Goal: Task Accomplishment & Management: Use online tool/utility

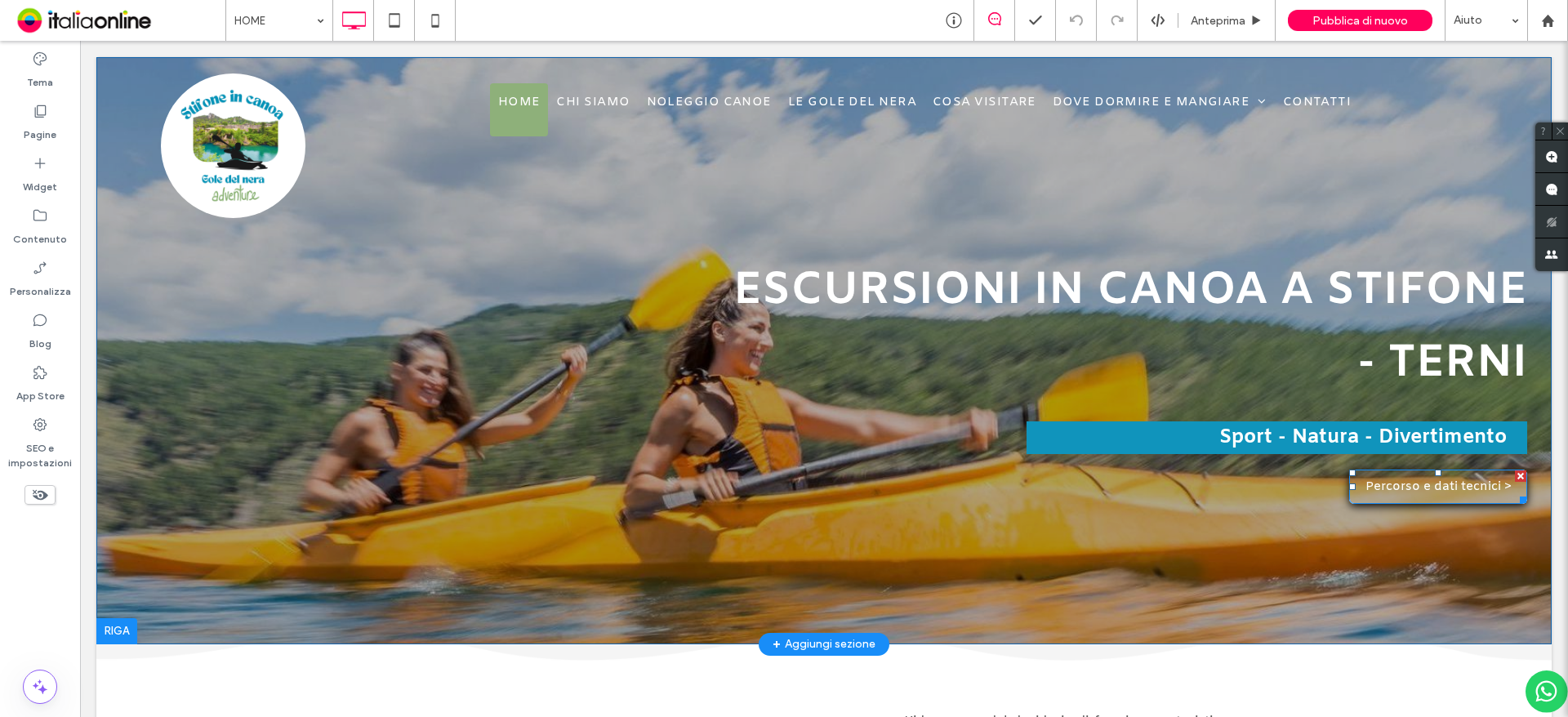
click at [1370, 480] on span "Percorso e dati tecnici >" at bounding box center [1438, 487] width 146 height 32
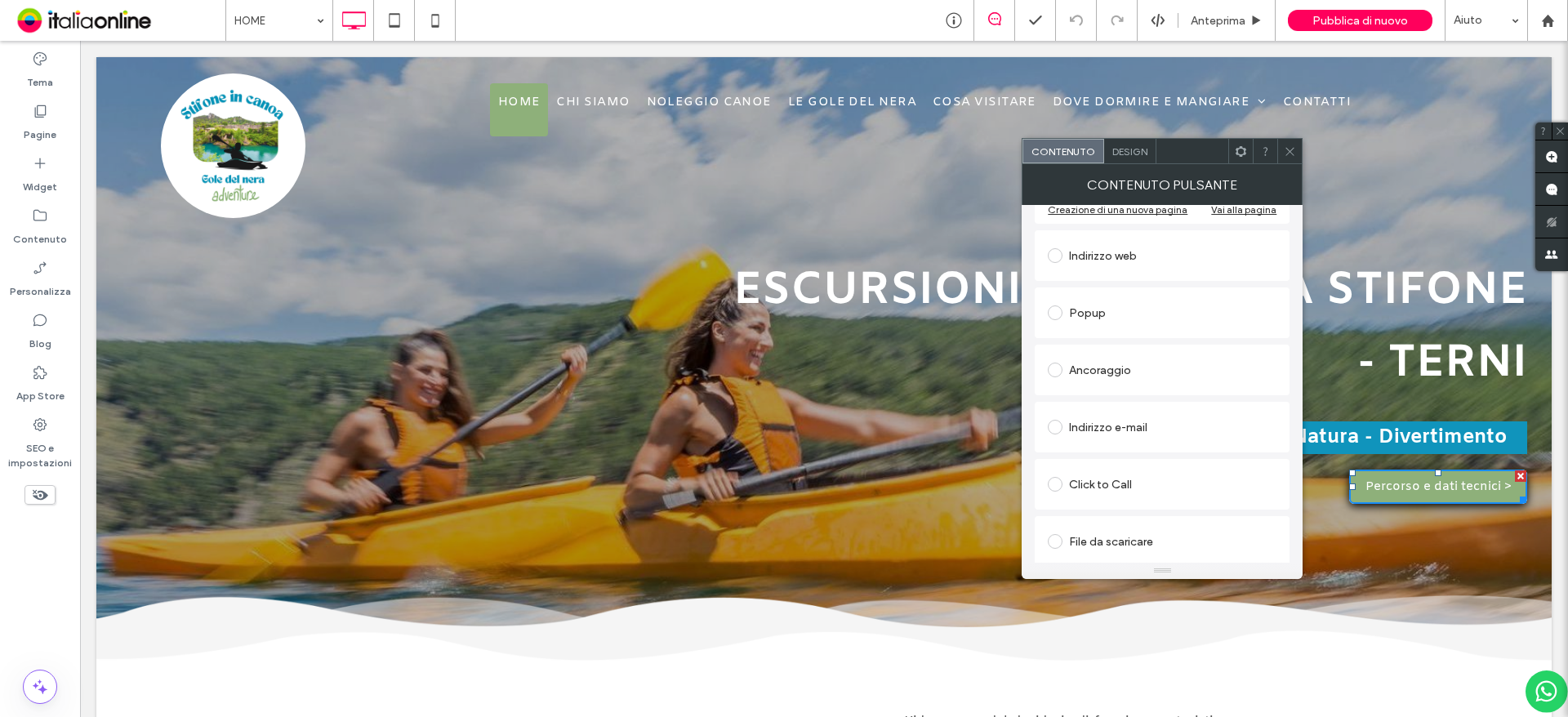
scroll to position [273, 0]
click at [1286, 144] on span at bounding box center [1290, 150] width 13 height 24
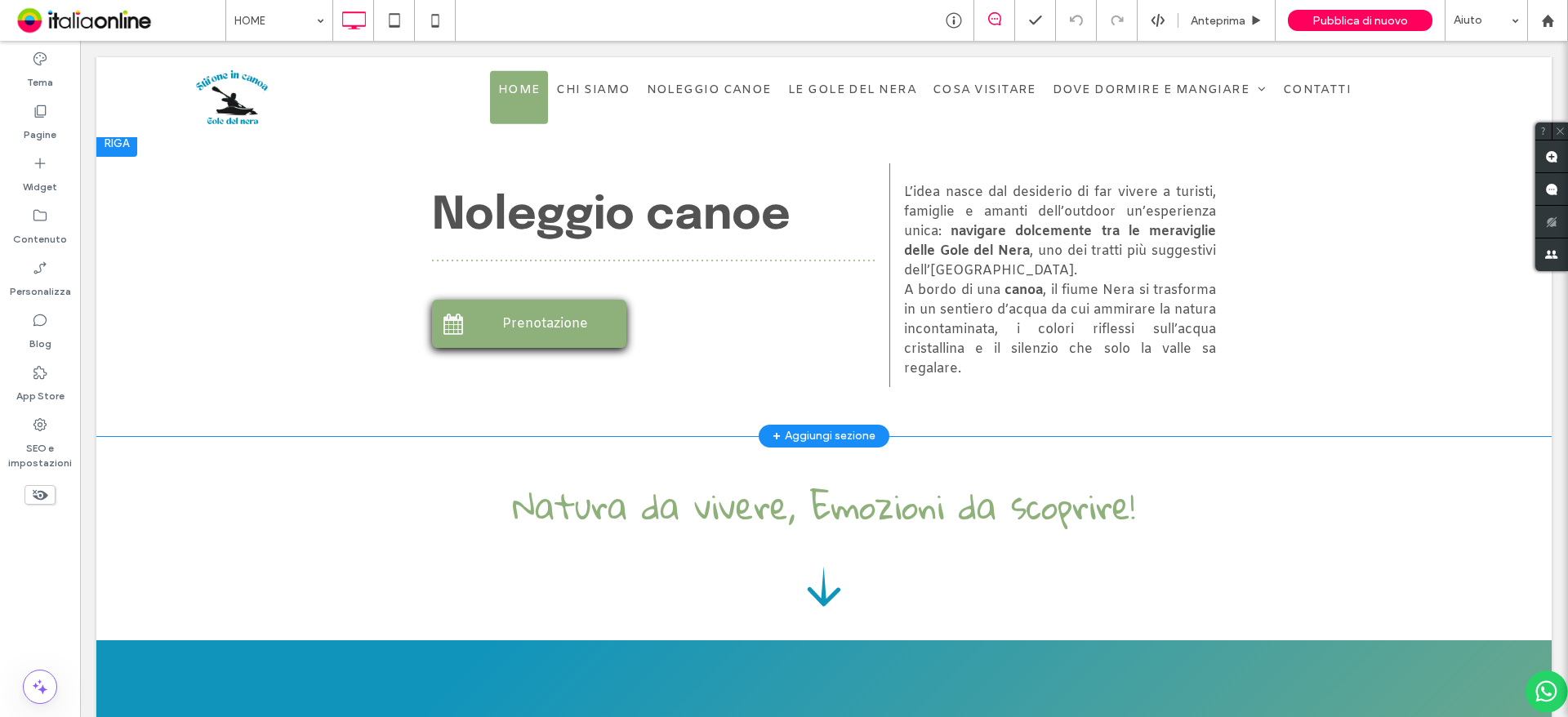
scroll to position [490, 0]
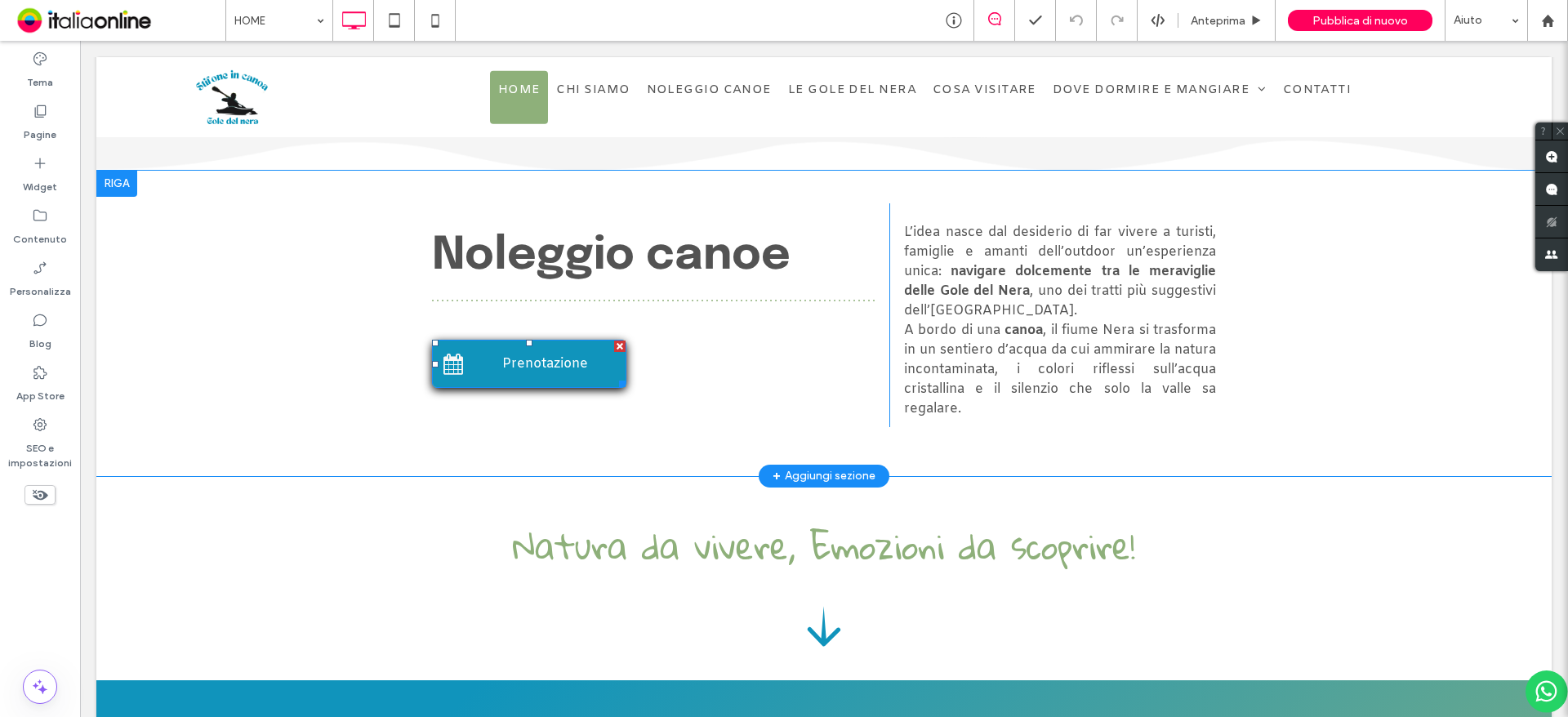
click at [497, 379] on link "Prenotazione" at bounding box center [529, 364] width 194 height 49
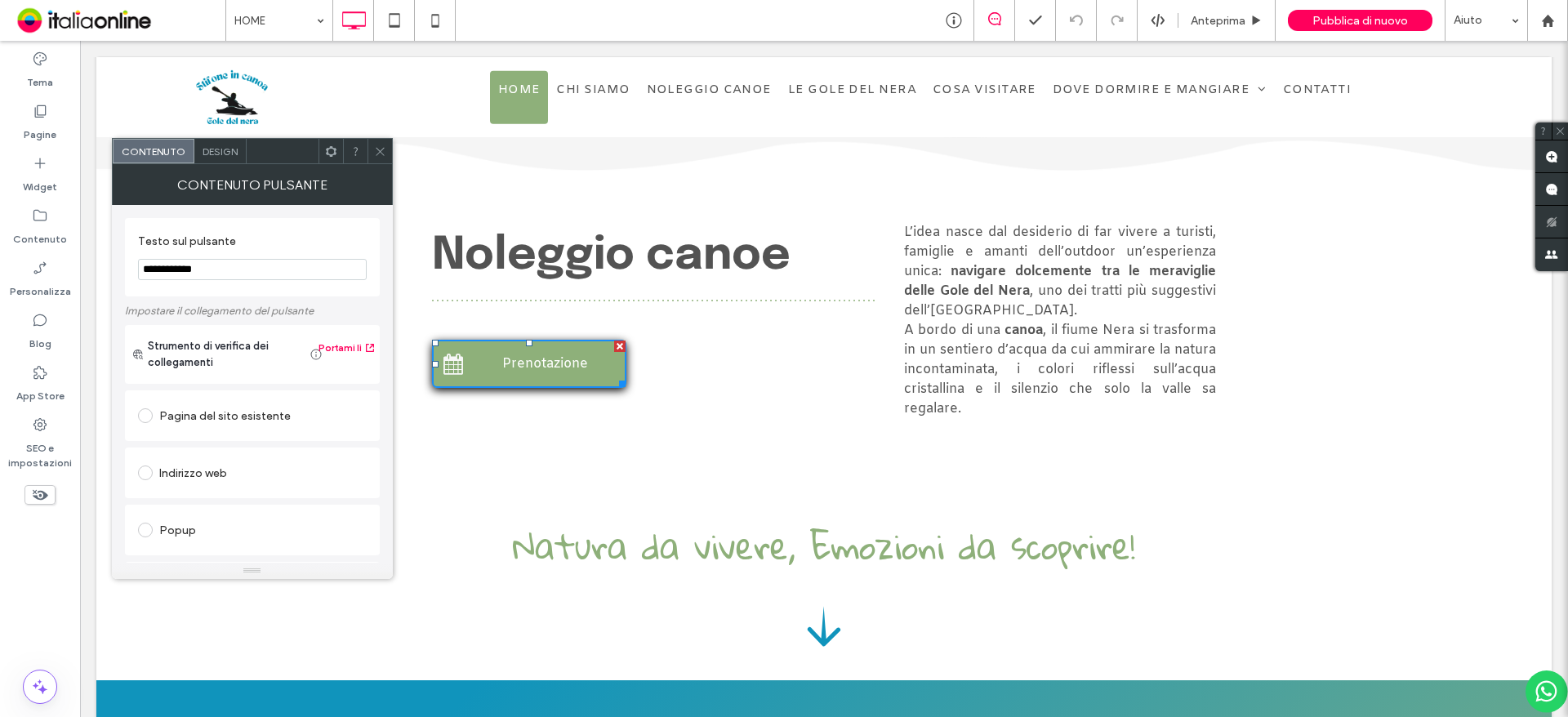
scroll to position [349, 0]
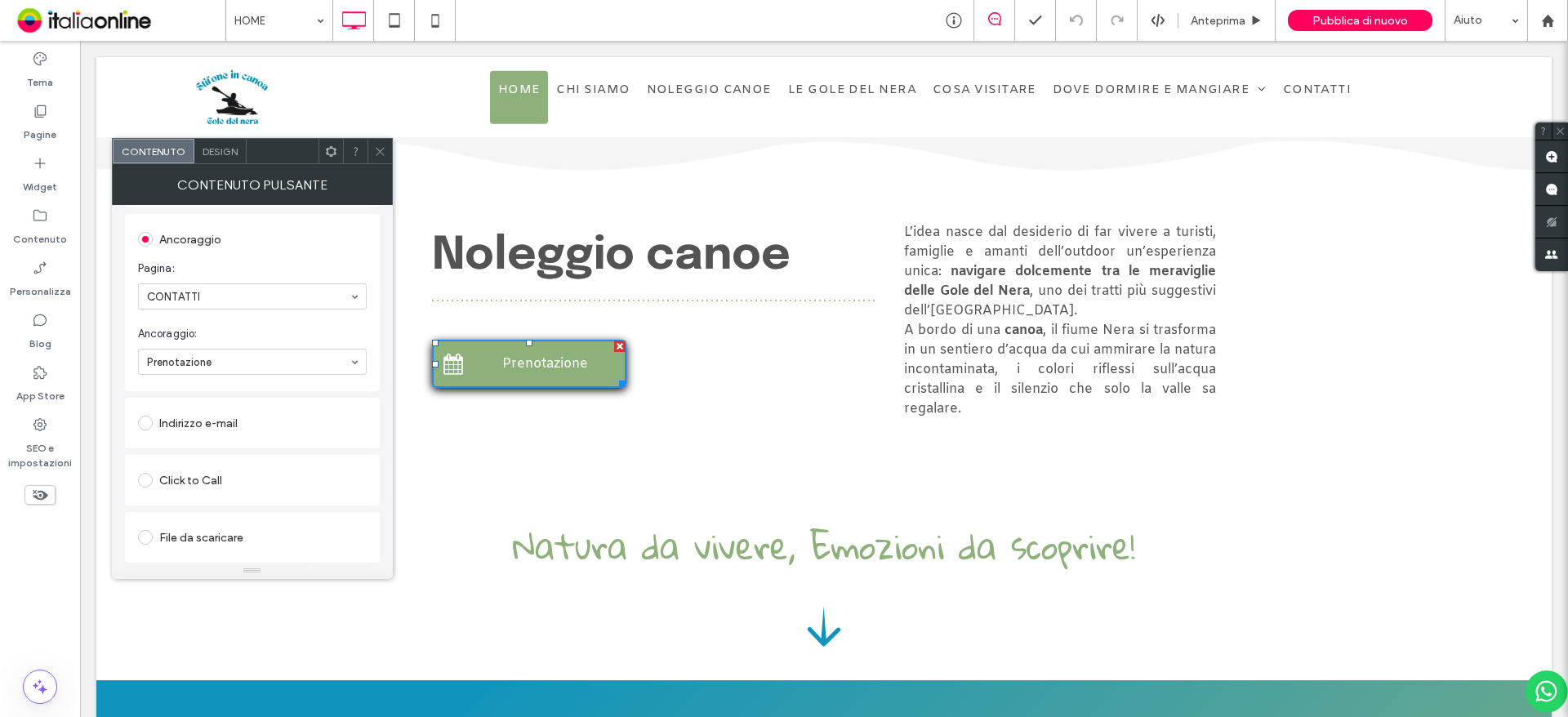
click at [382, 157] on span at bounding box center [381, 150] width 13 height 24
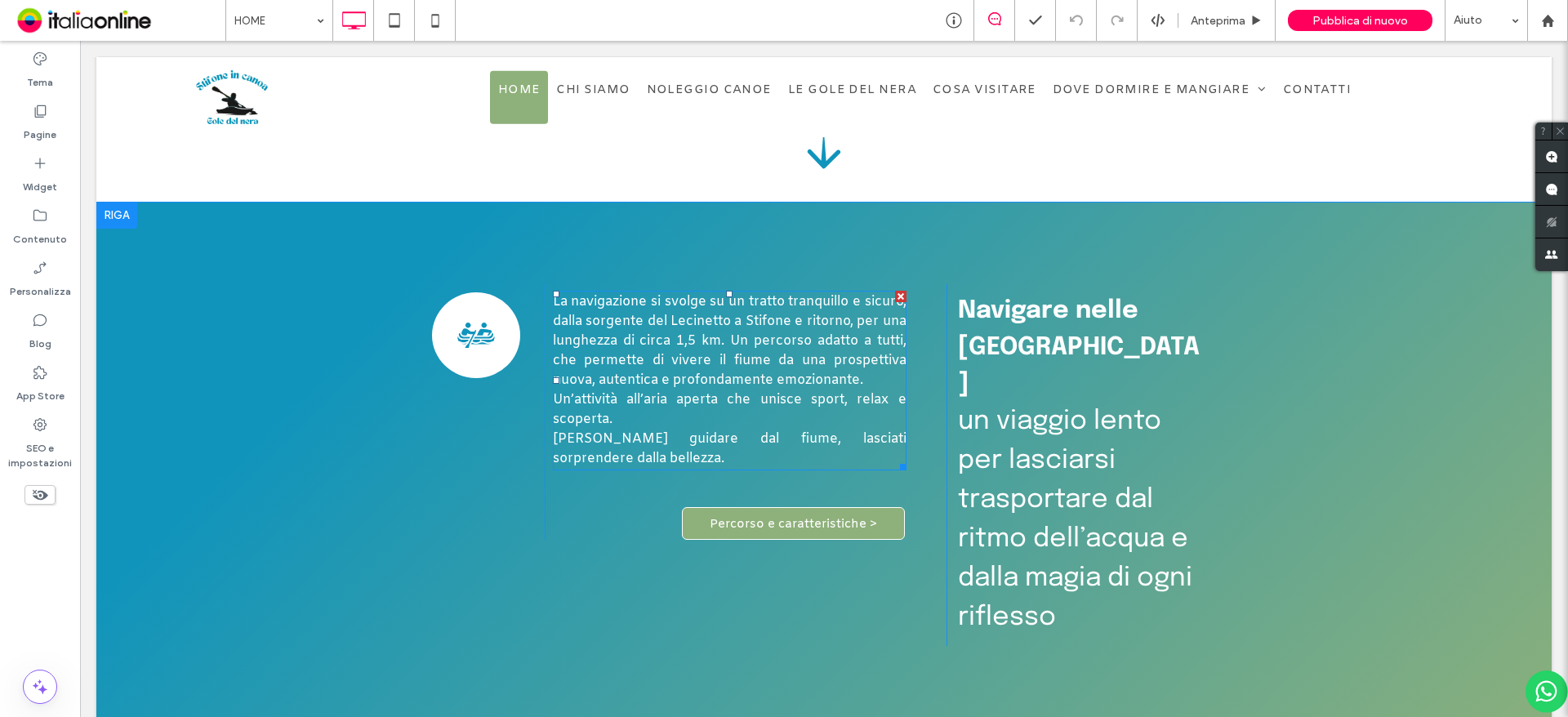
scroll to position [1143, 0]
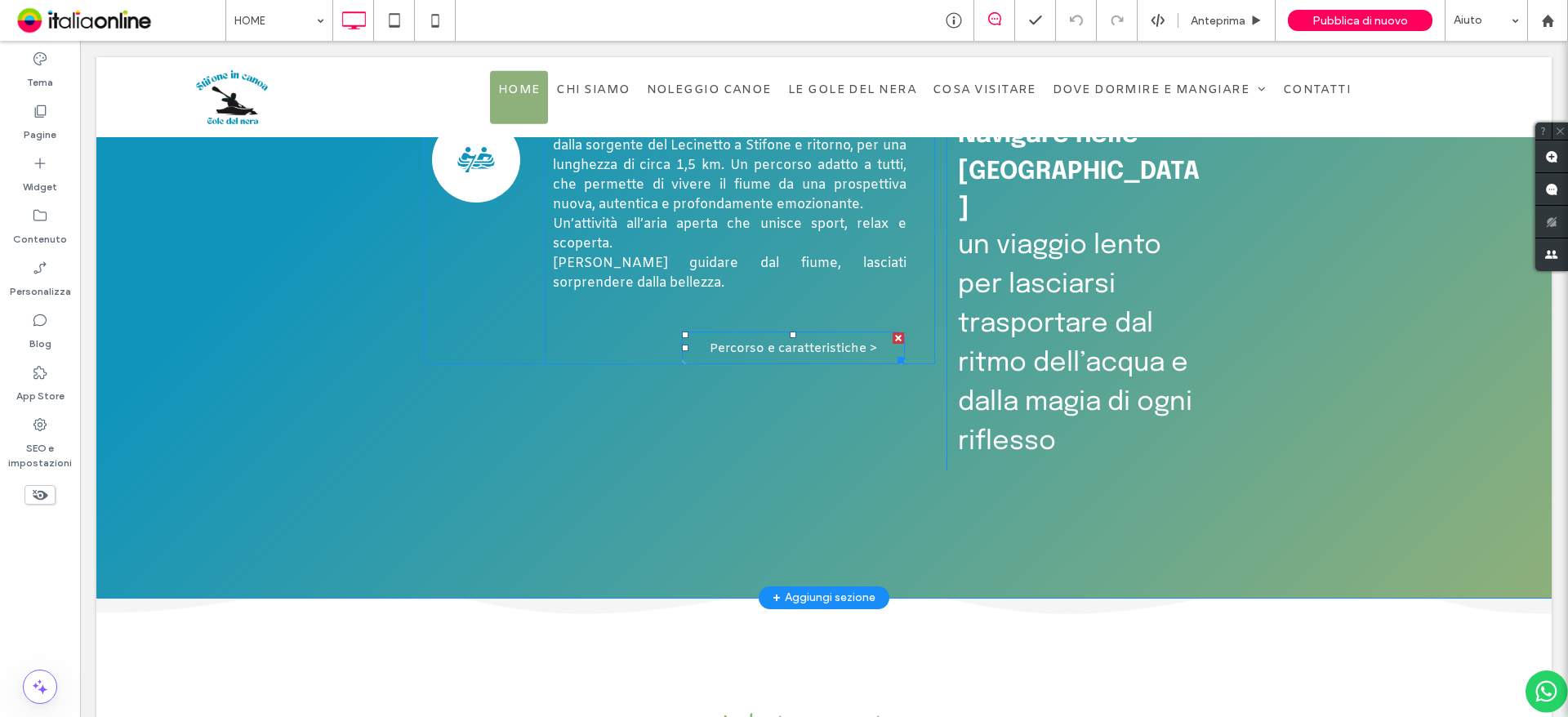
click at [743, 354] on span "Percorso e caratteristiche >" at bounding box center [793, 348] width 167 height 32
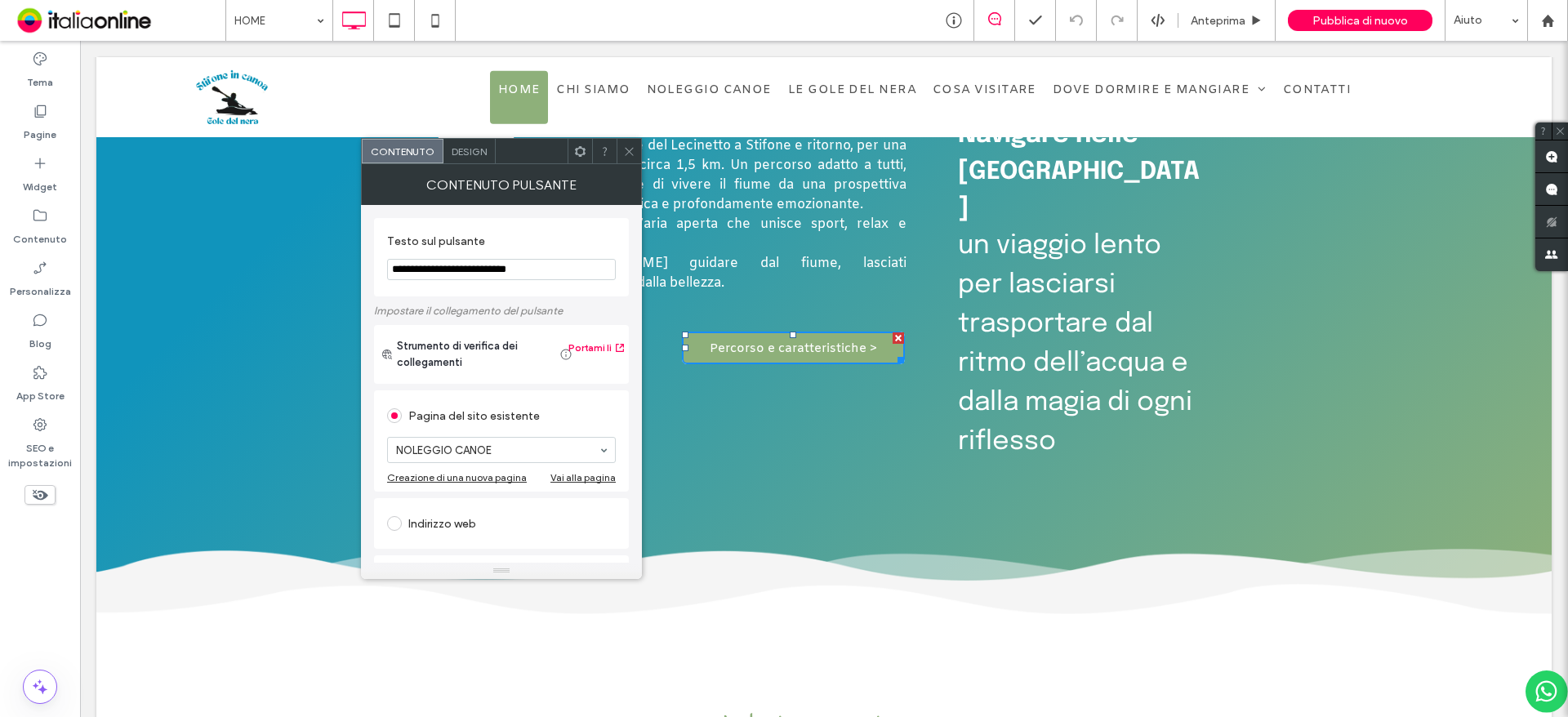
click at [632, 159] on span at bounding box center [630, 150] width 13 height 24
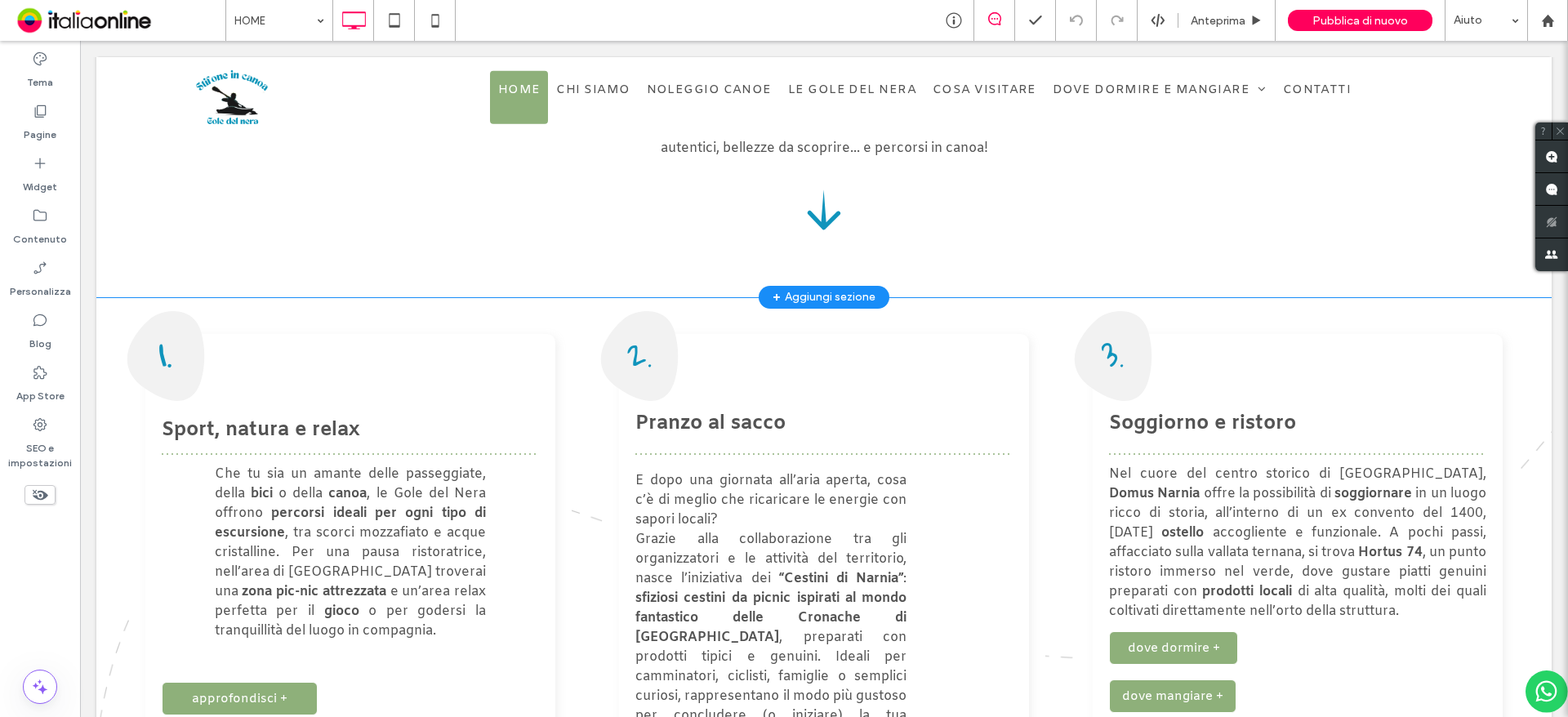
scroll to position [2123, 0]
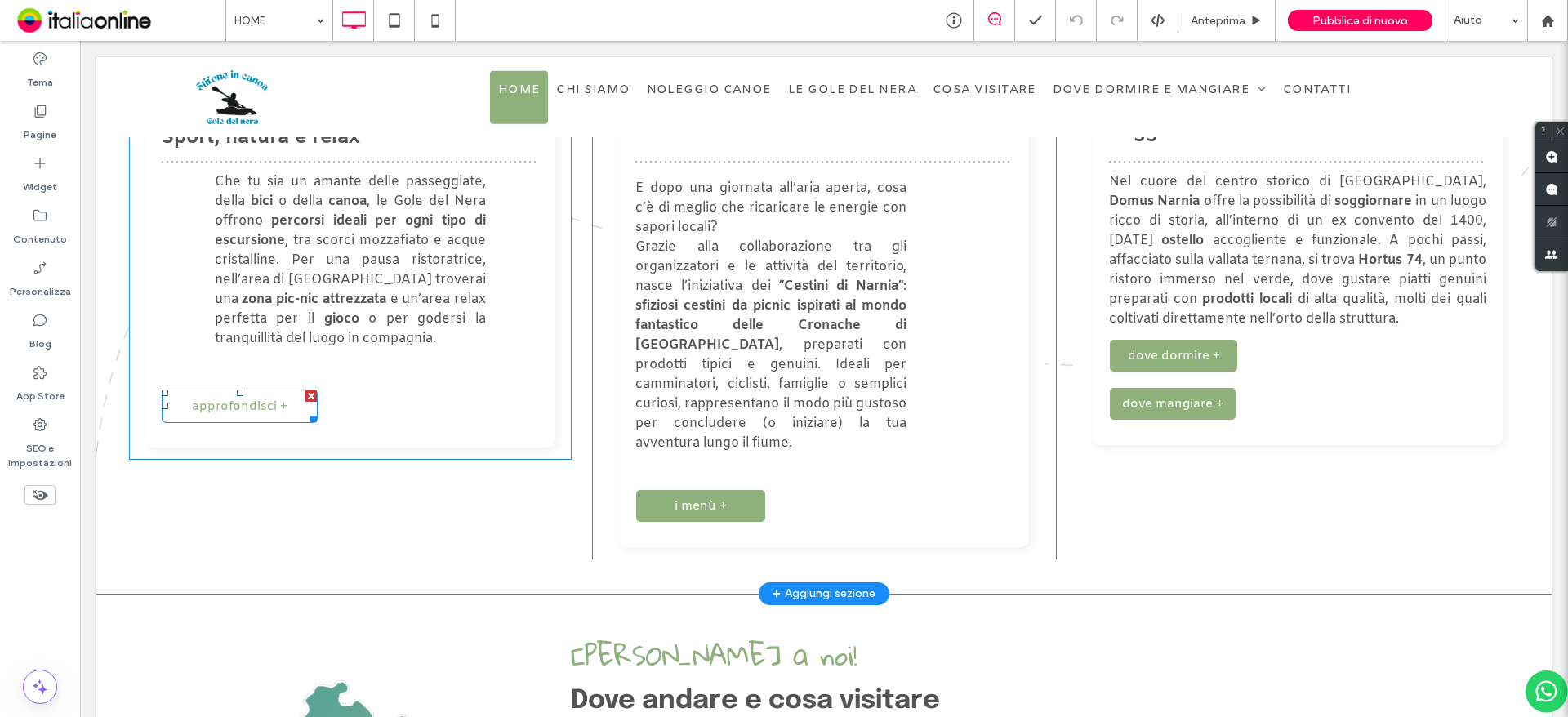
click at [253, 390] on span "approfondisci +" at bounding box center [239, 407] width 95 height 32
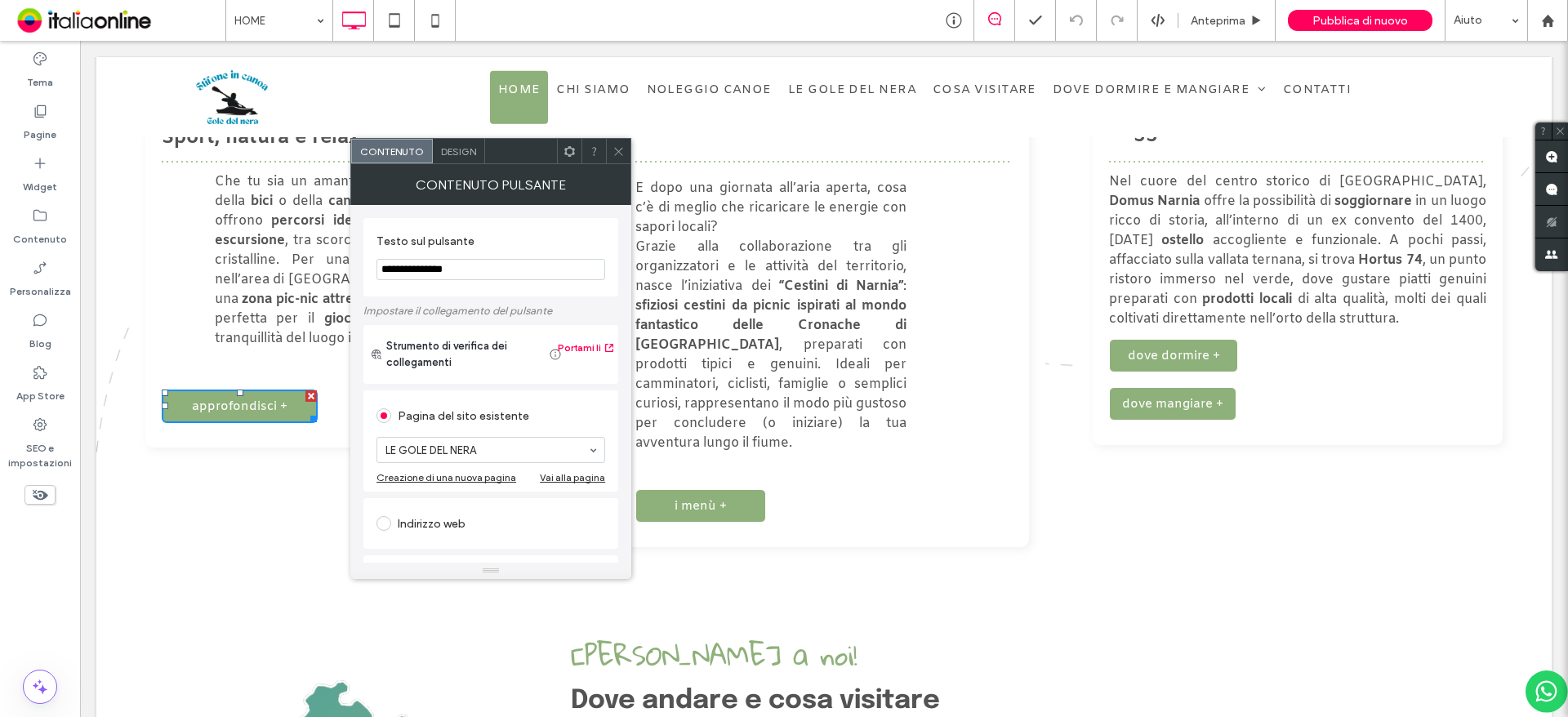
click at [618, 155] on icon at bounding box center [619, 152] width 13 height 13
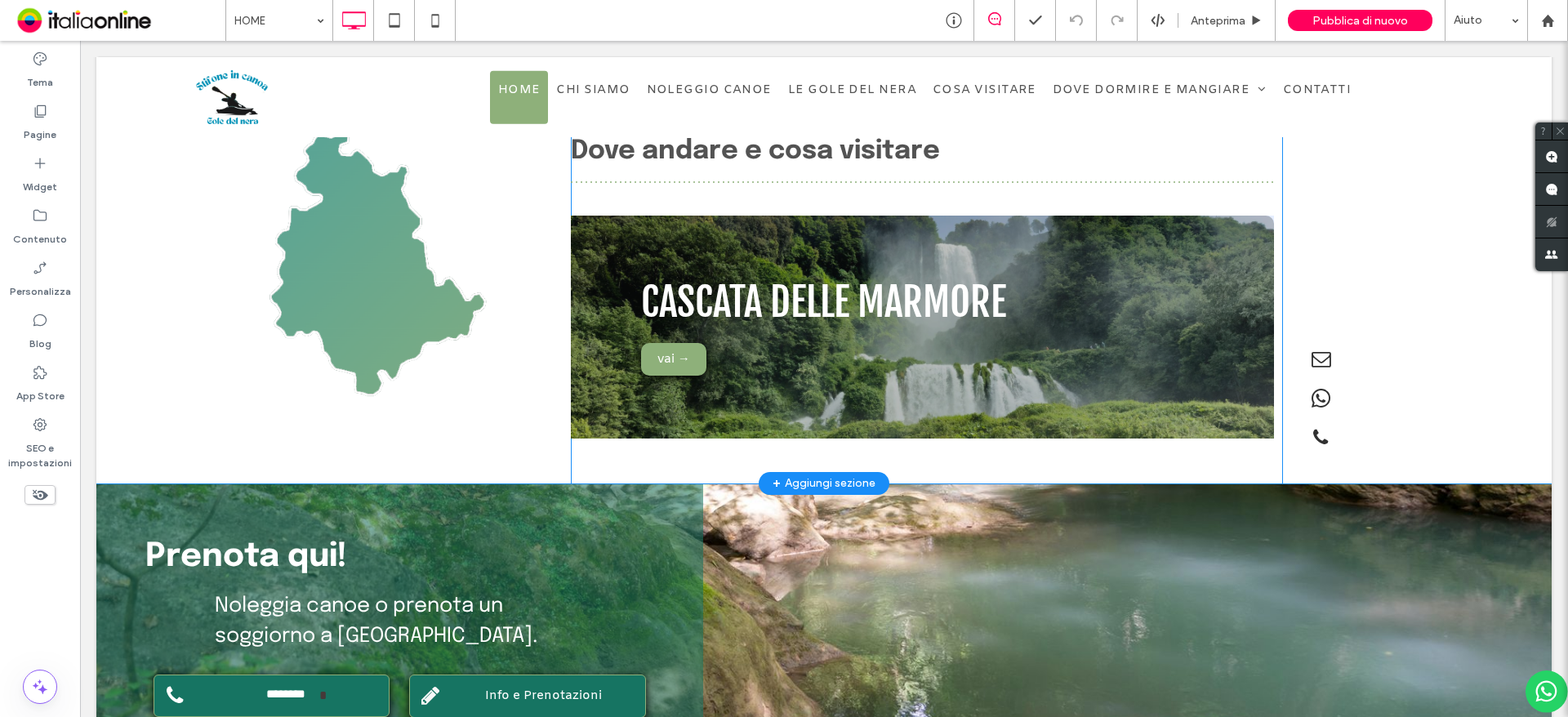
scroll to position [2694, 0]
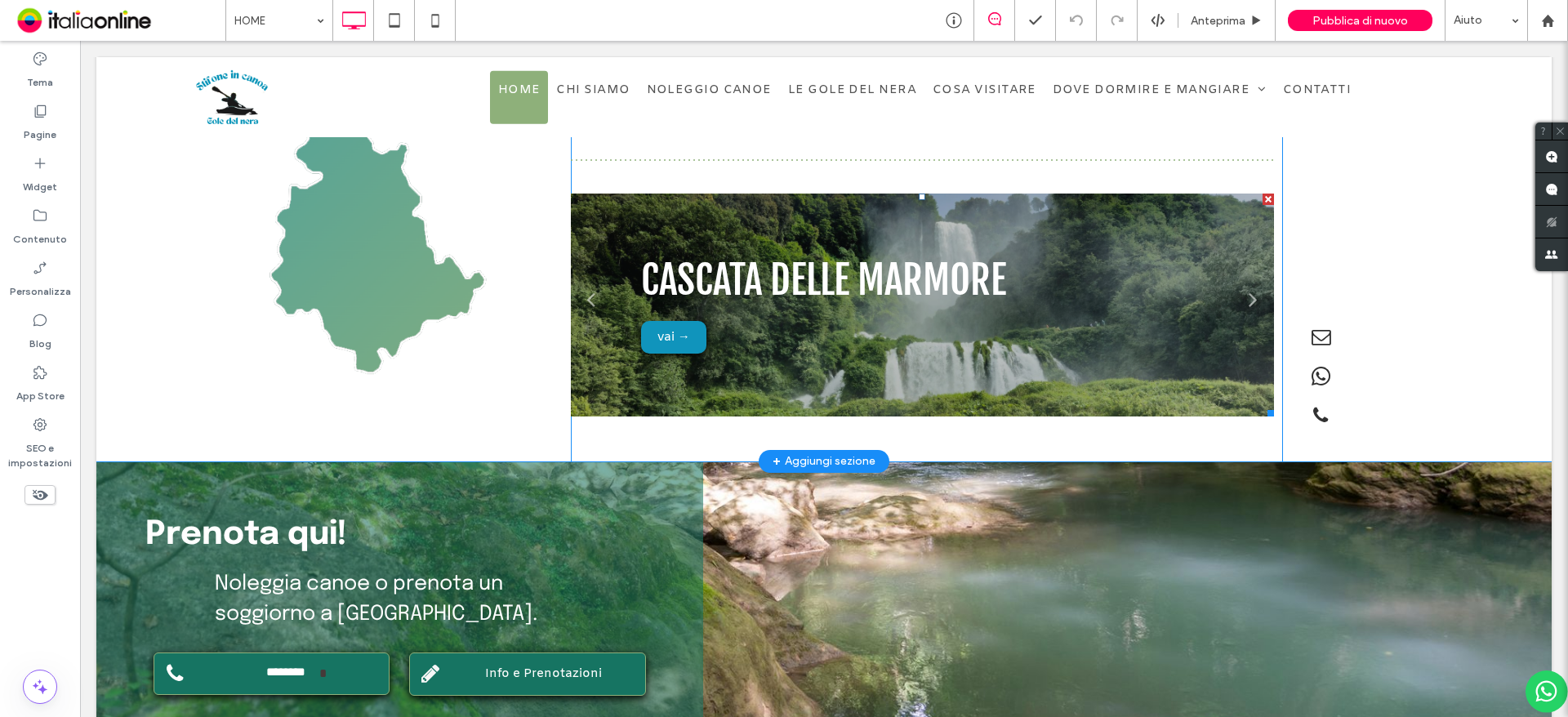
click at [668, 321] on span "vai →" at bounding box center [674, 337] width 66 height 32
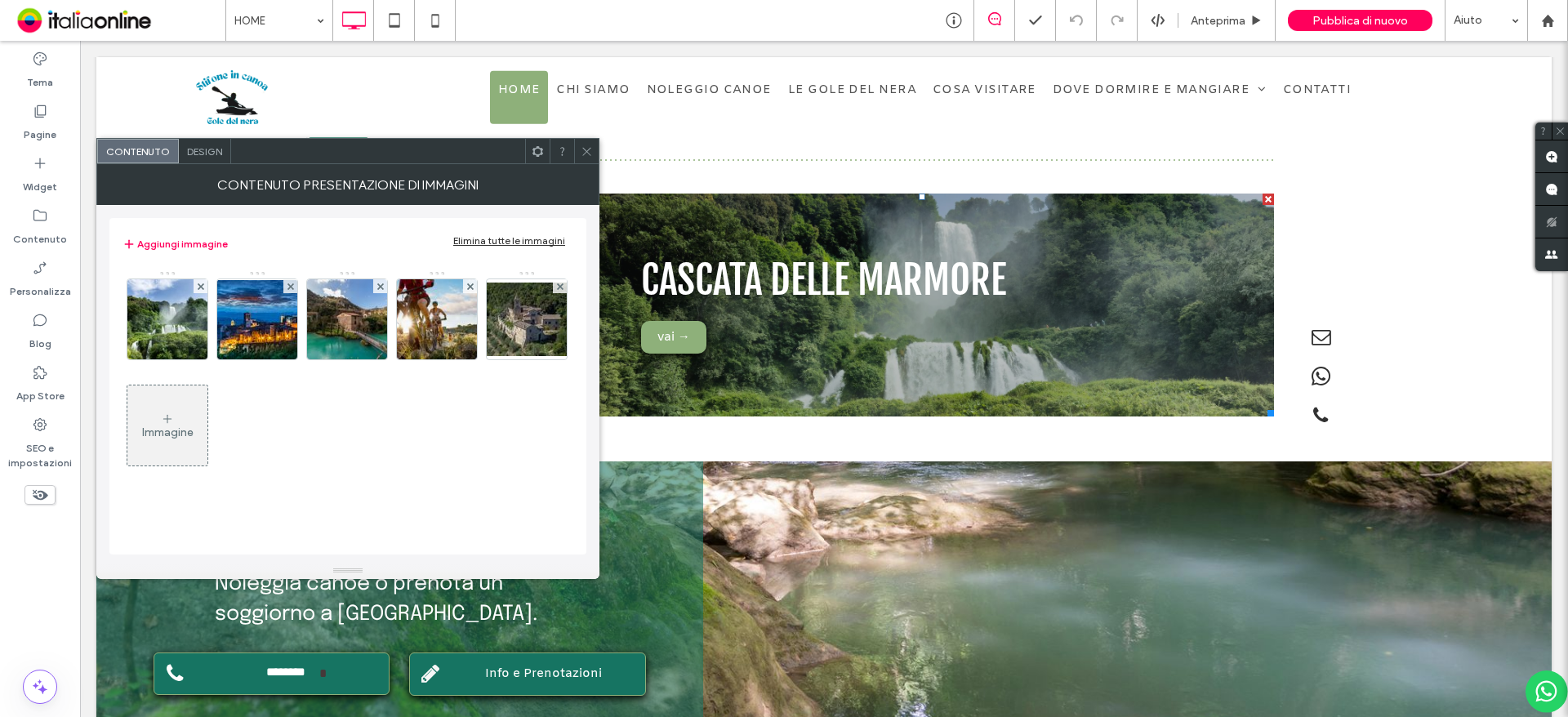
click at [587, 154] on icon at bounding box center [587, 152] width 13 height 13
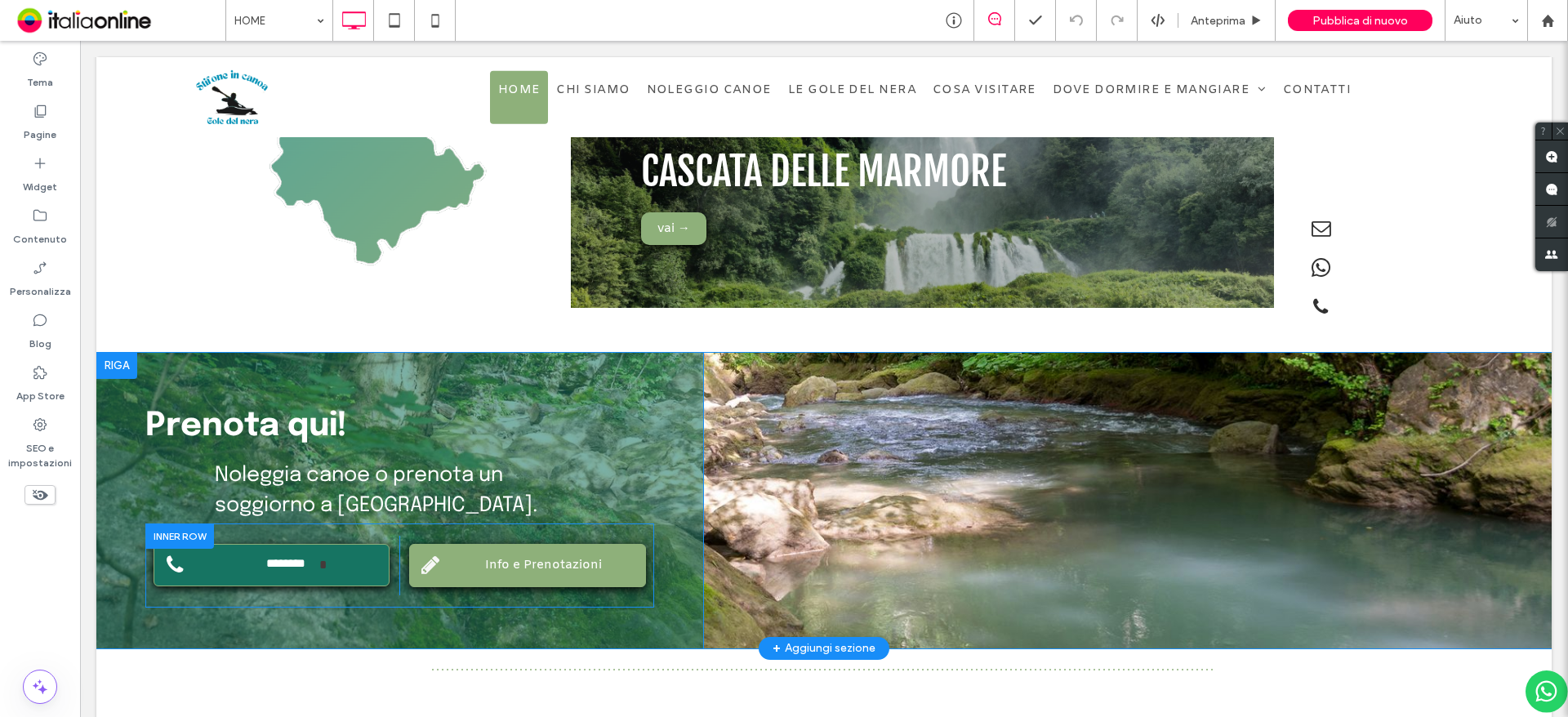
scroll to position [2858, 0]
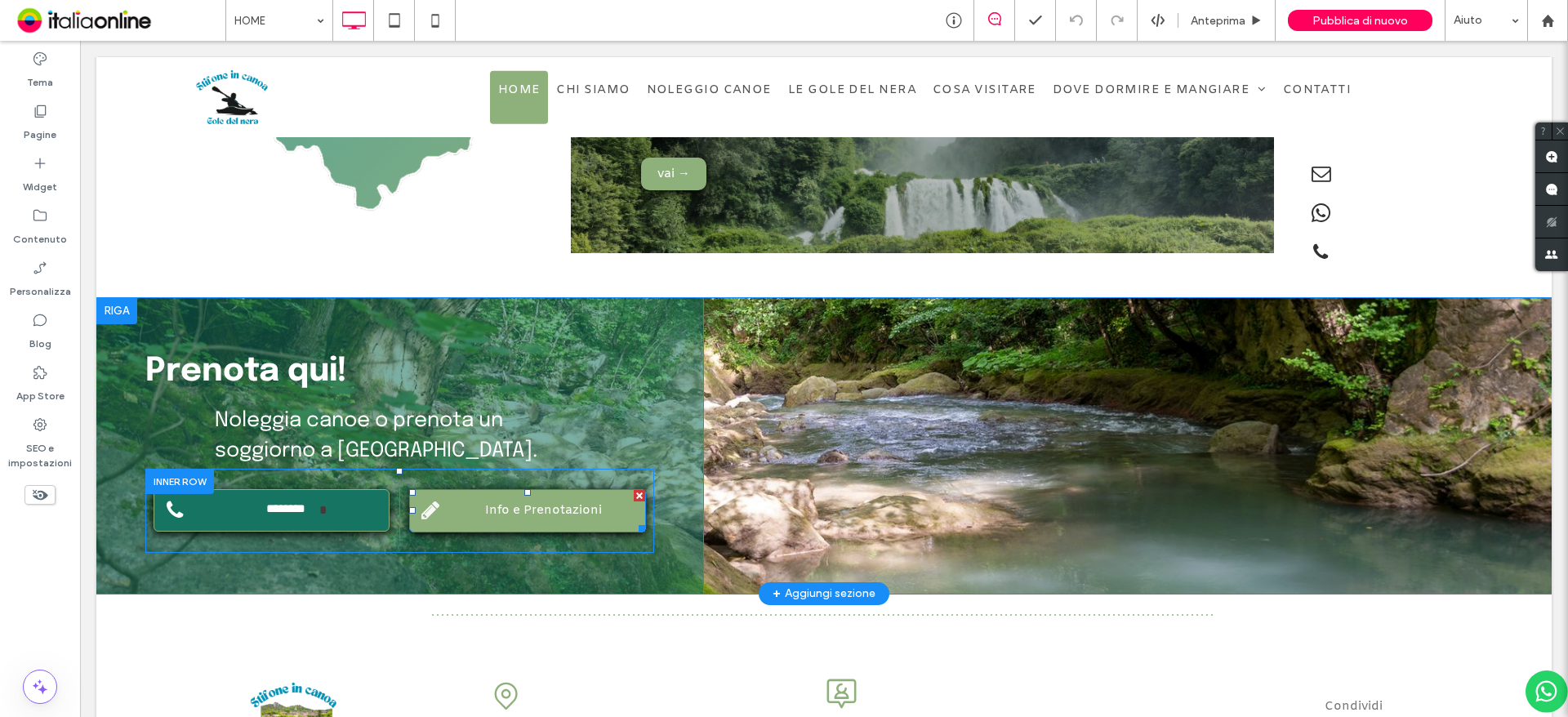
click at [533, 502] on span "Info e Prenotazioni" at bounding box center [543, 510] width 117 height 16
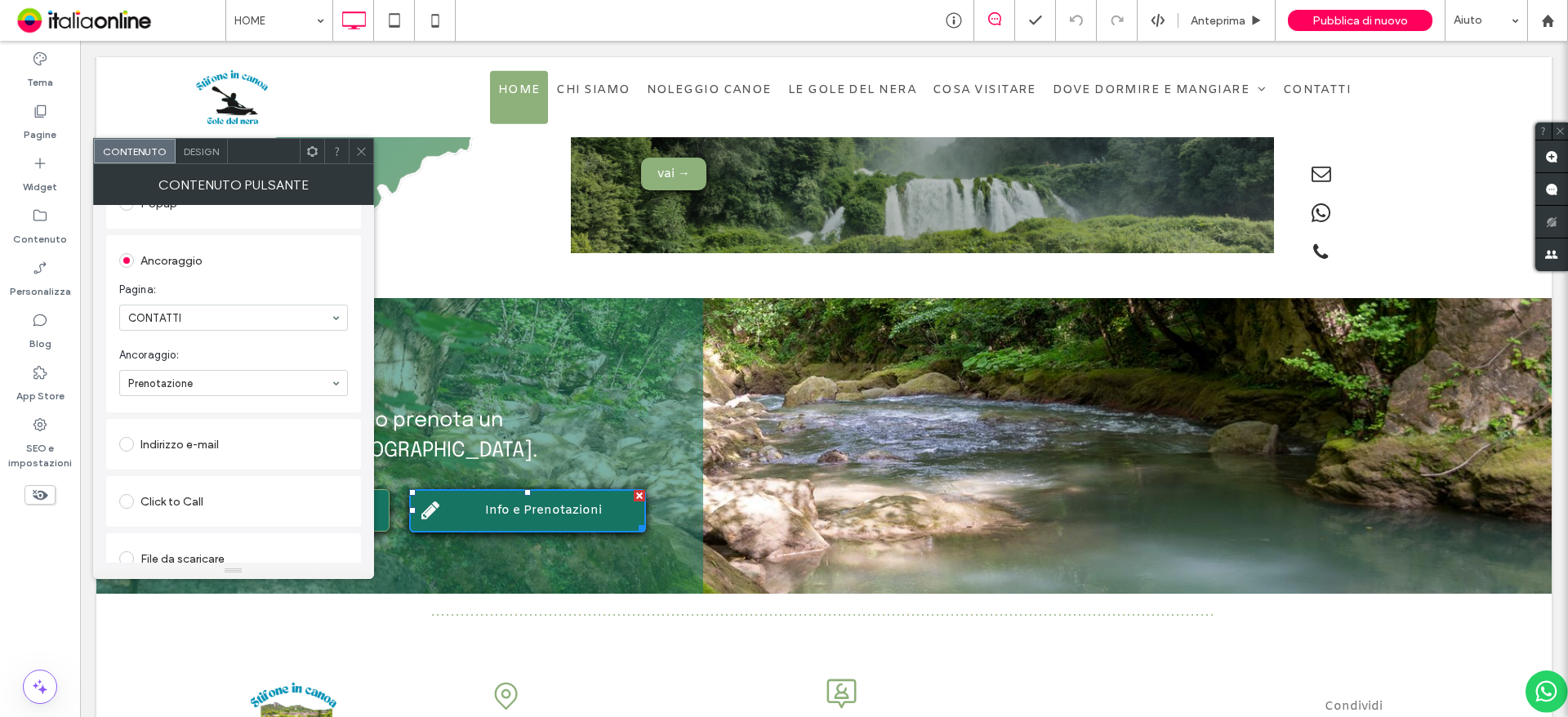
scroll to position [349, 0]
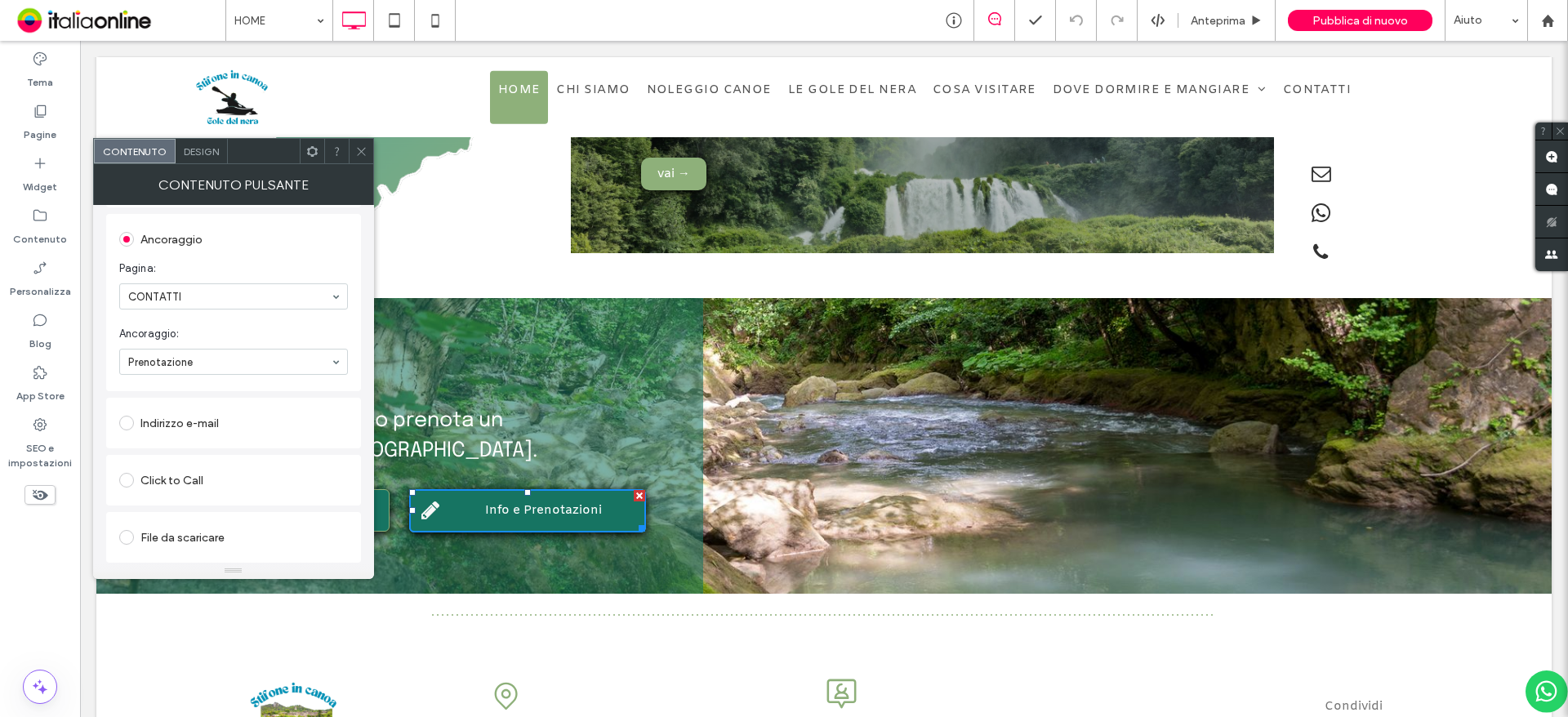
click at [360, 156] on icon at bounding box center [362, 152] width 13 height 13
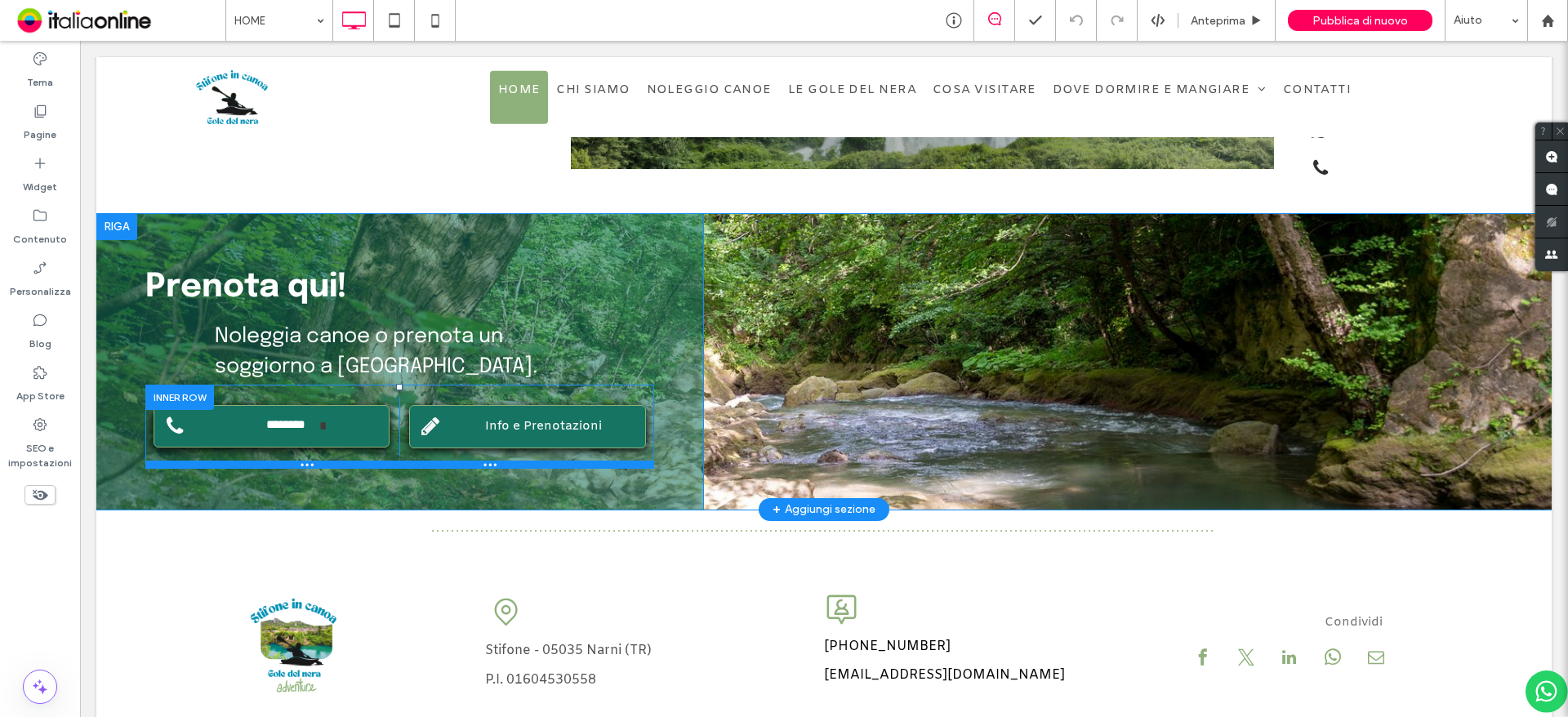
scroll to position [2969, 0]
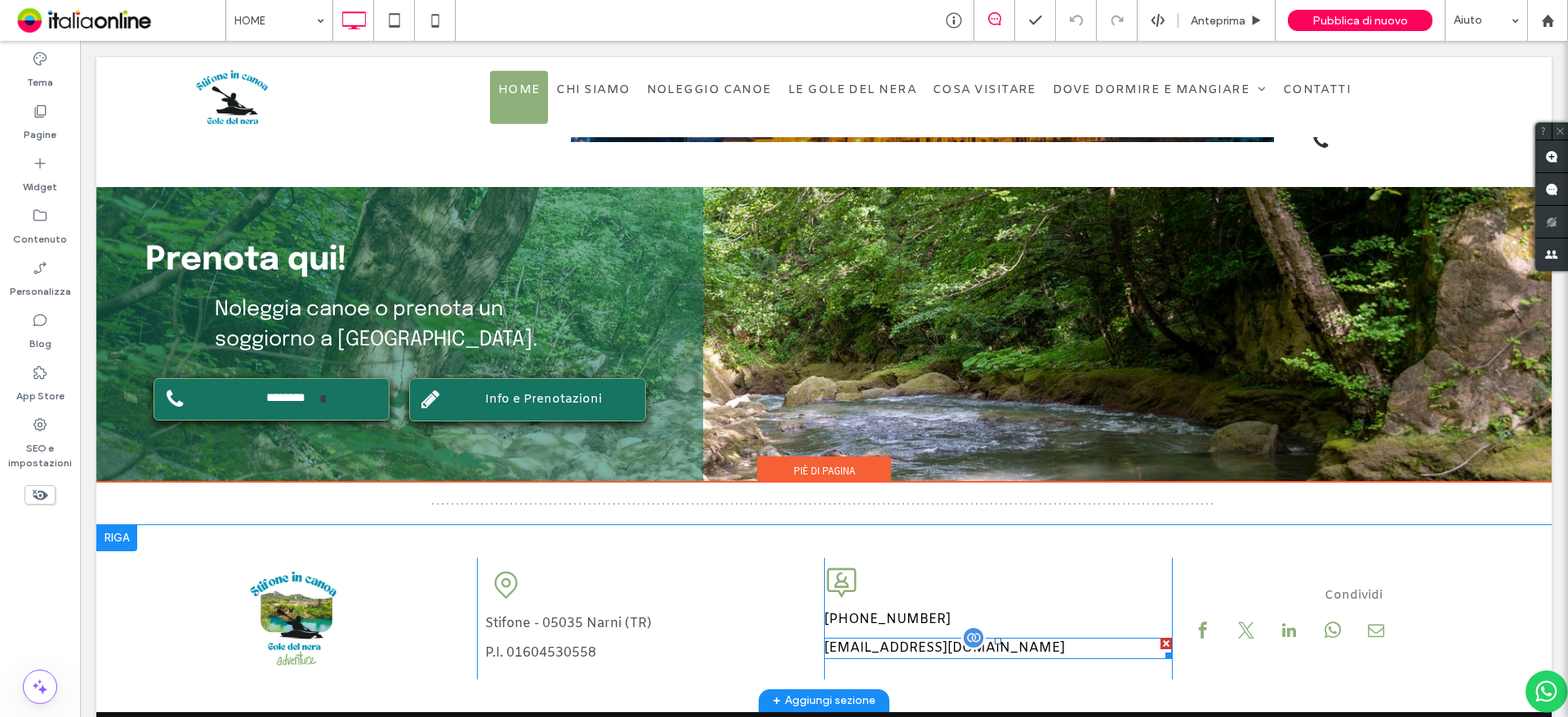
click at [860, 638] on div "[EMAIL_ADDRESS][DOMAIN_NAME]" at bounding box center [998, 649] width 348 height 22
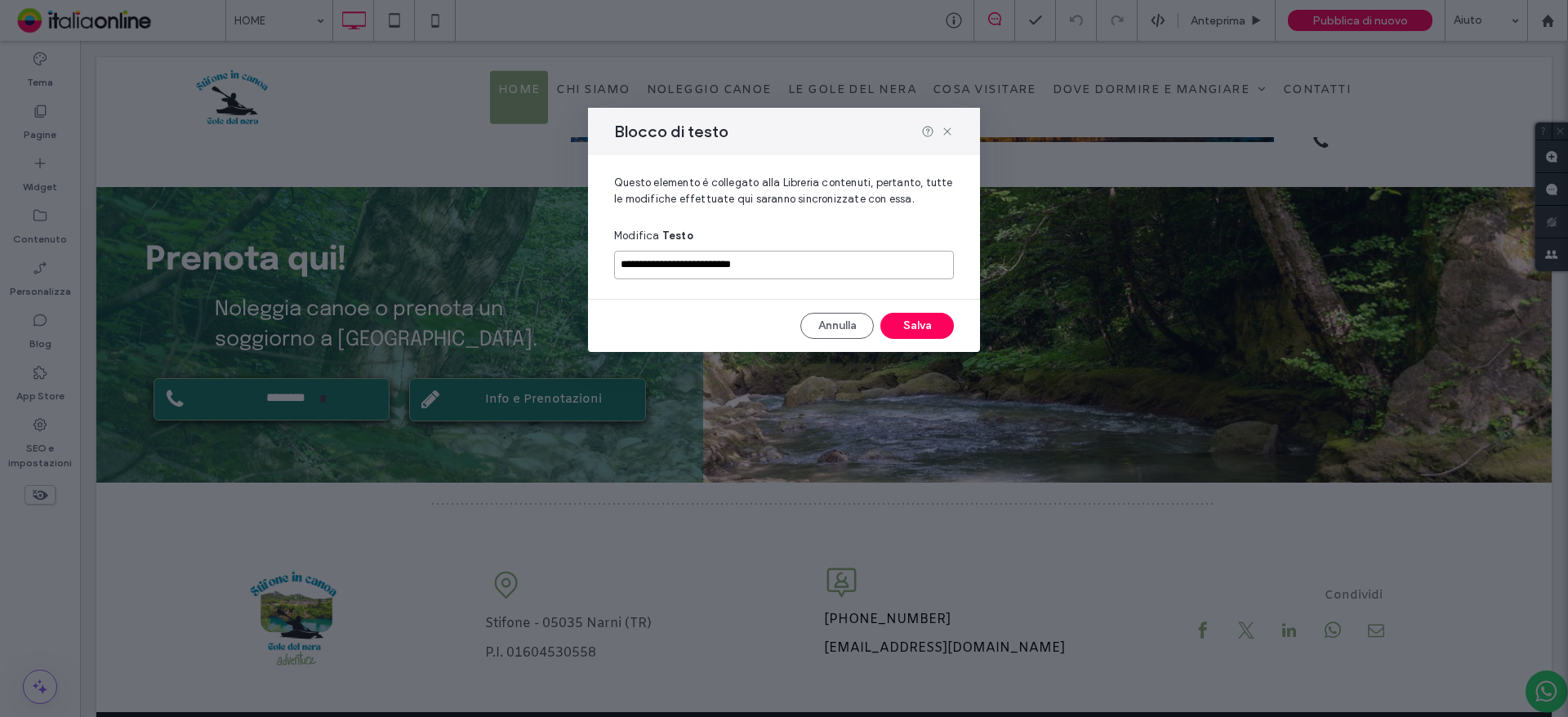
drag, startPoint x: 777, startPoint y: 274, endPoint x: 288, endPoint y: 250, distance: 489.6
click at [288, 250] on div "**********" at bounding box center [784, 358] width 1568 height 717
paste input
drag, startPoint x: 704, startPoint y: 270, endPoint x: 576, endPoint y: 268, distance: 128.0
click at [576, 268] on div "**********" at bounding box center [784, 358] width 1568 height 717
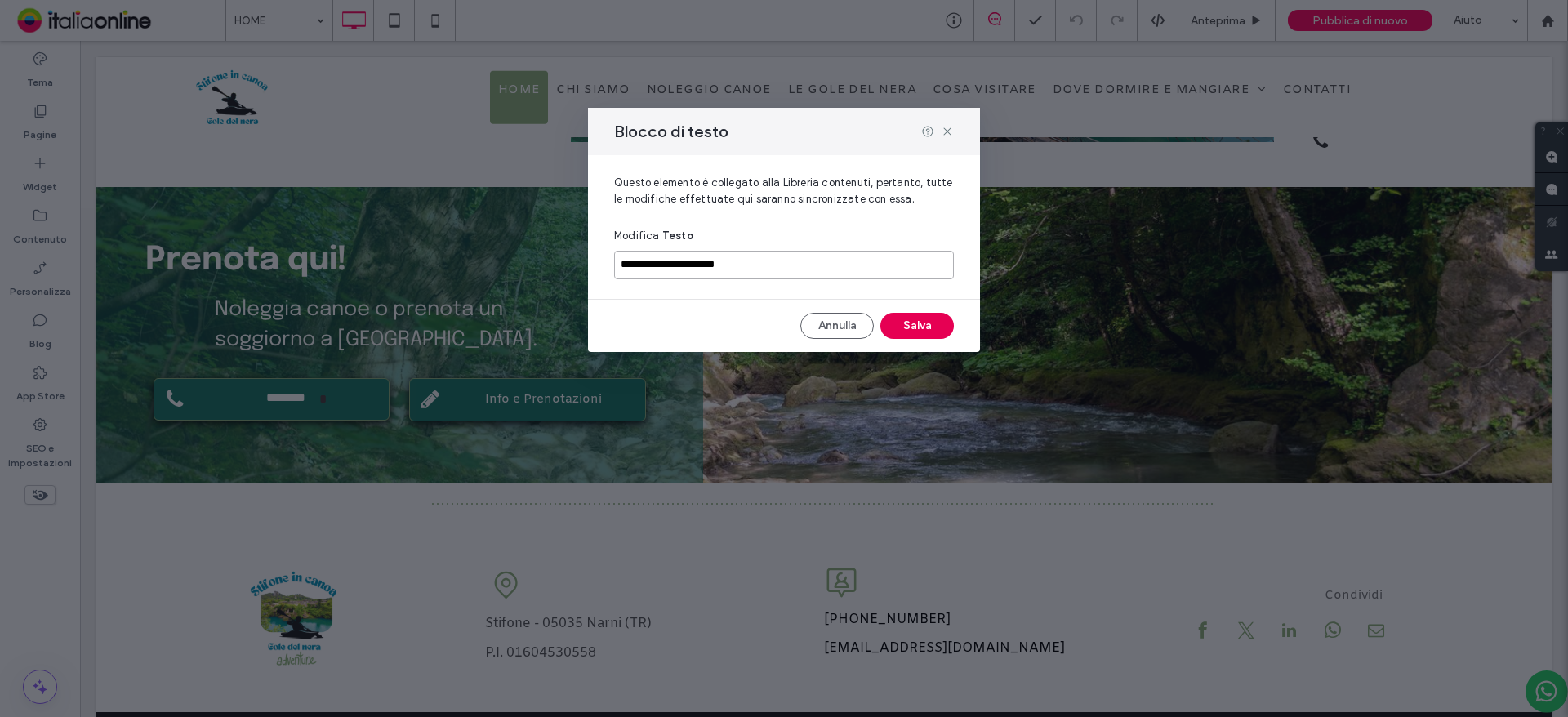
type input "**********"
click at [910, 324] on button "Salva" at bounding box center [917, 326] width 74 height 26
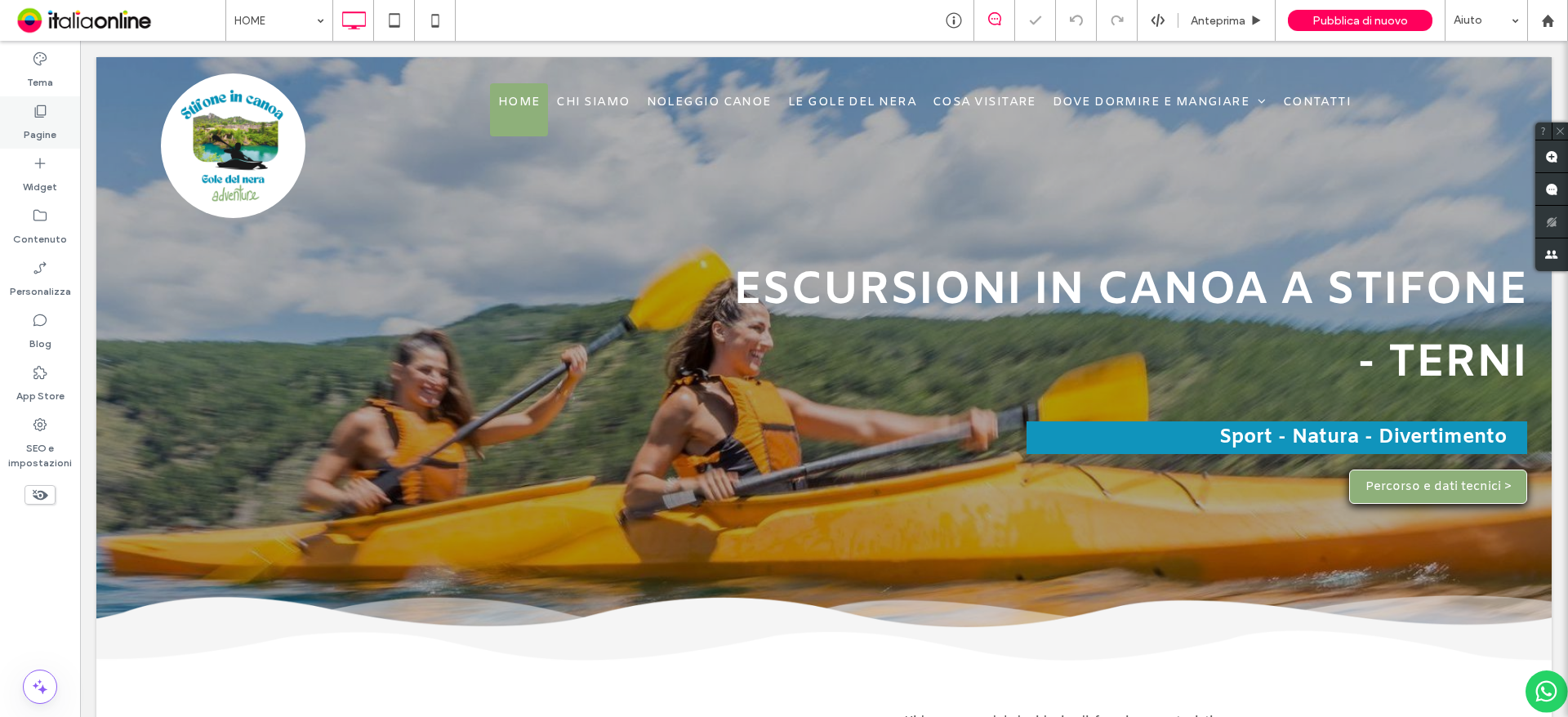
scroll to position [0, 0]
click at [67, 135] on div "Pagine" at bounding box center [40, 122] width 80 height 52
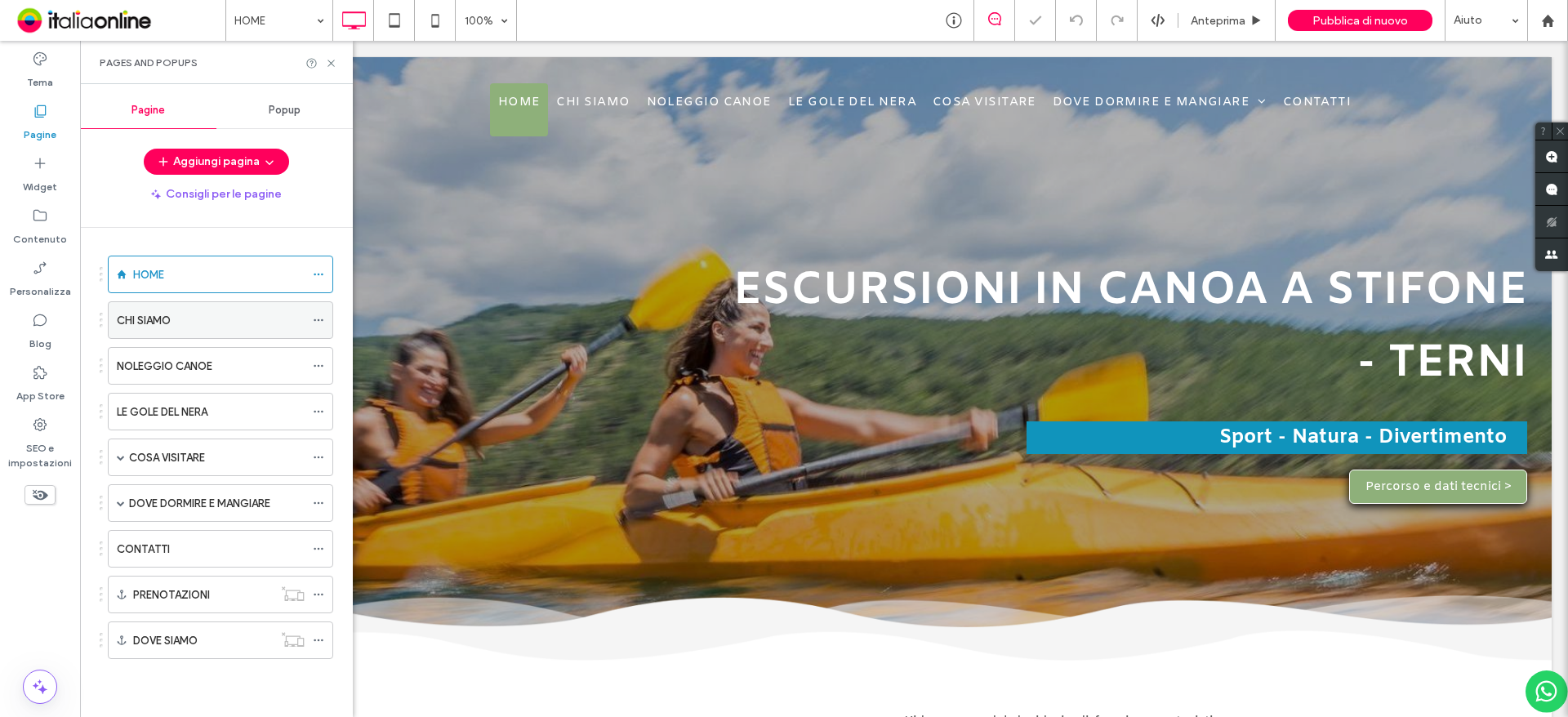
click at [229, 327] on div "CHI SIAMO" at bounding box center [211, 320] width 188 height 17
click at [331, 67] on icon at bounding box center [331, 64] width 13 height 13
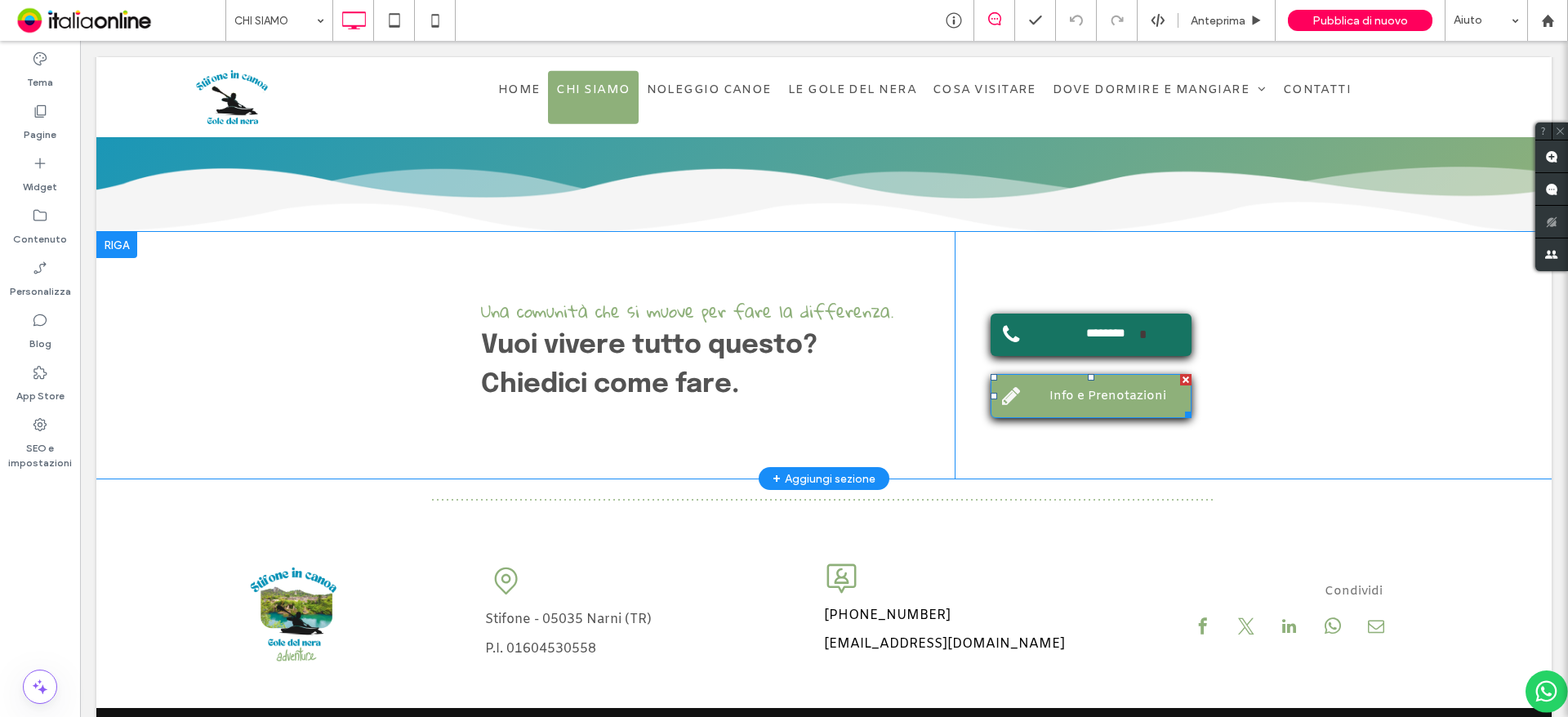
scroll to position [1490, 0]
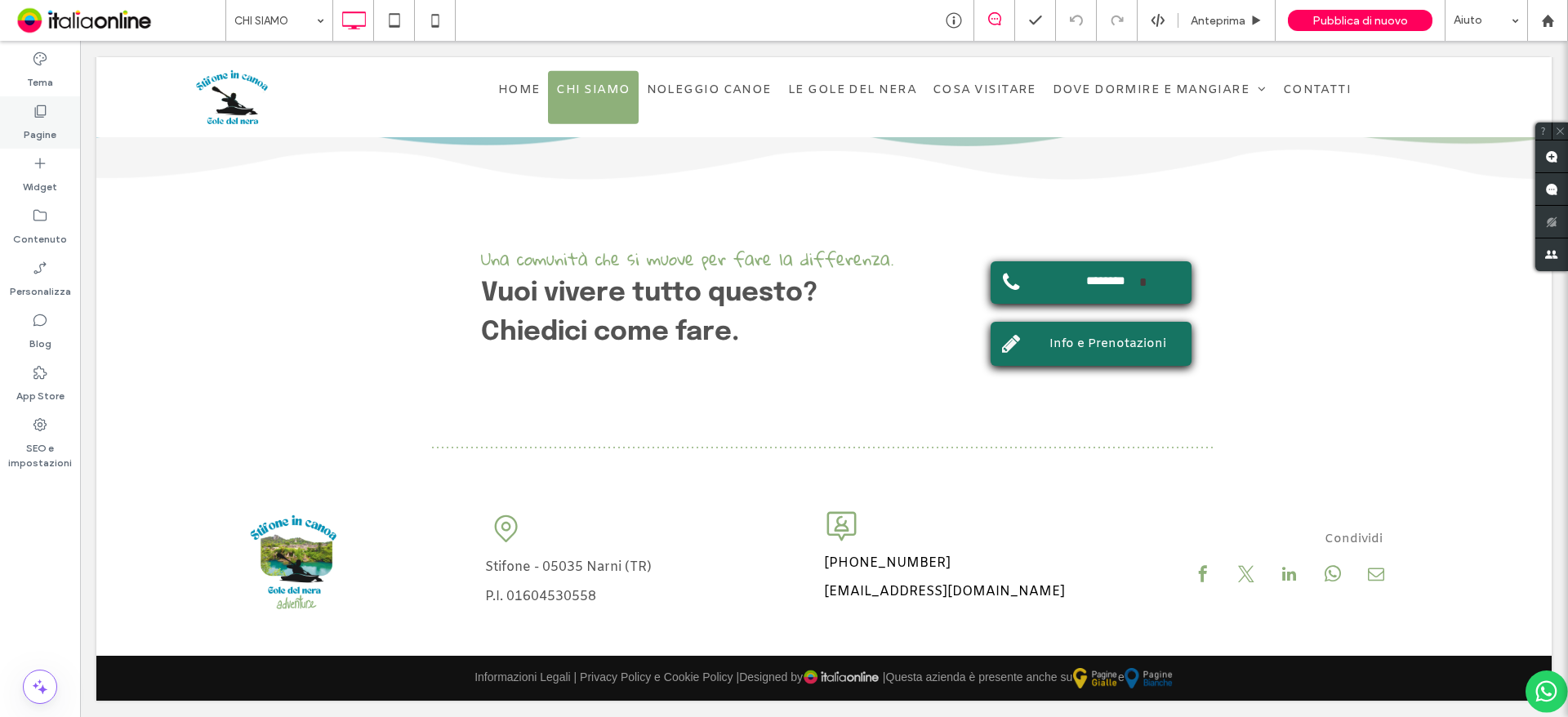
click at [43, 119] on icon at bounding box center [40, 111] width 16 height 16
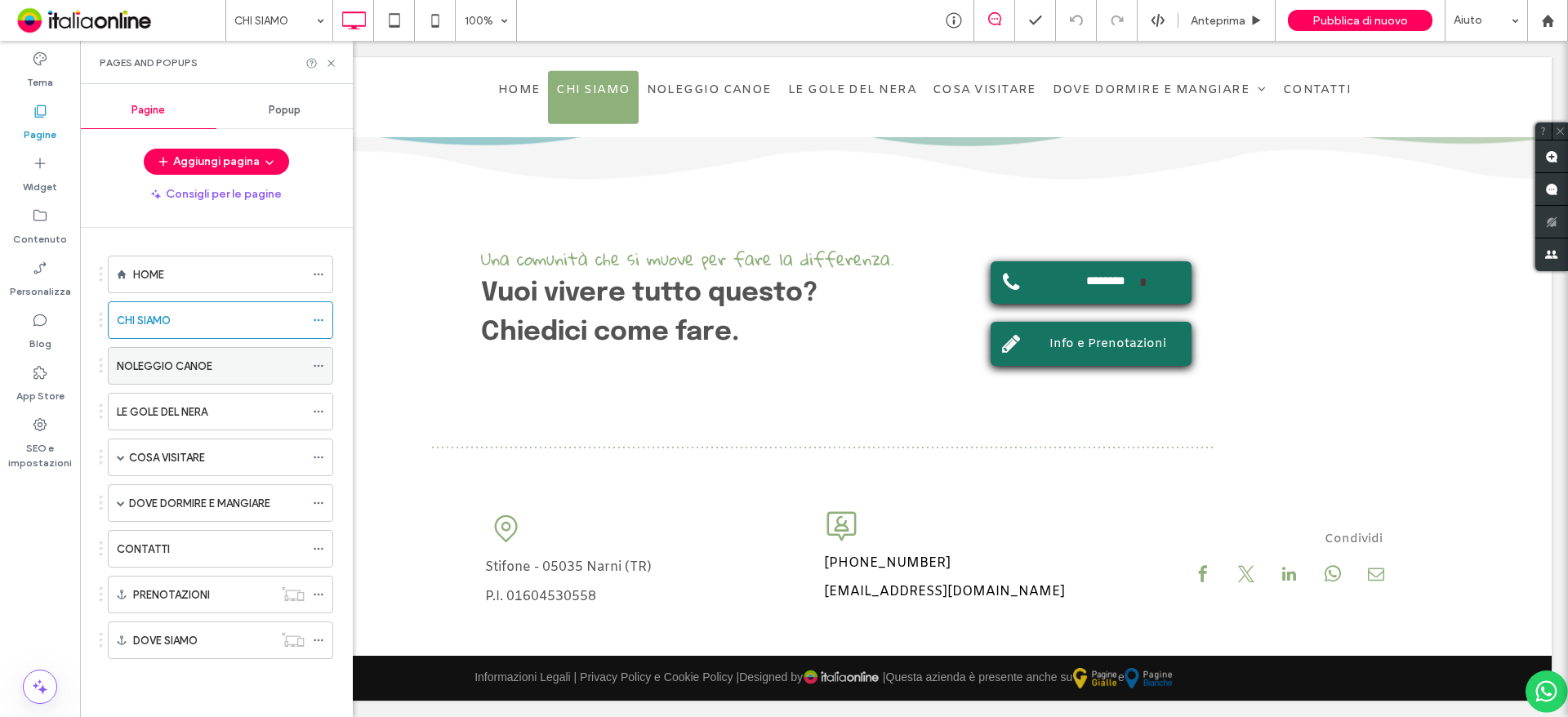
click at [155, 372] on label "NOLEGGIO CANOE" at bounding box center [165, 366] width 95 height 29
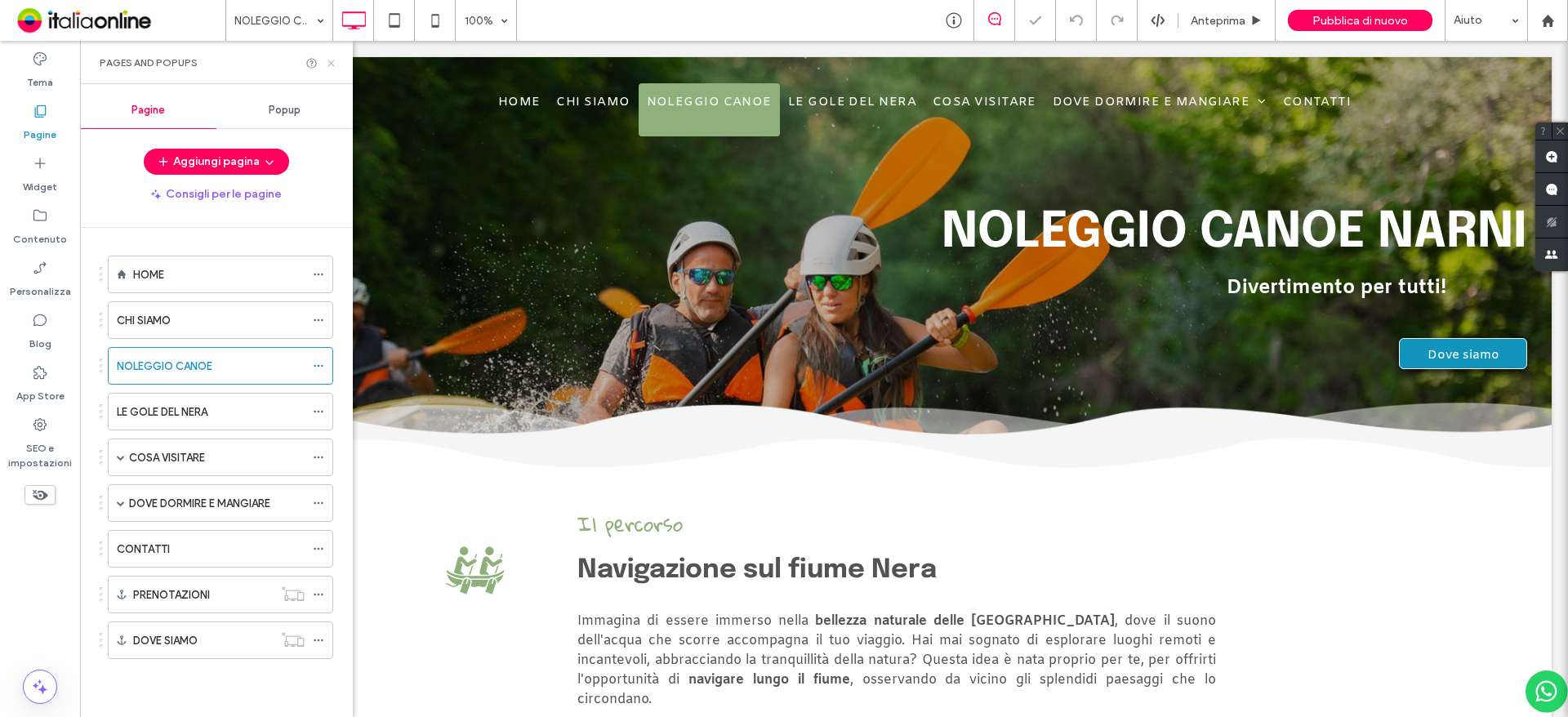
click at [331, 61] on icon at bounding box center [331, 64] width 13 height 13
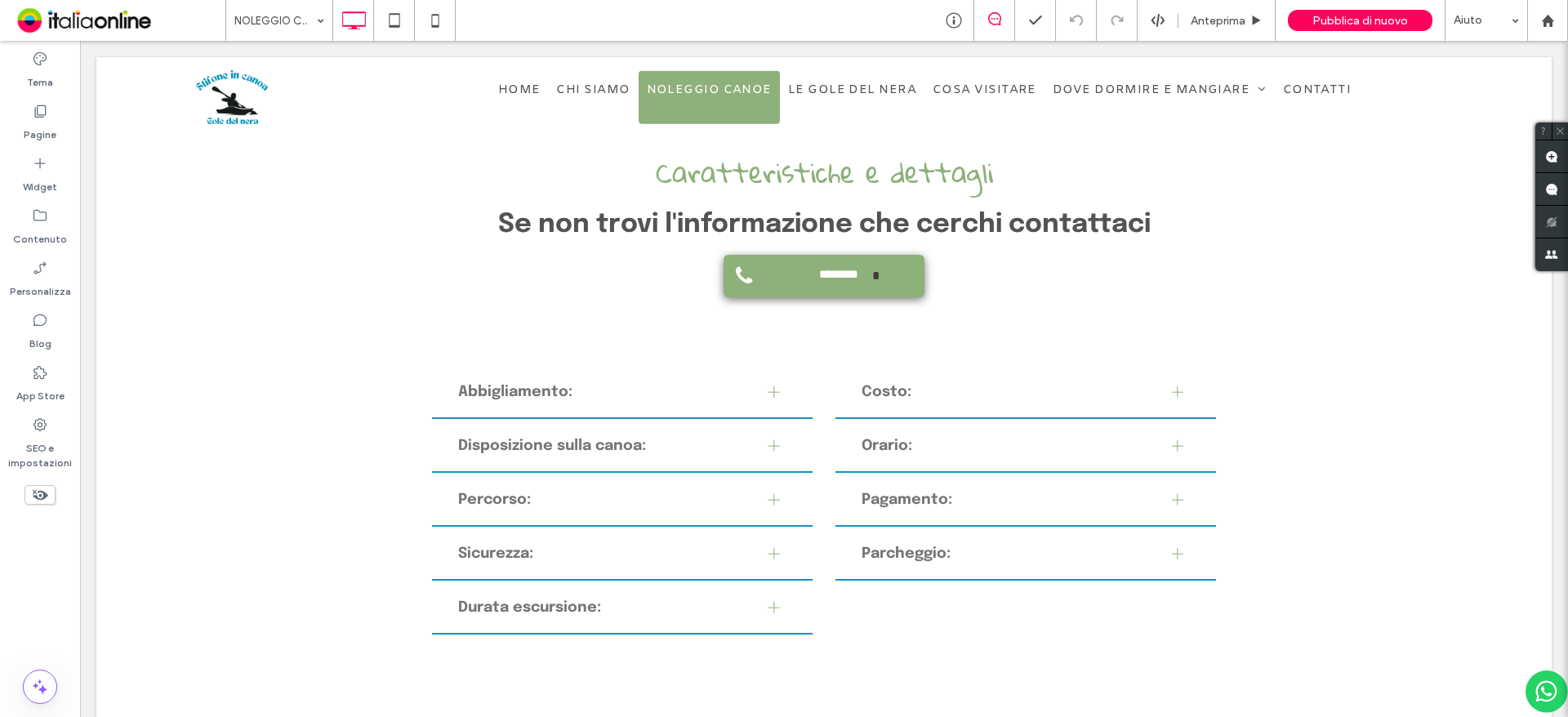
scroll to position [1797, 0]
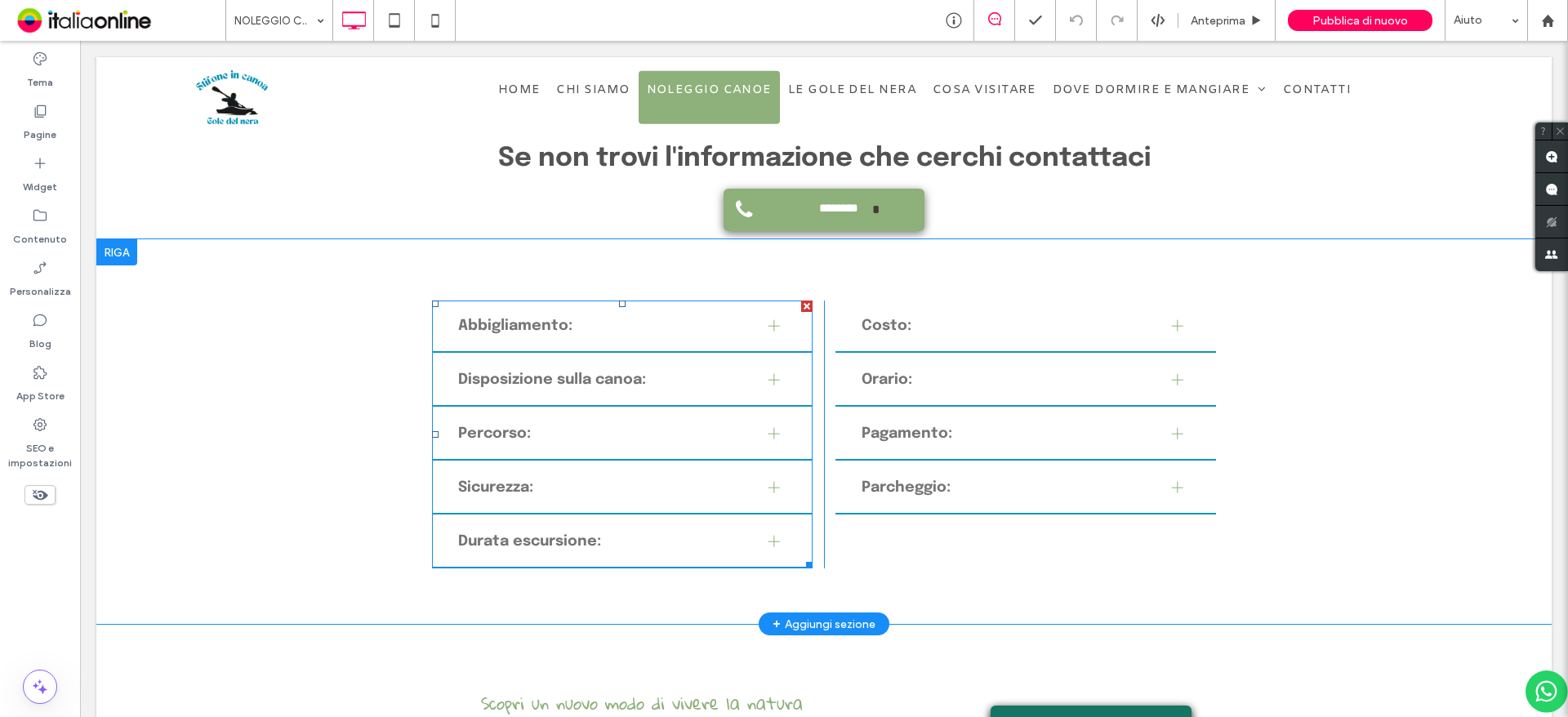
click at [735, 471] on div "Sicurezza:" at bounding box center [622, 488] width 381 height 52
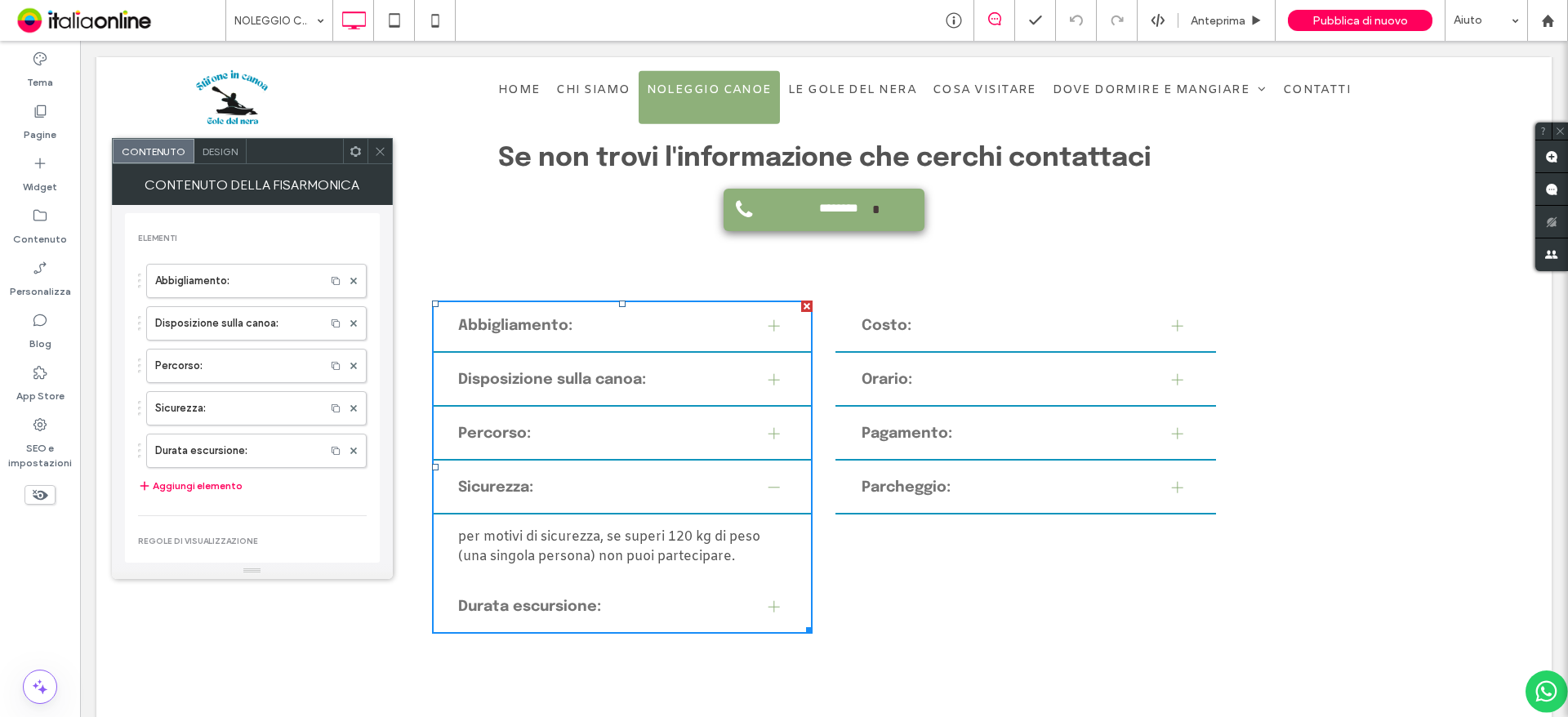
click at [875, 415] on div "Pagamento:" at bounding box center [1026, 435] width 381 height 52
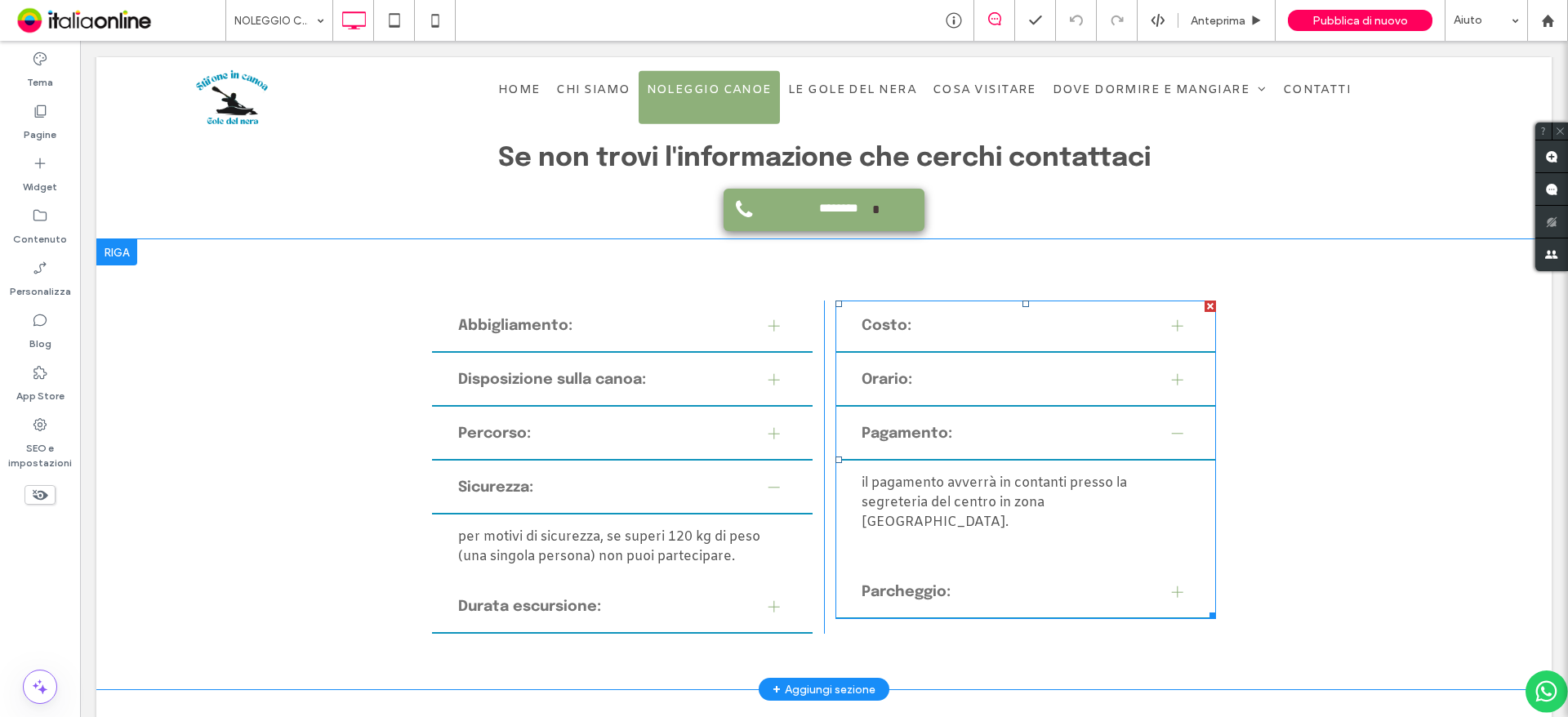
click at [910, 331] on span "Costo:" at bounding box center [1010, 326] width 297 height 22
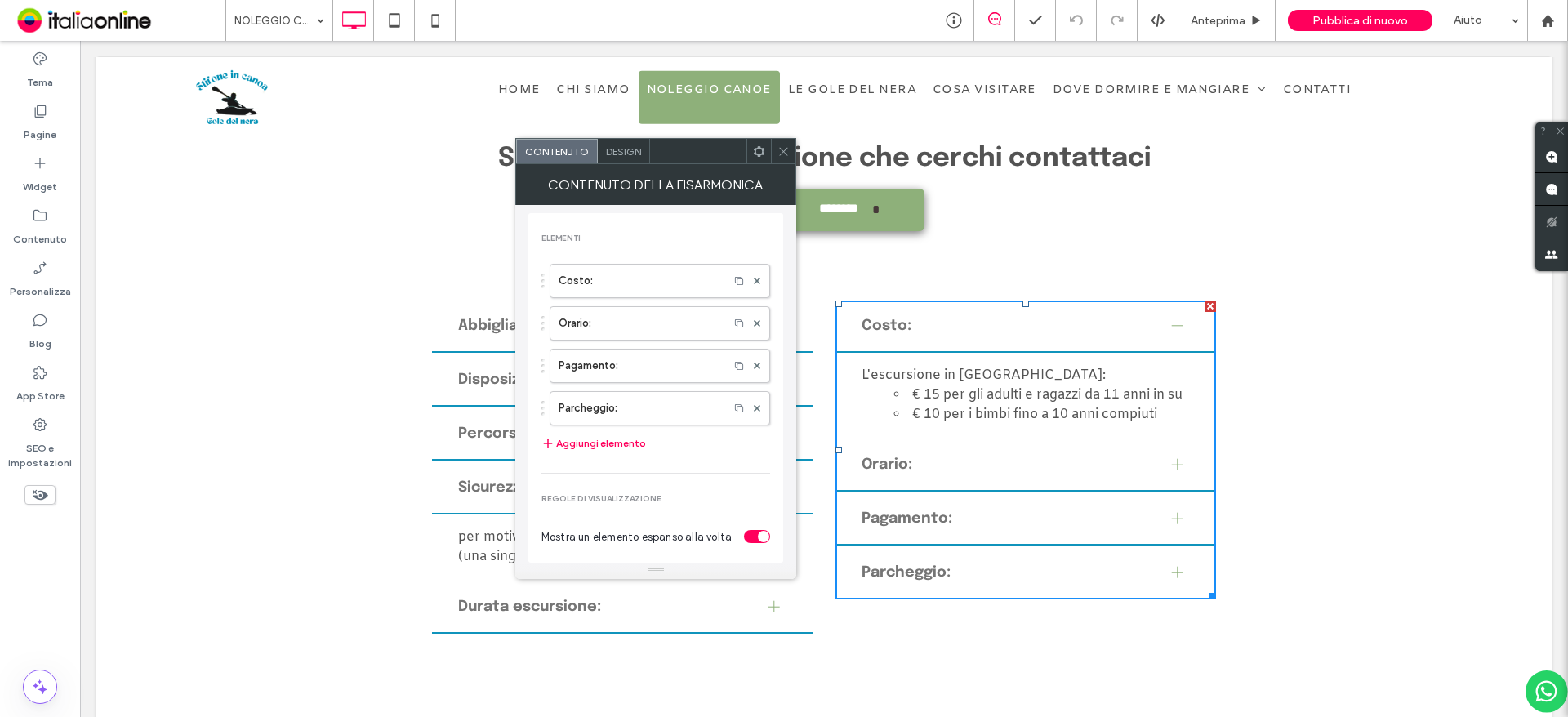
click at [934, 521] on div "Pagamento:" at bounding box center [1026, 519] width 381 height 52
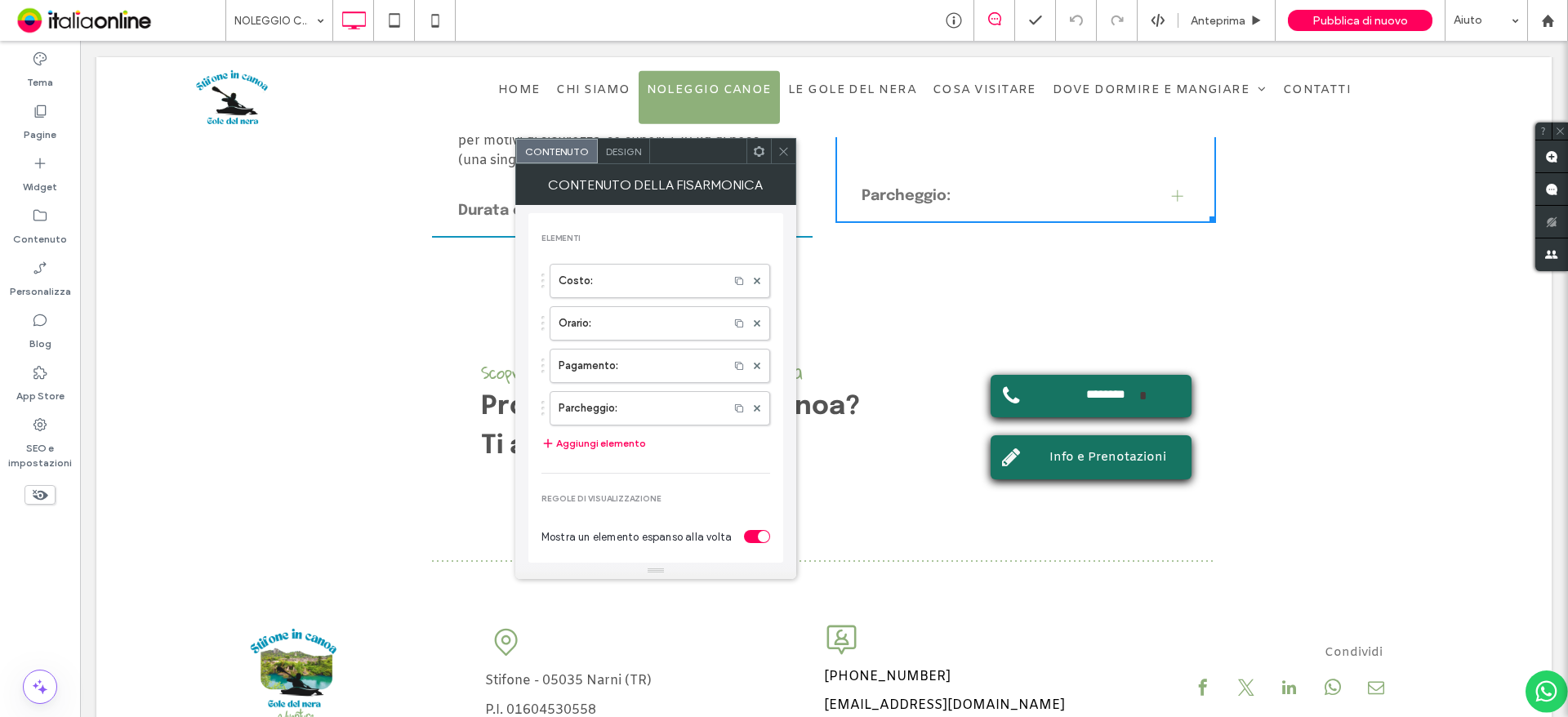
scroll to position [2286, 0]
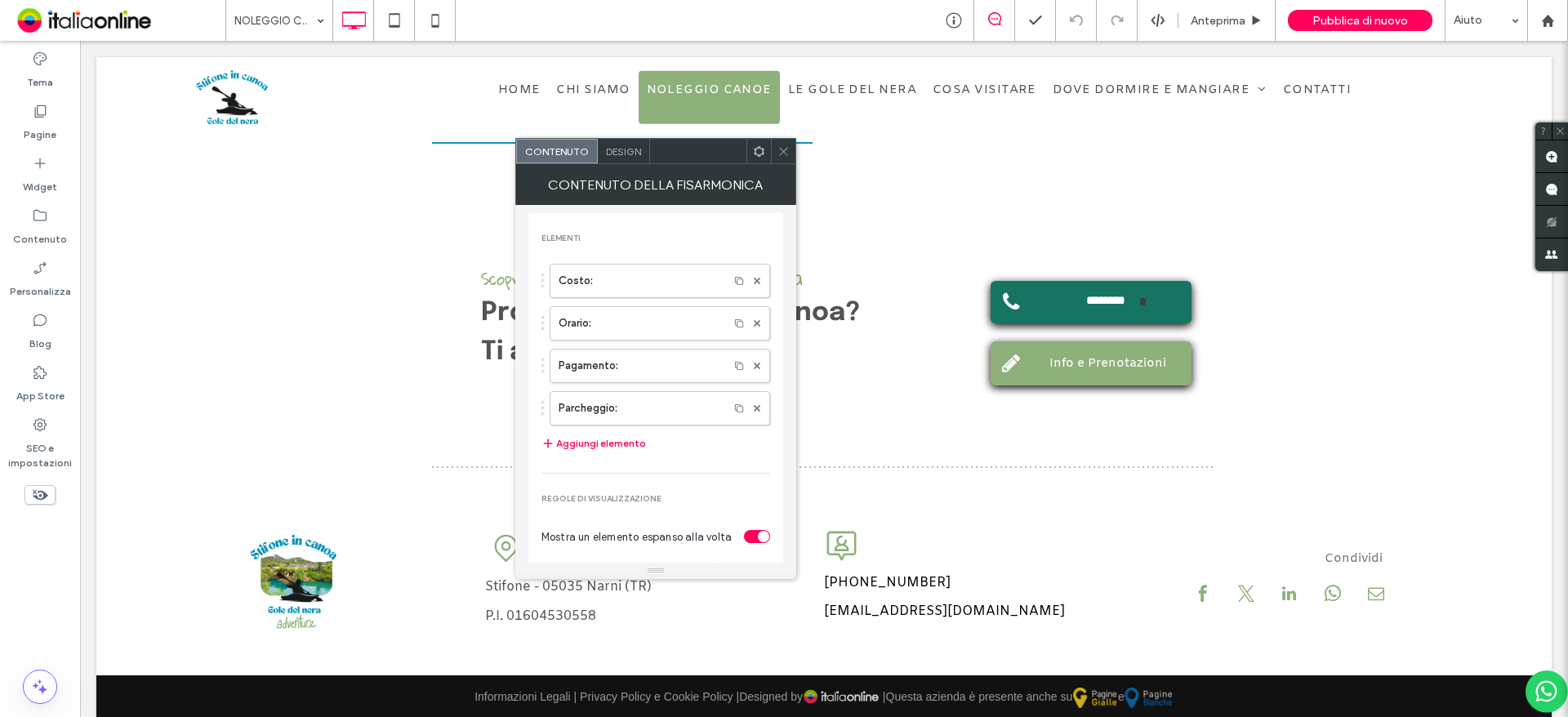
click at [1049, 369] on span "Info e Prenotazioni" at bounding box center [1107, 363] width 117 height 16
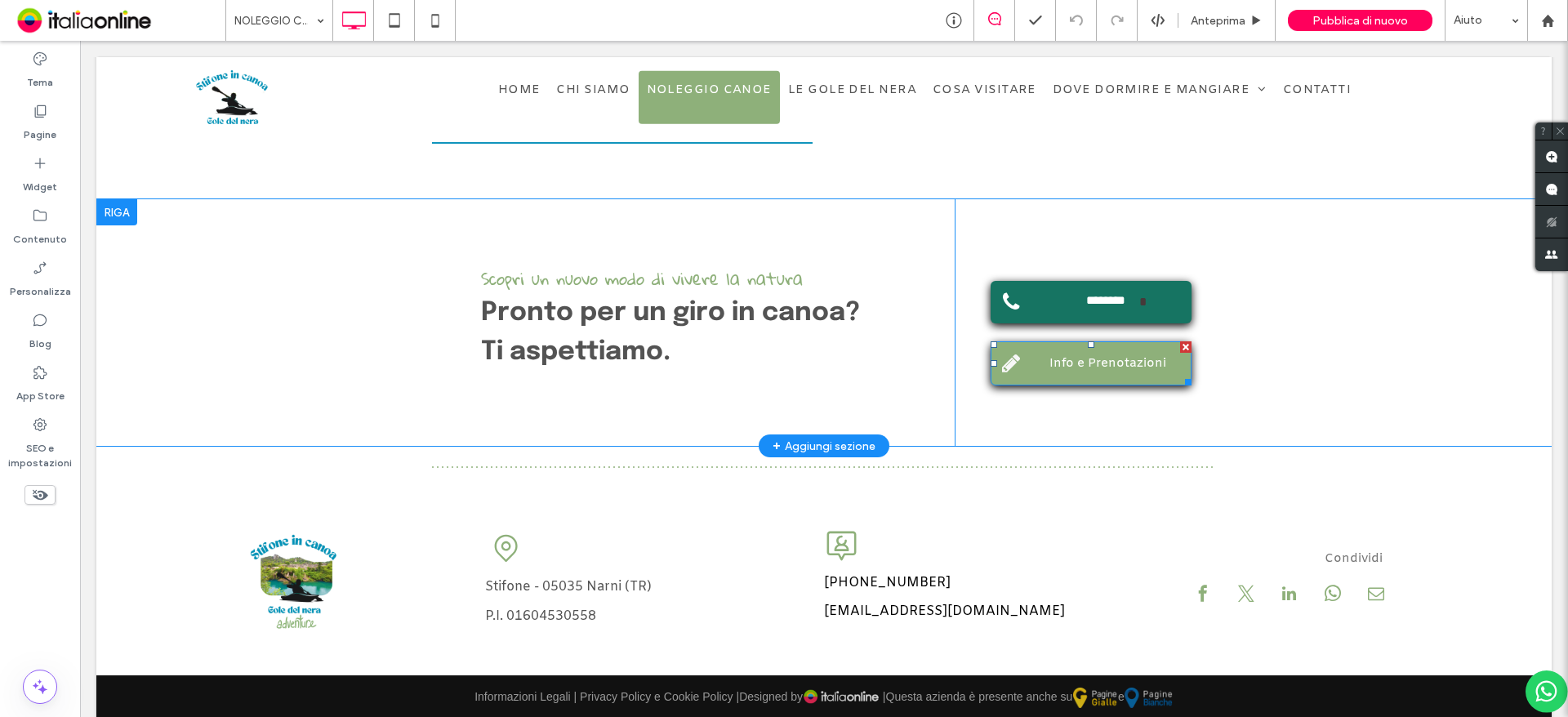
click at [1042, 357] on link "Info e Prenotazioni" at bounding box center [1090, 363] width 201 height 44
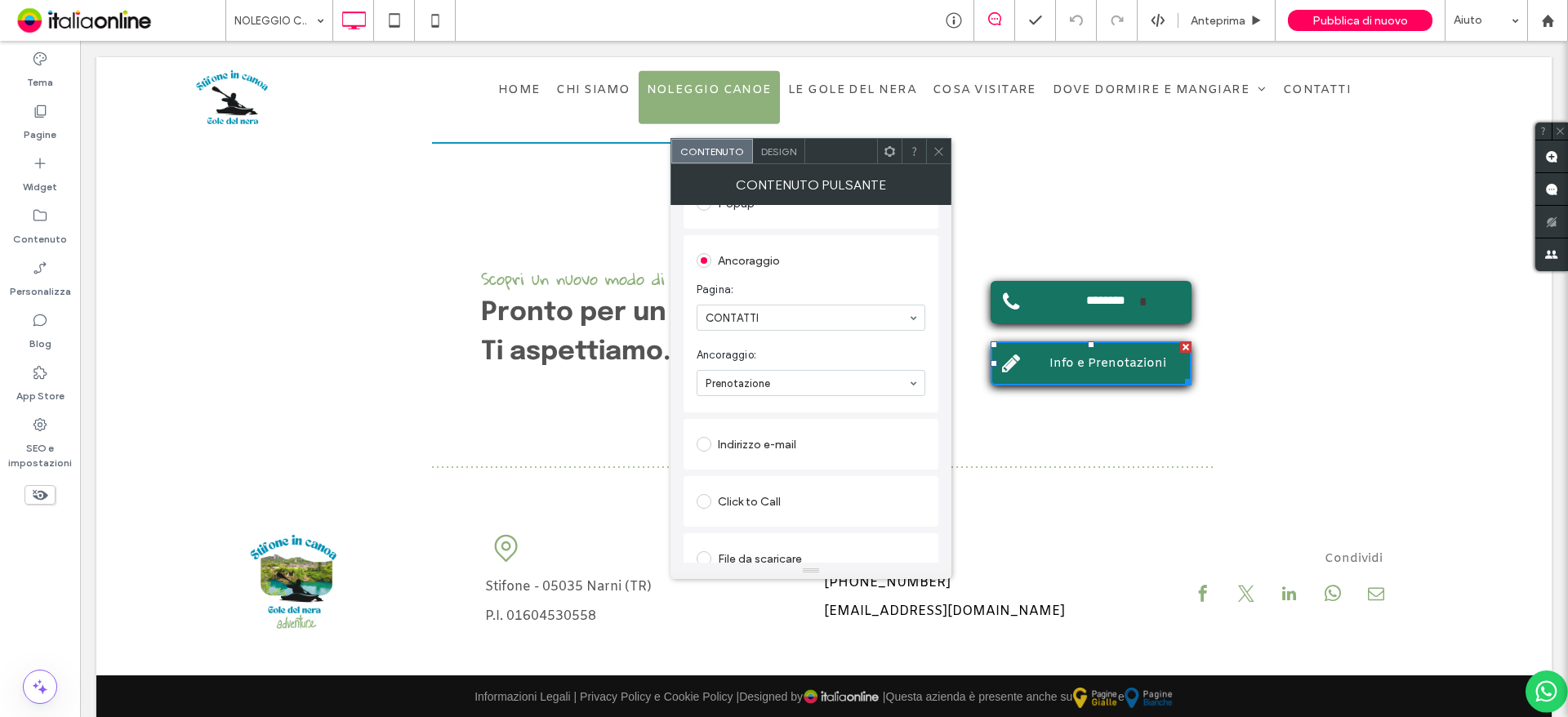
scroll to position [349, 0]
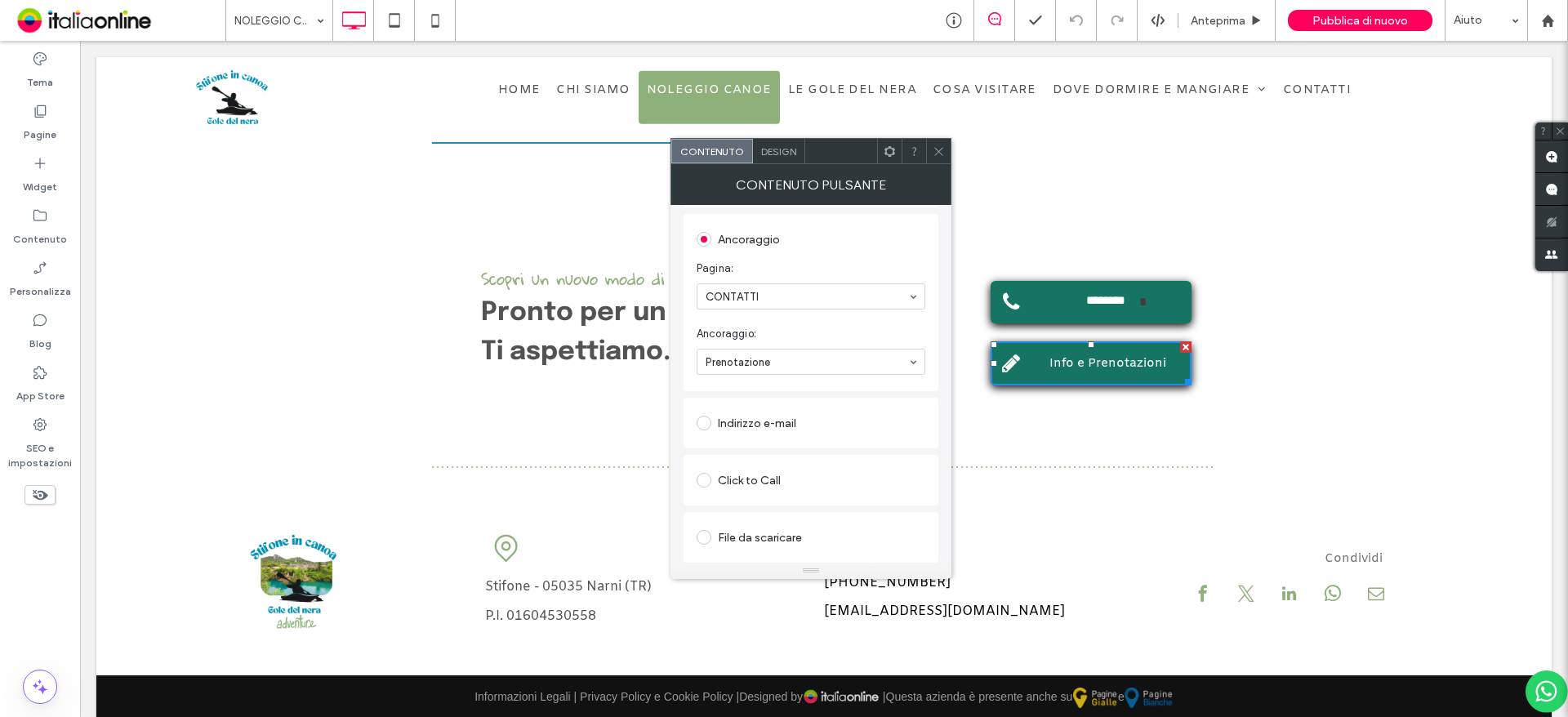
click at [938, 153] on icon at bounding box center [939, 152] width 13 height 13
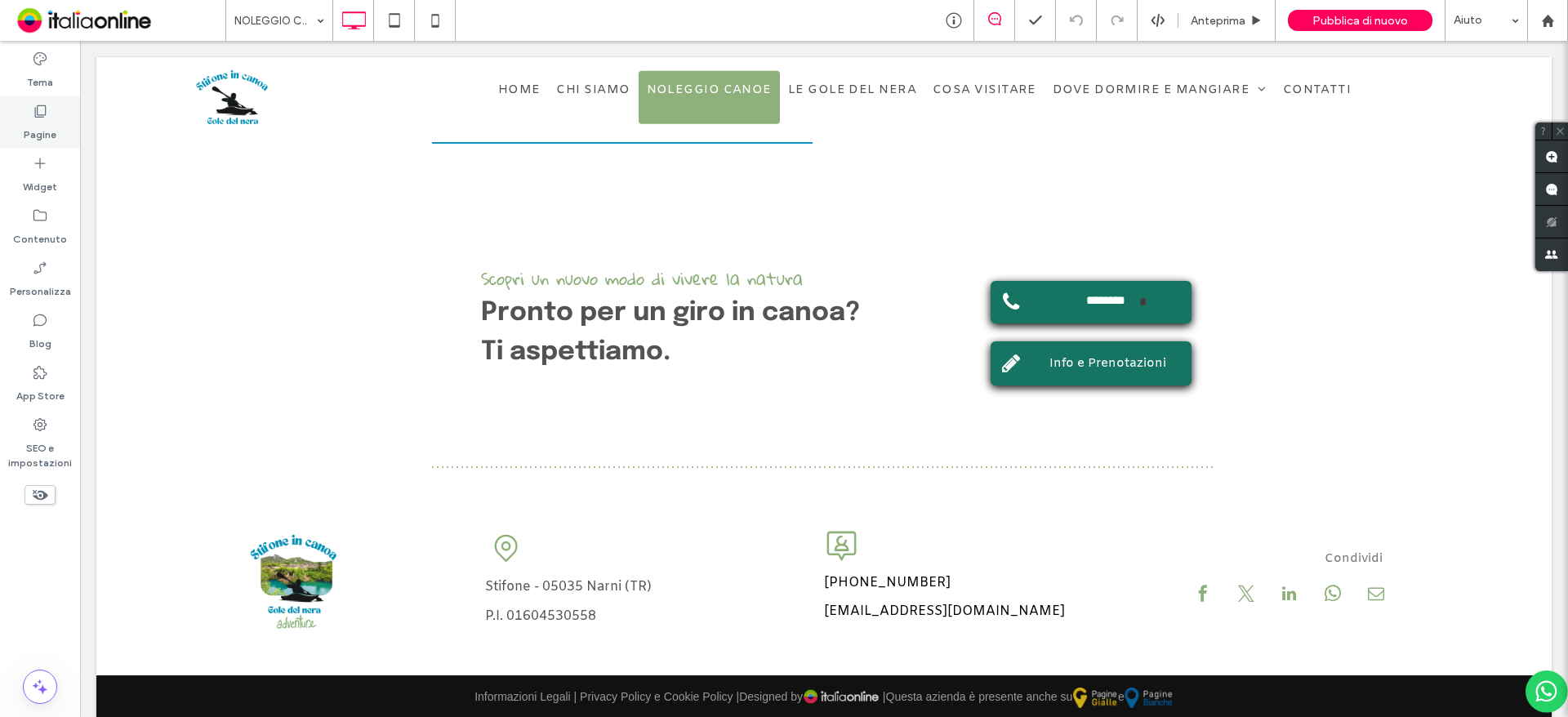
click at [57, 142] on div "Pagine" at bounding box center [40, 122] width 80 height 52
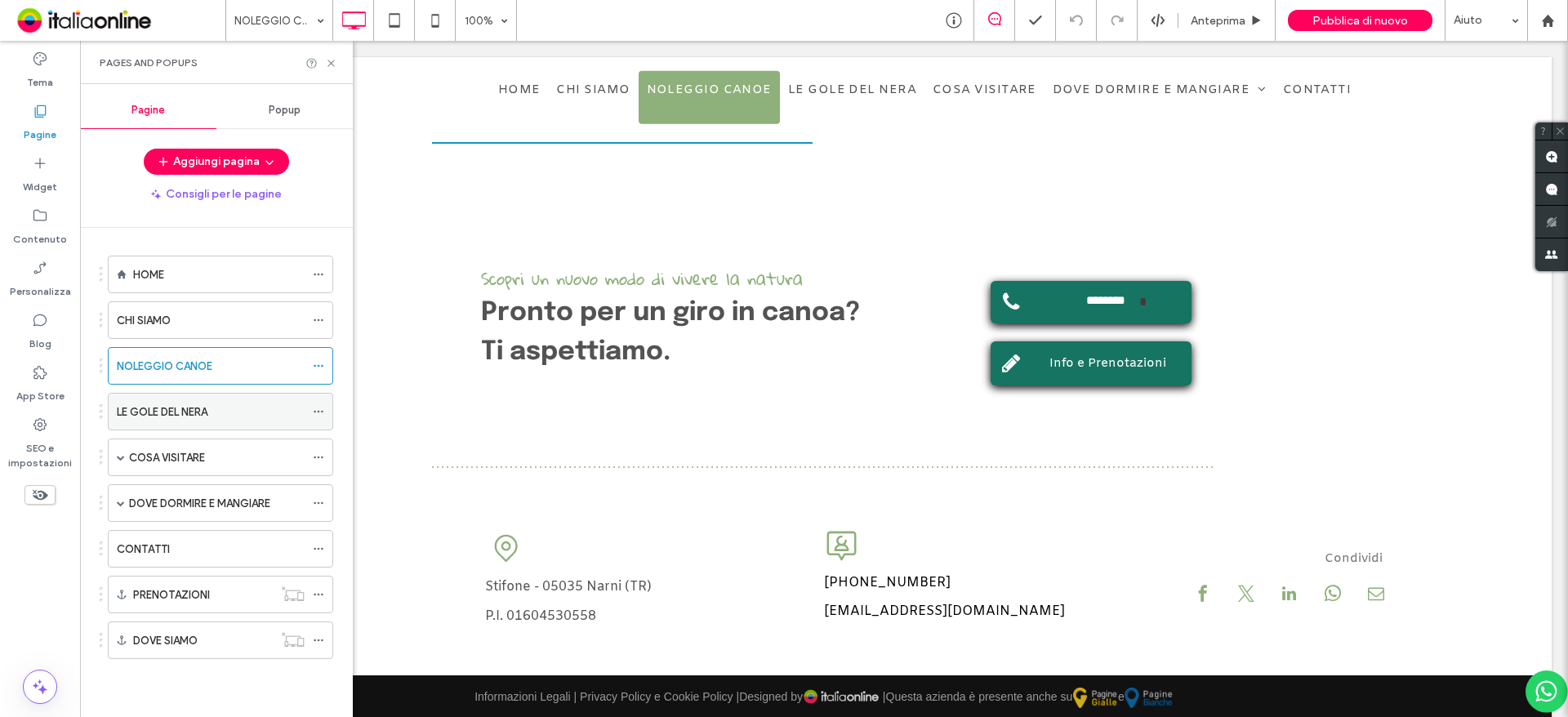
click at [209, 426] on div "LE GOLE DEL NERA" at bounding box center [211, 411] width 188 height 36
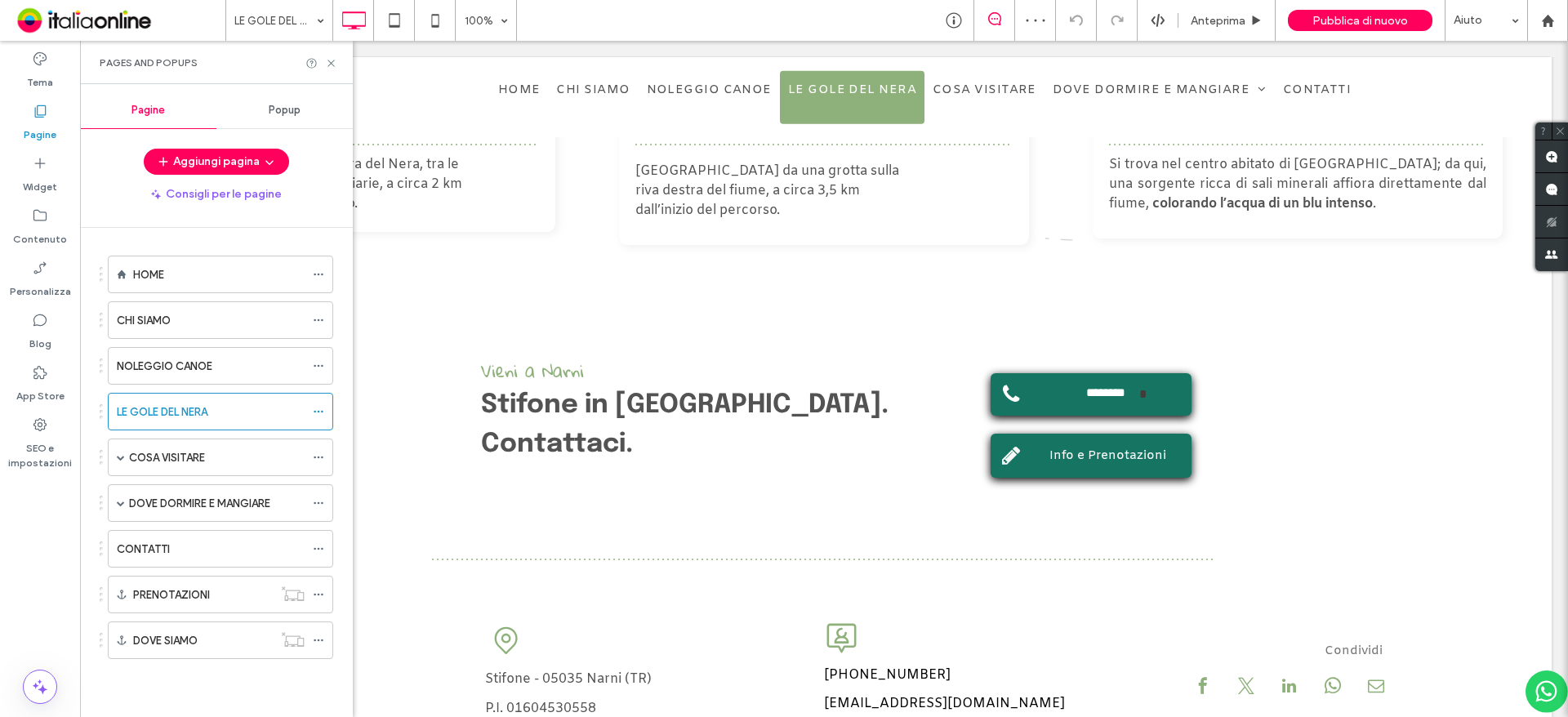
scroll to position [2012, 0]
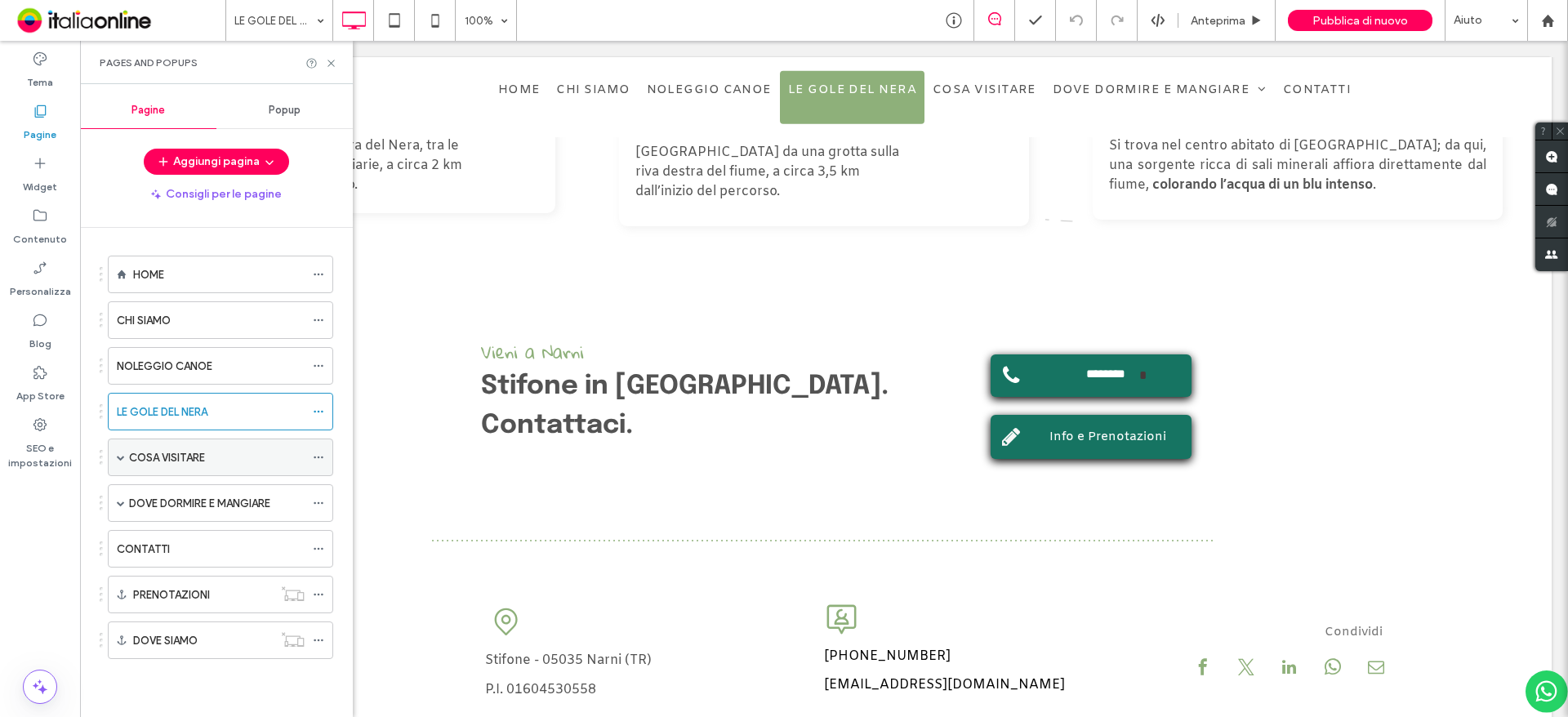
click at [137, 460] on label "COSA VISITARE" at bounding box center [166, 458] width 76 height 29
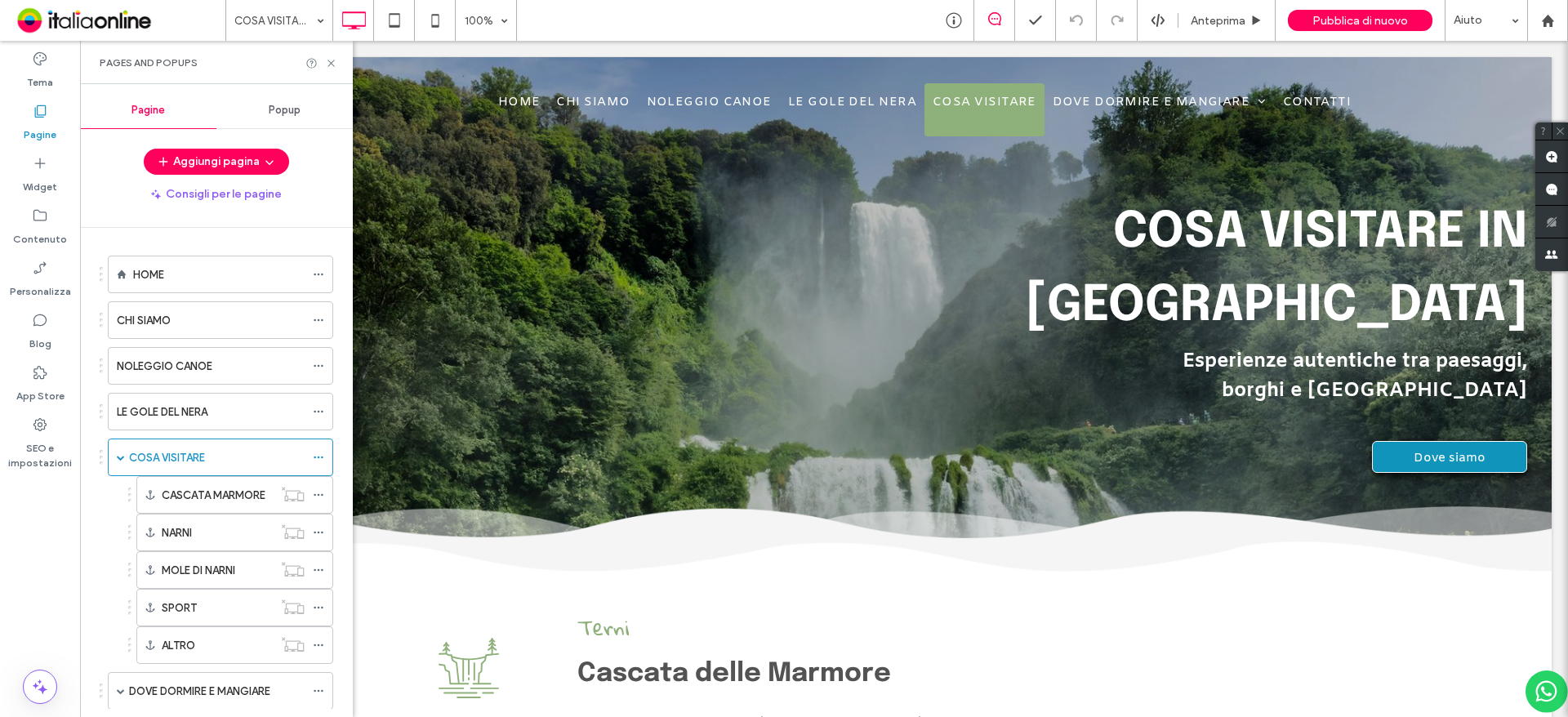
scroll to position [0, 0]
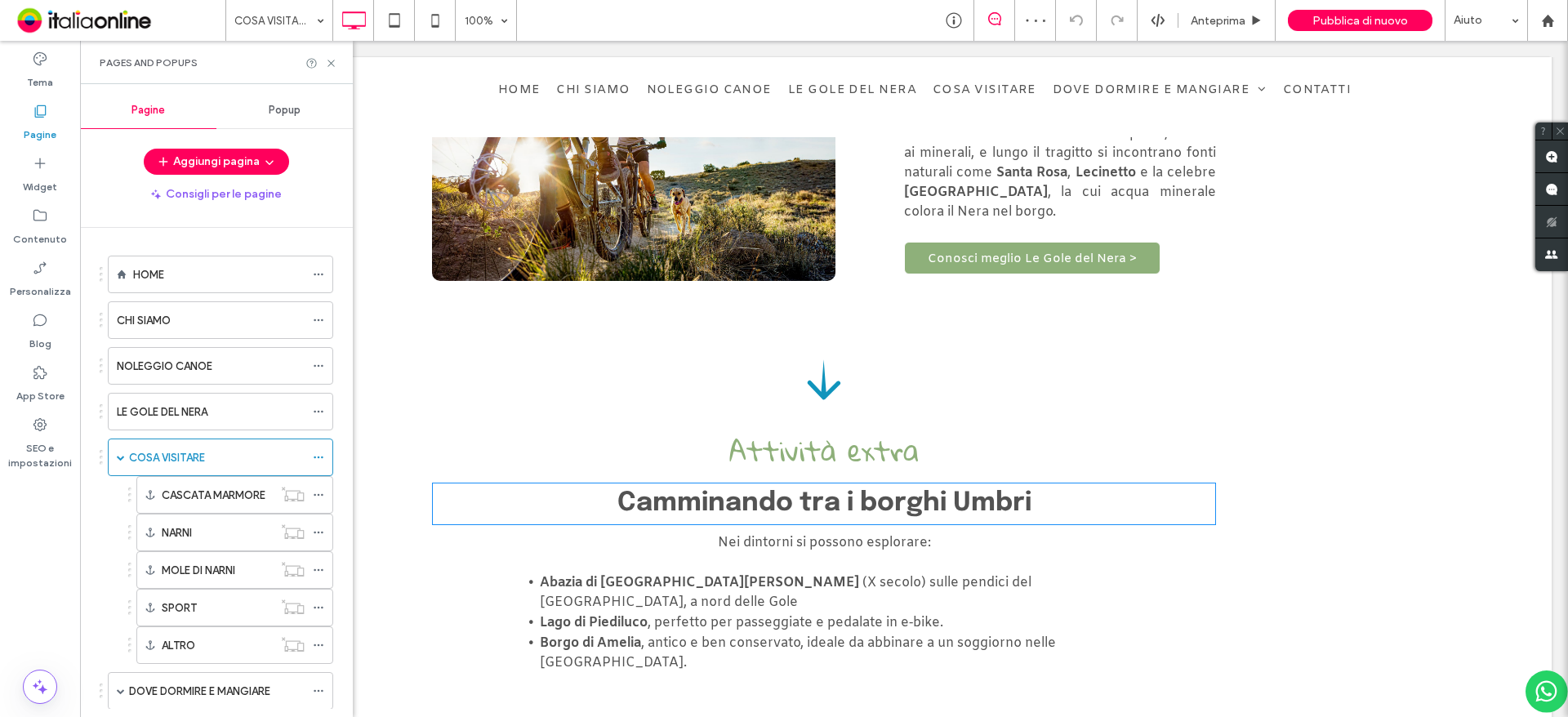
scroll to position [1797, 0]
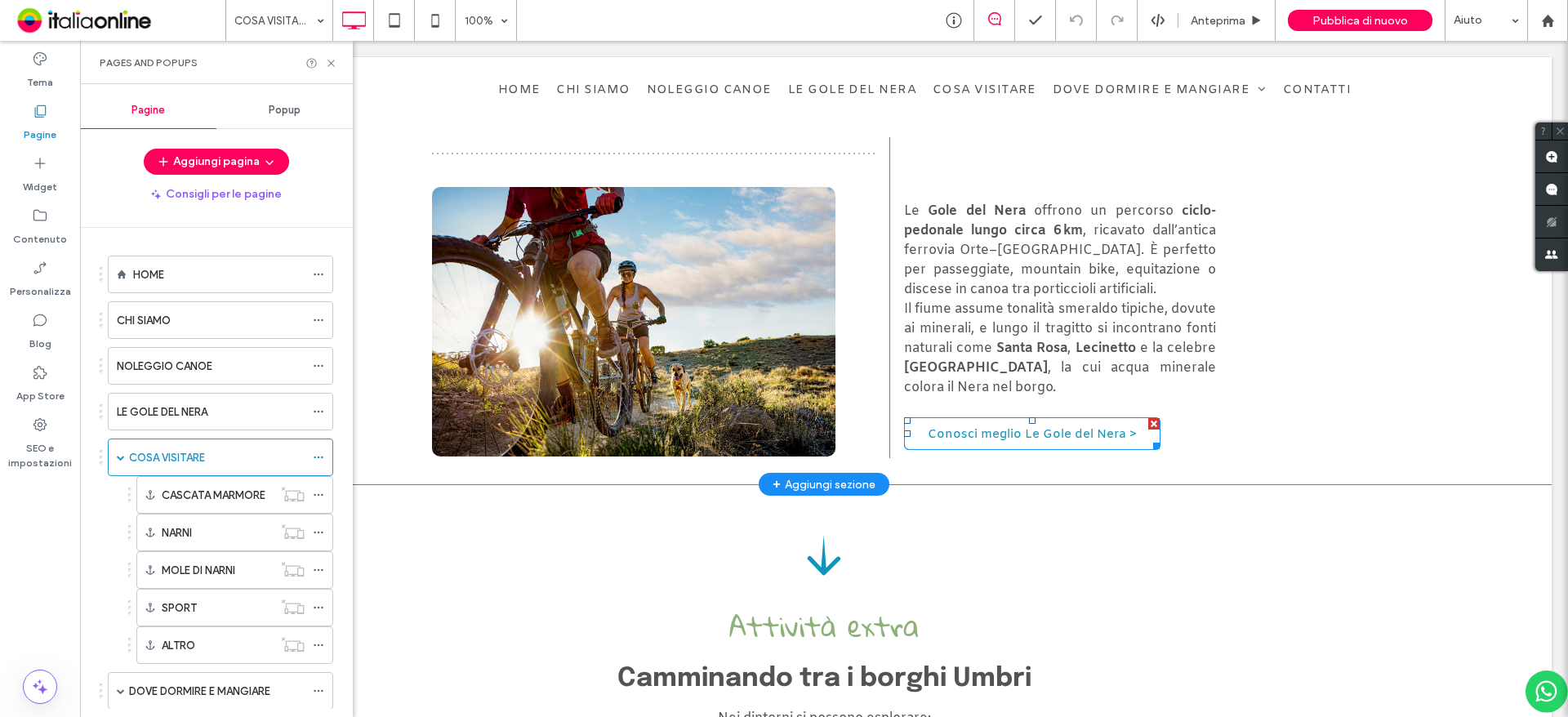
click at [1017, 418] on span "Conosci meglio Le Gole del Nera >" at bounding box center [1032, 435] width 209 height 32
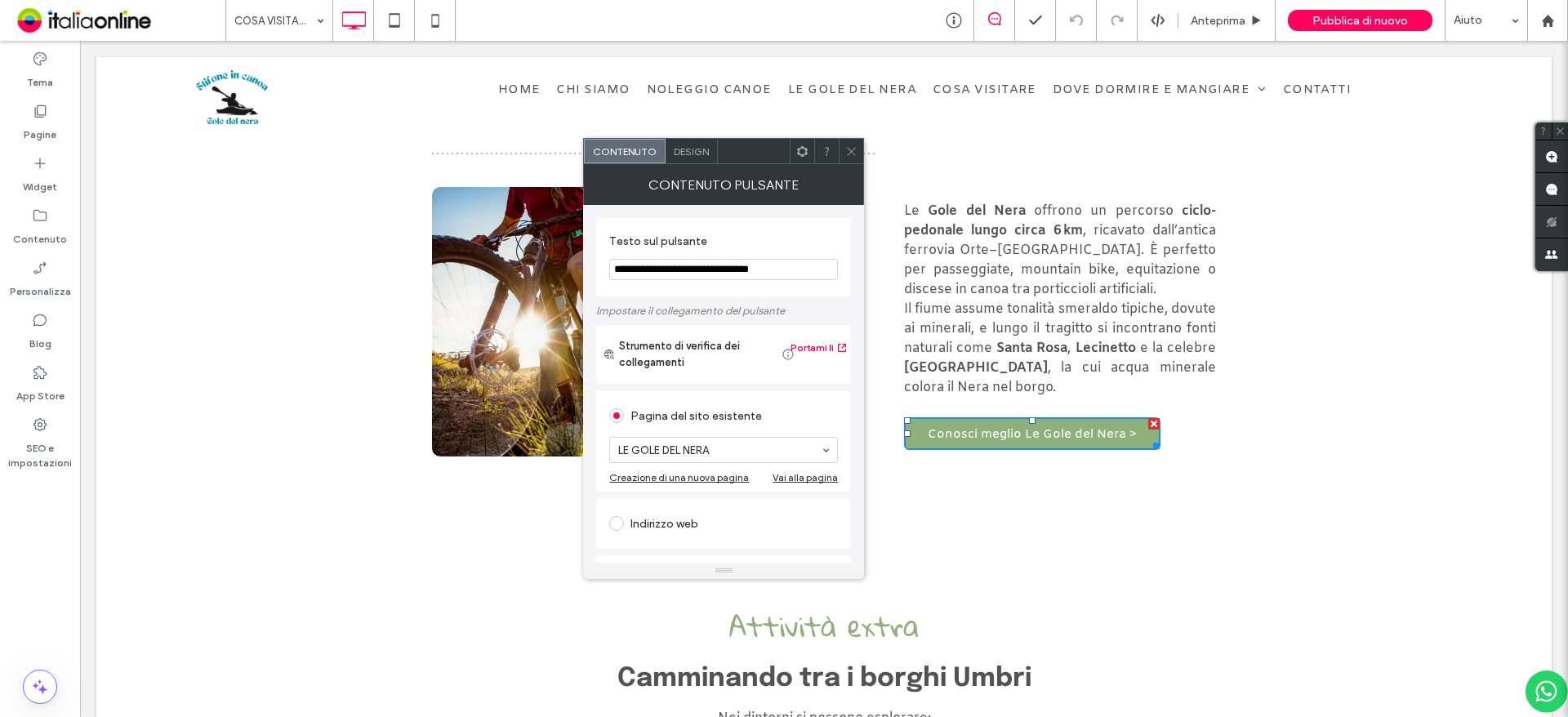
click at [847, 149] on icon at bounding box center [851, 152] width 13 height 13
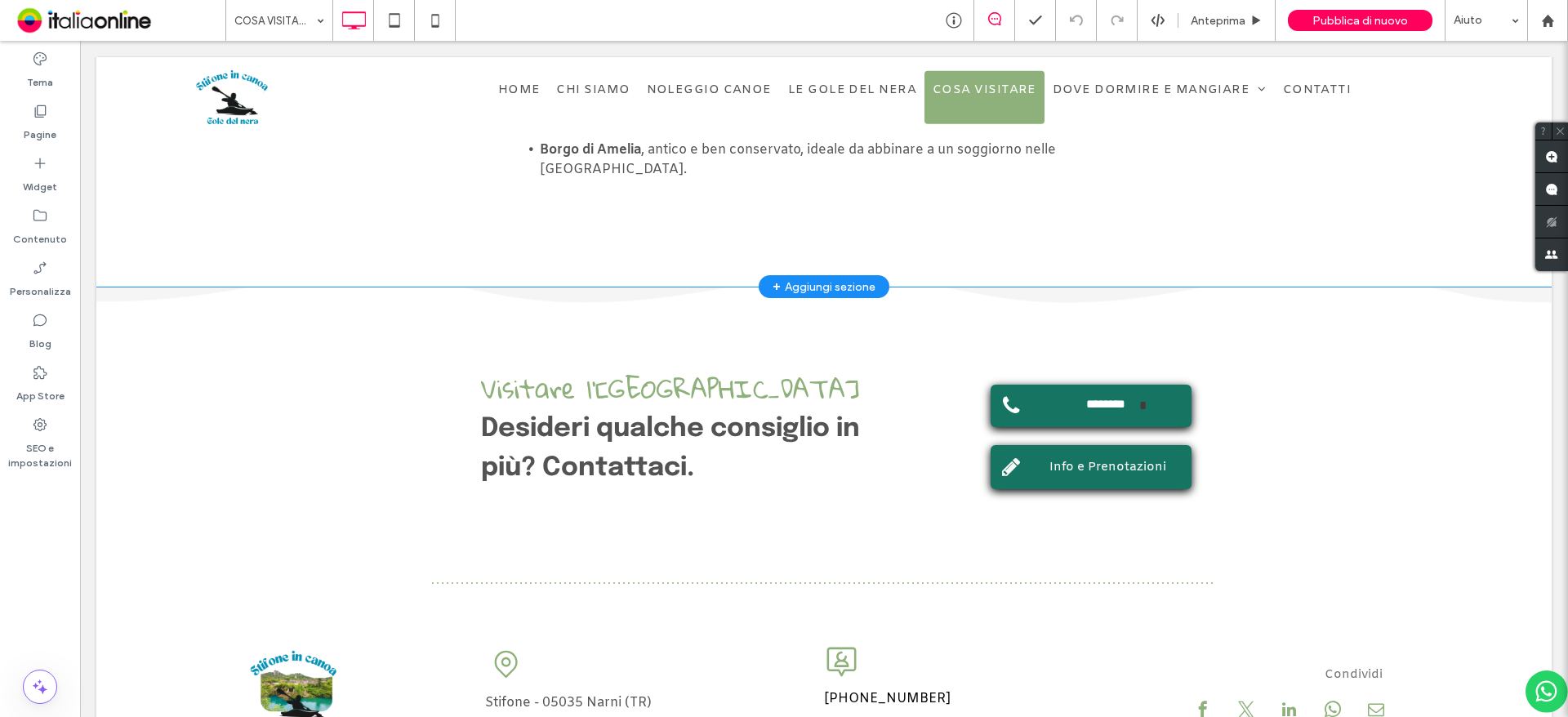
scroll to position [2469, 0]
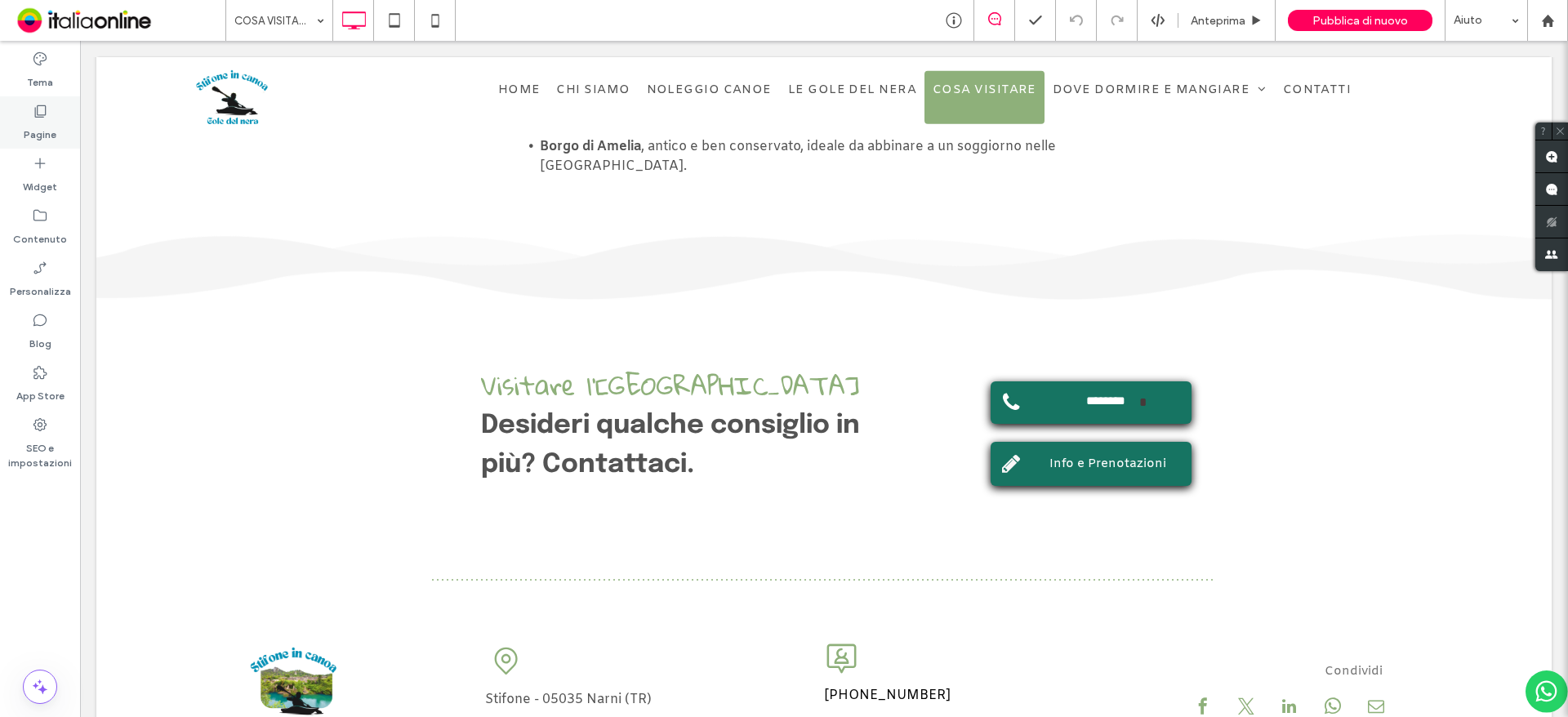
click at [38, 135] on label "Pagine" at bounding box center [40, 130] width 32 height 22
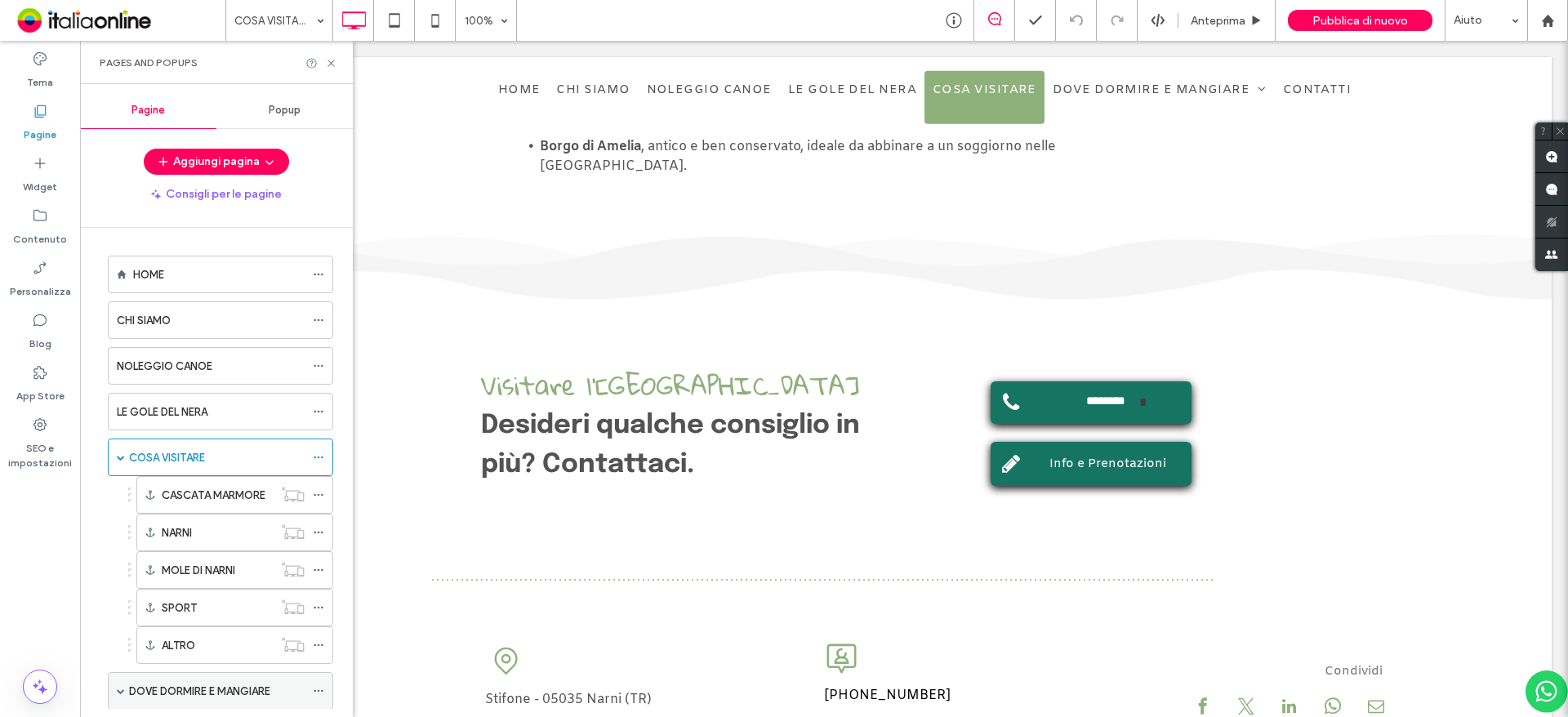
click at [124, 686] on span at bounding box center [121, 691] width 8 height 36
click at [155, 680] on div "DOVE DORMIRE E MANGIARE" at bounding box center [216, 691] width 175 height 36
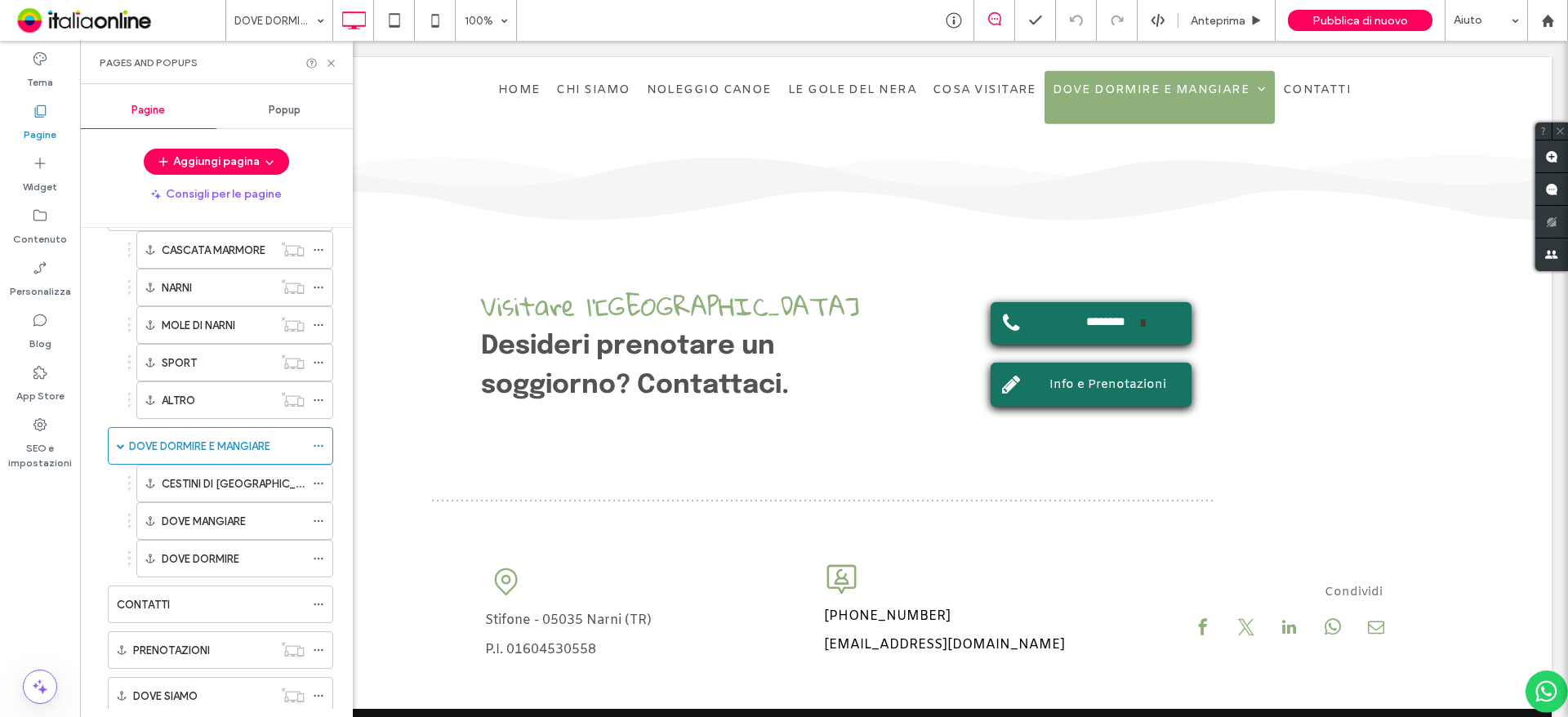
scroll to position [3025, 0]
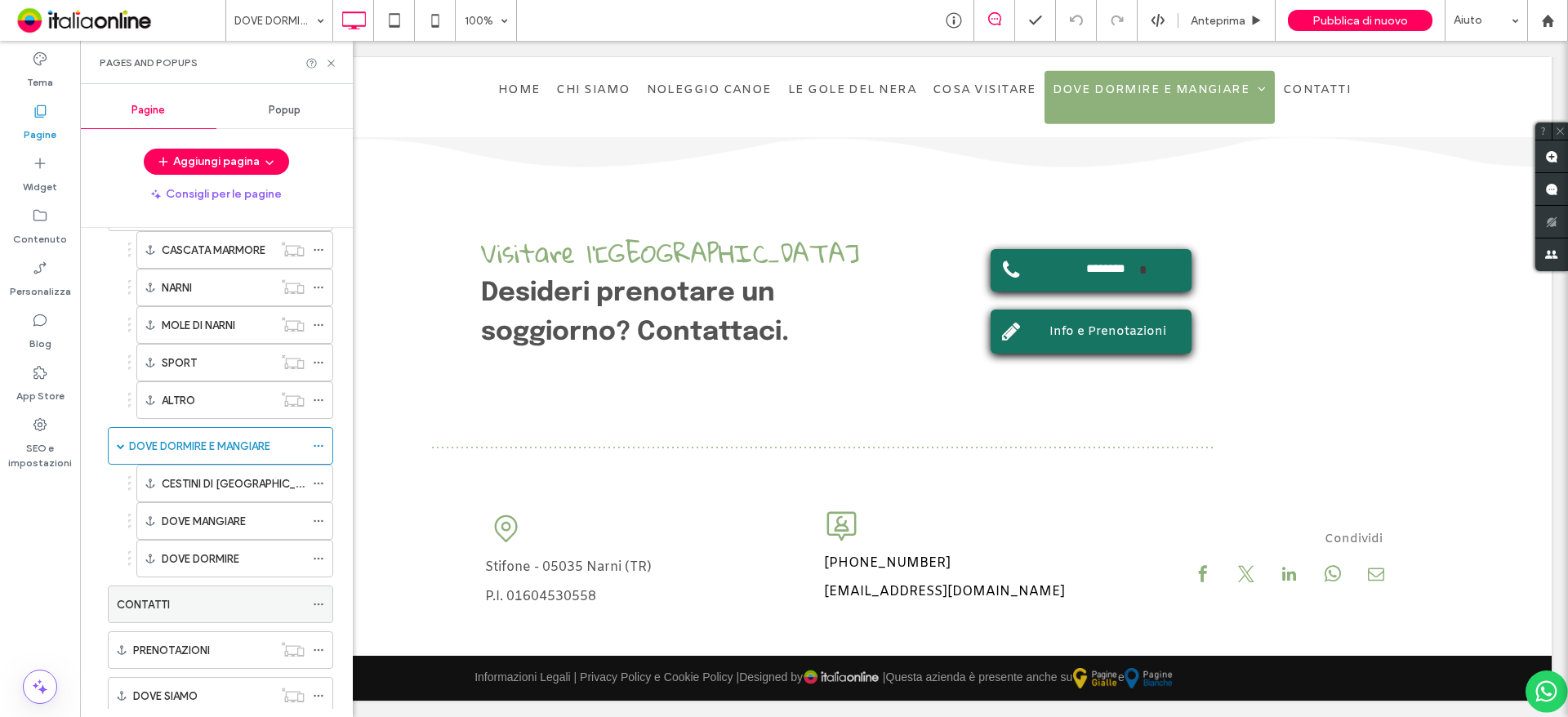
click at [157, 605] on label "CONTATTI" at bounding box center [143, 605] width 53 height 29
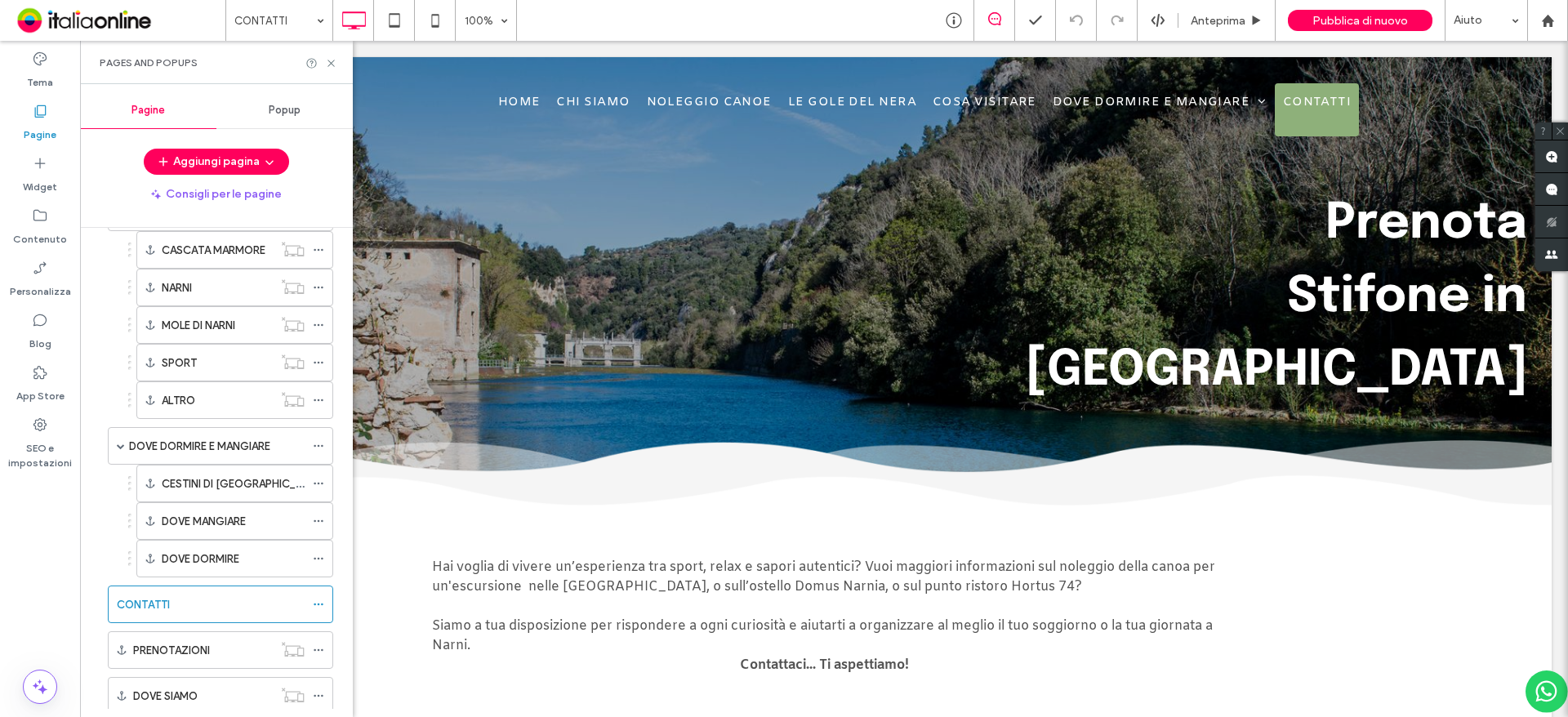
scroll to position [0, 0]
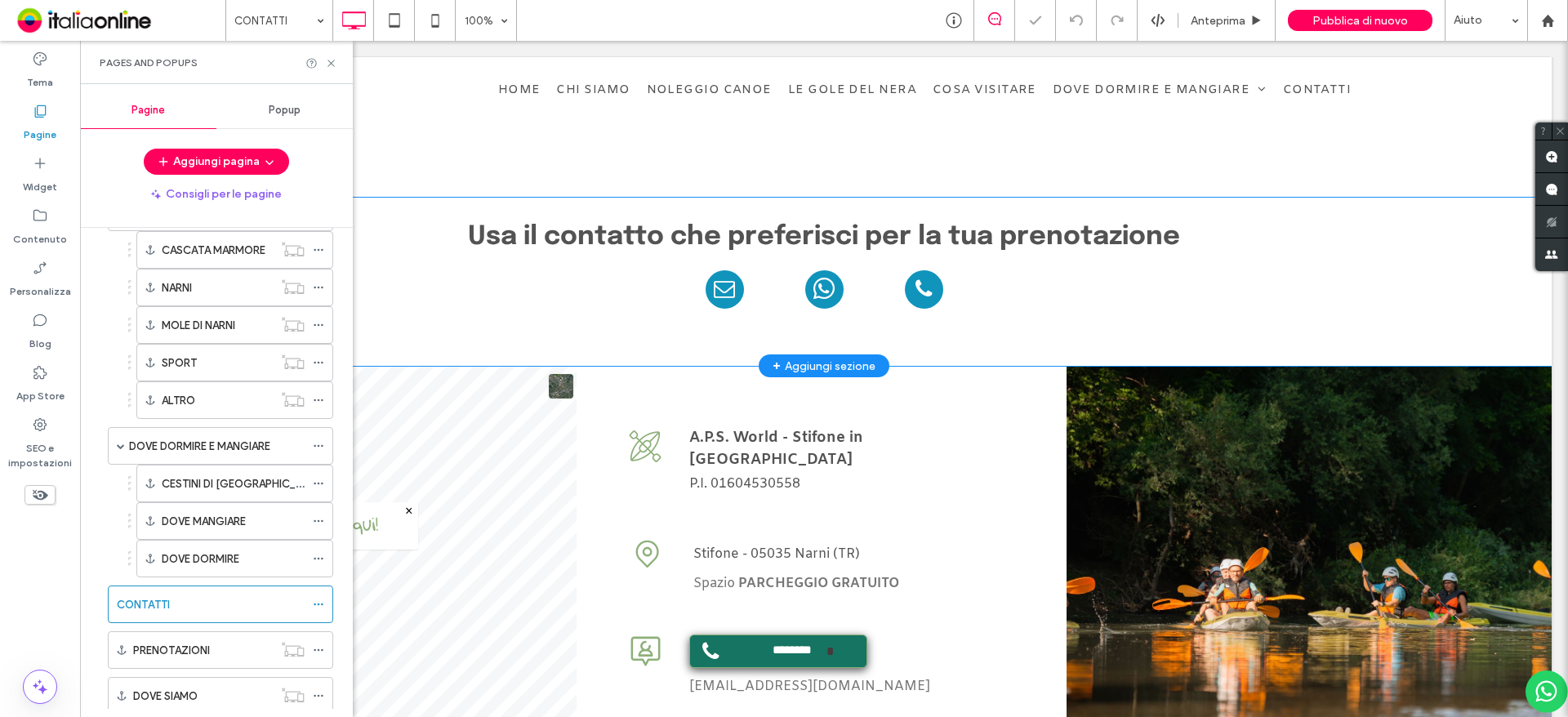
scroll to position [653, 0]
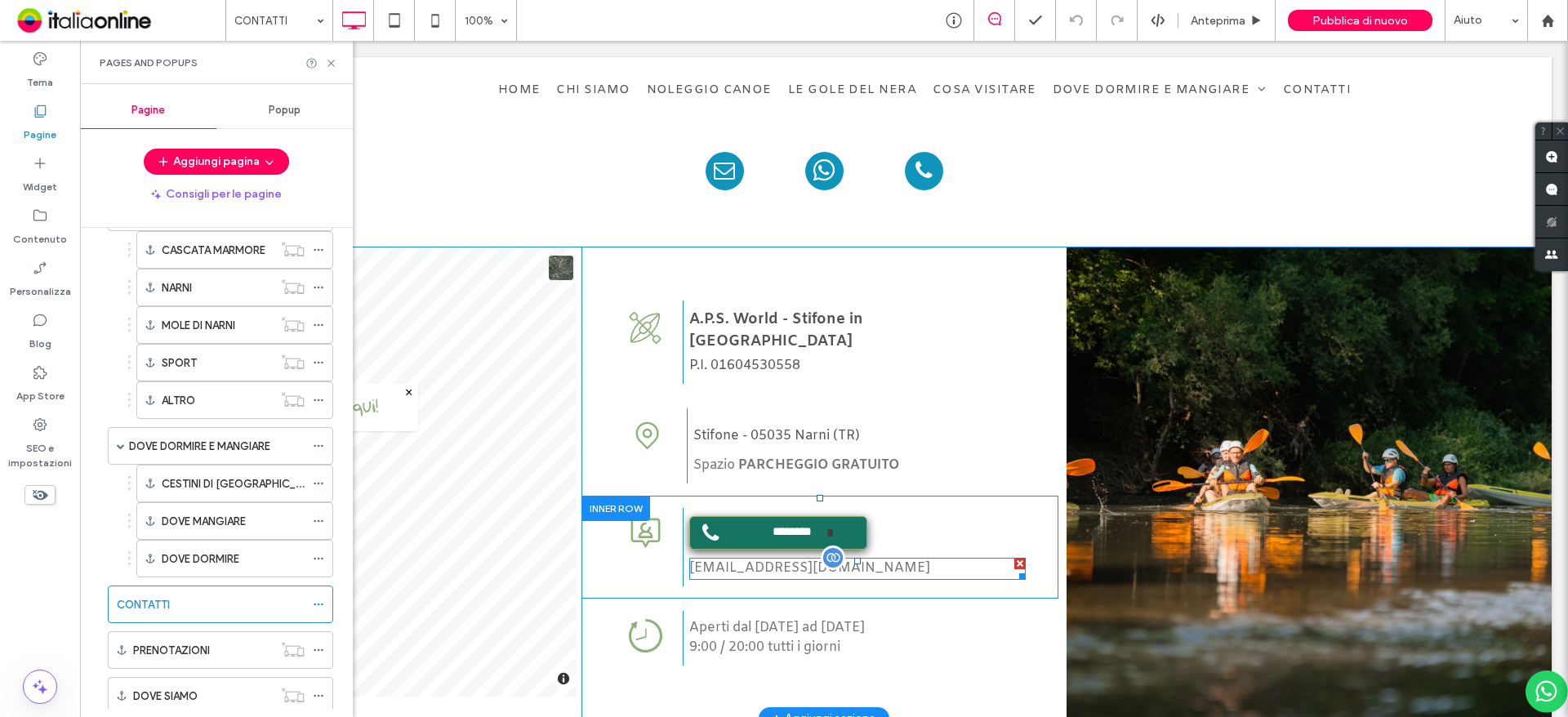
click at [756, 558] on div "[EMAIL_ADDRESS][DOMAIN_NAME]" at bounding box center [857, 569] width 336 height 22
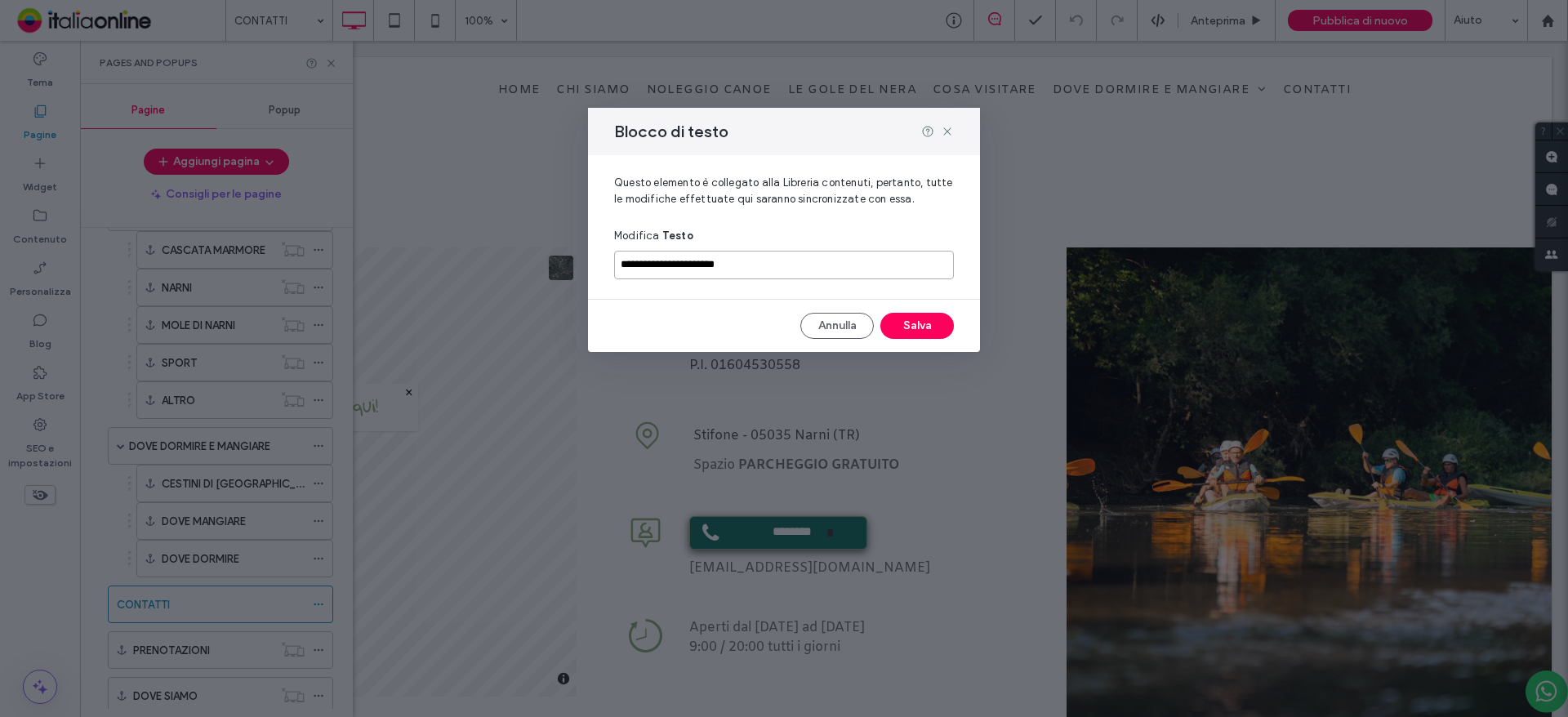
drag, startPoint x: 757, startPoint y: 276, endPoint x: 503, endPoint y: 250, distance: 255.3
click at [503, 250] on div "**********" at bounding box center [784, 358] width 1568 height 717
click at [915, 330] on button "Salva" at bounding box center [917, 326] width 74 height 26
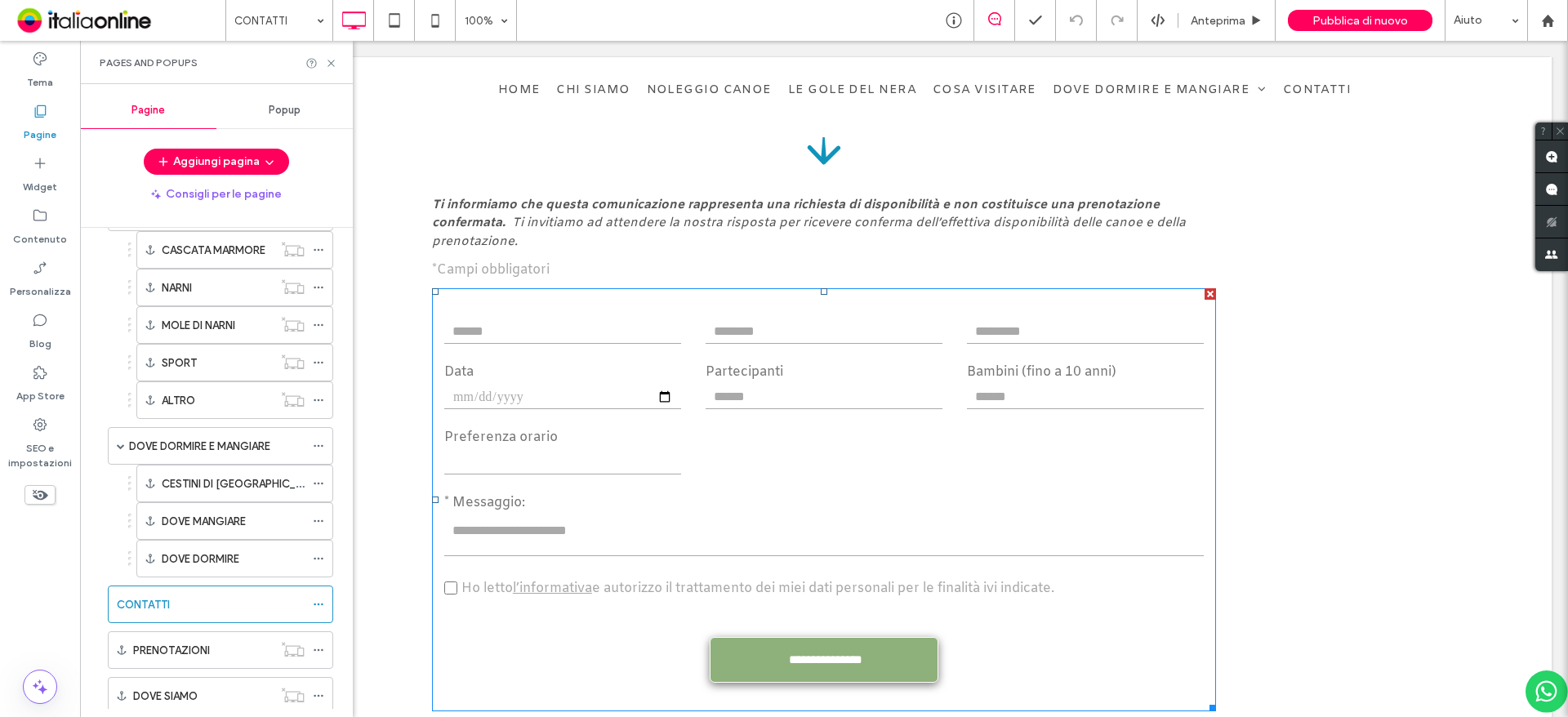
scroll to position [1633, 0]
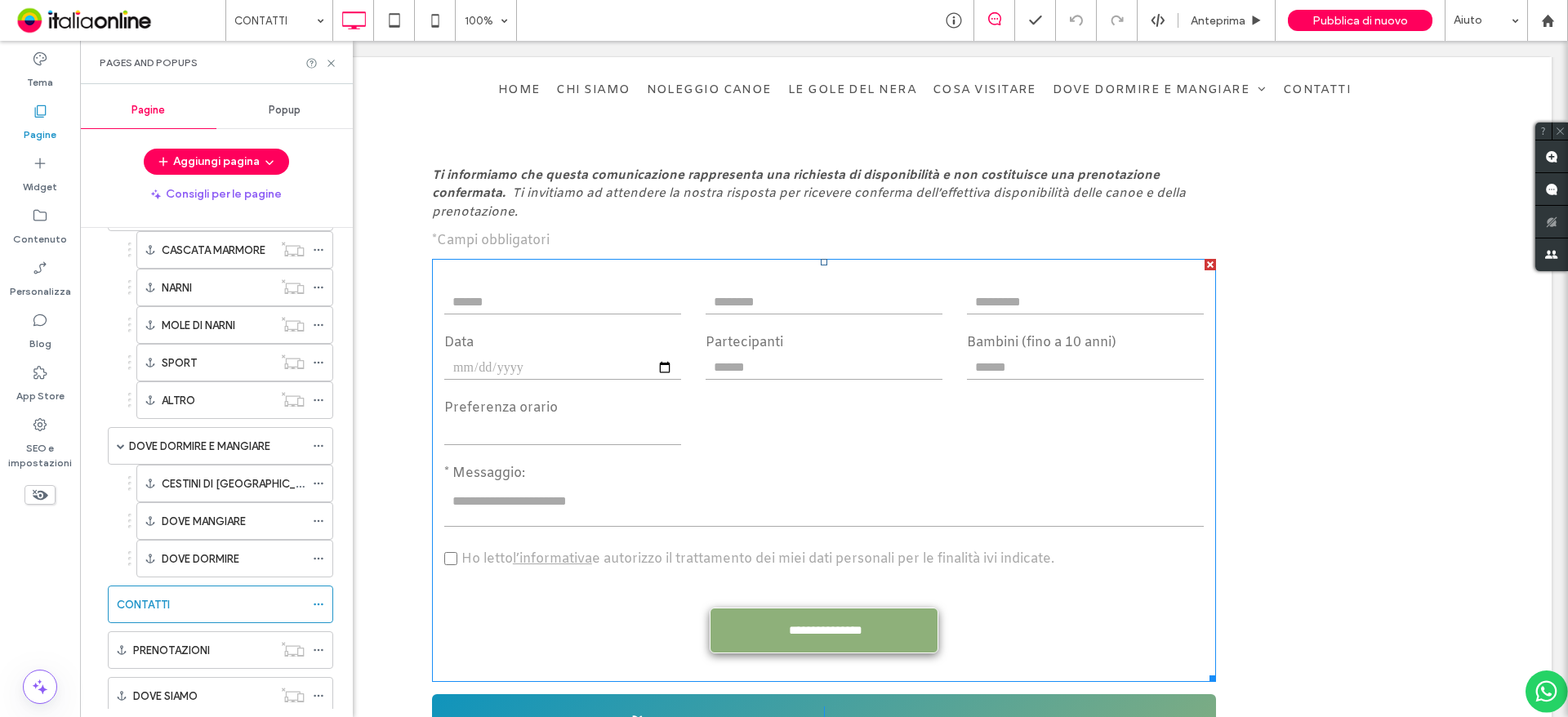
click at [803, 464] on label "* Messaggio:" at bounding box center [824, 474] width 759 height 20
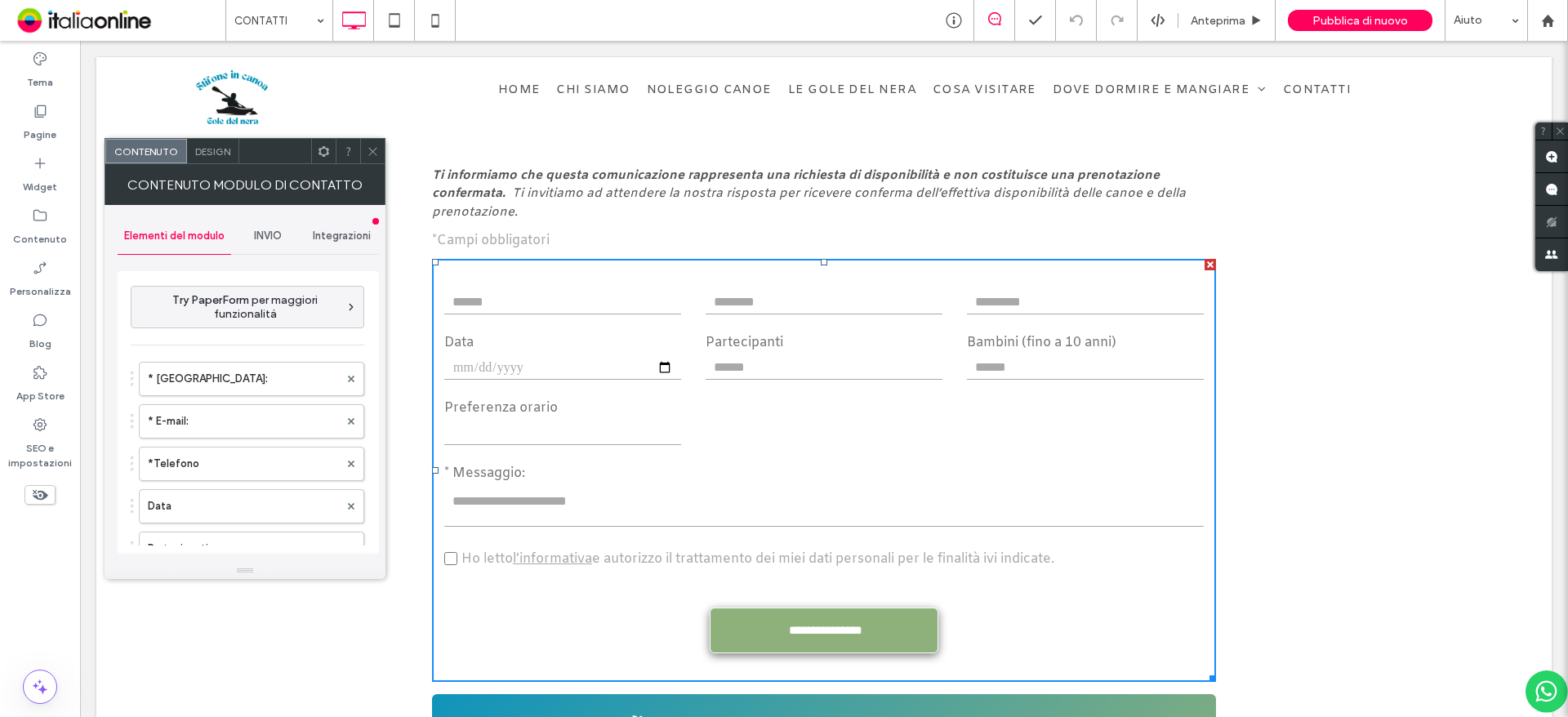
click at [266, 236] on span "INVIO" at bounding box center [267, 236] width 28 height 13
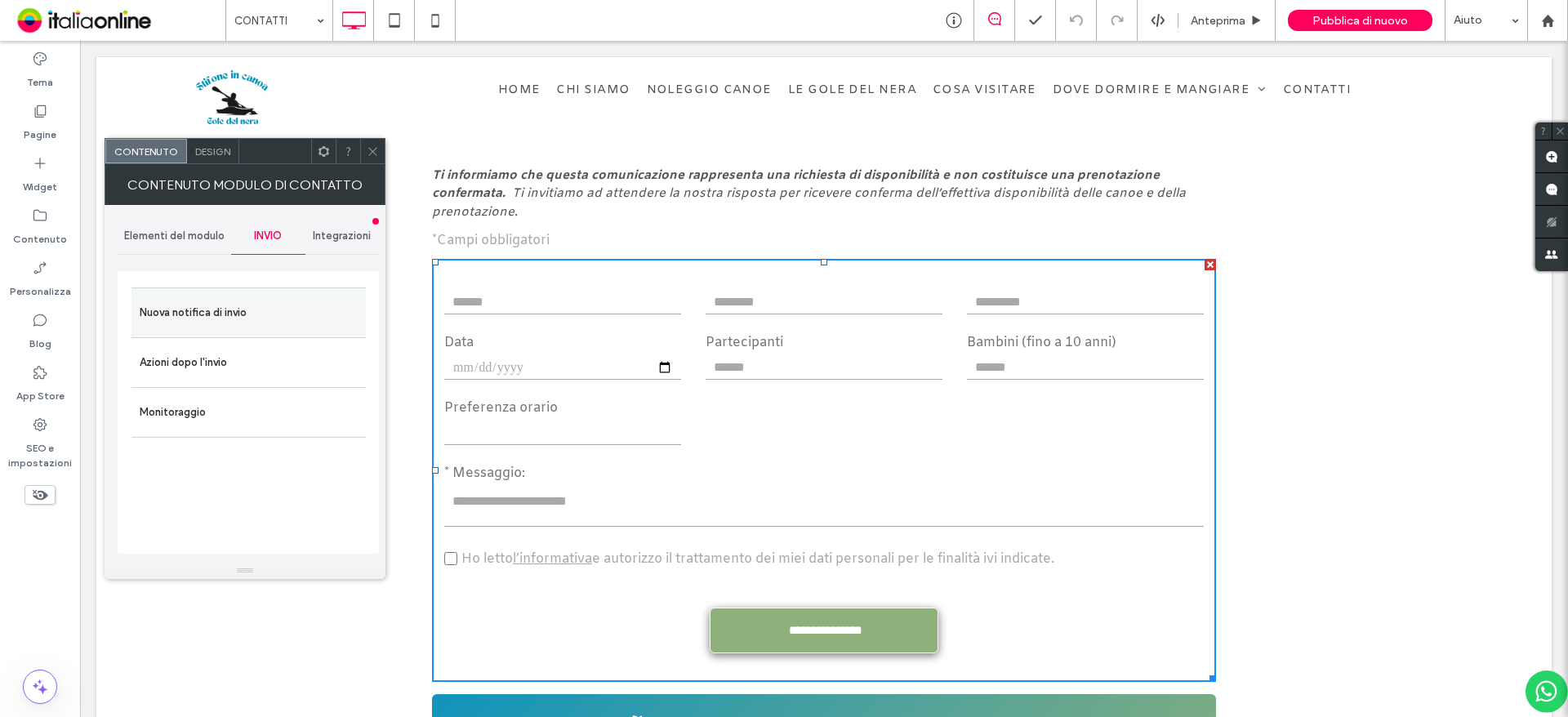
click at [235, 305] on label "Nuova notifica di invio" at bounding box center [248, 312] width 218 height 32
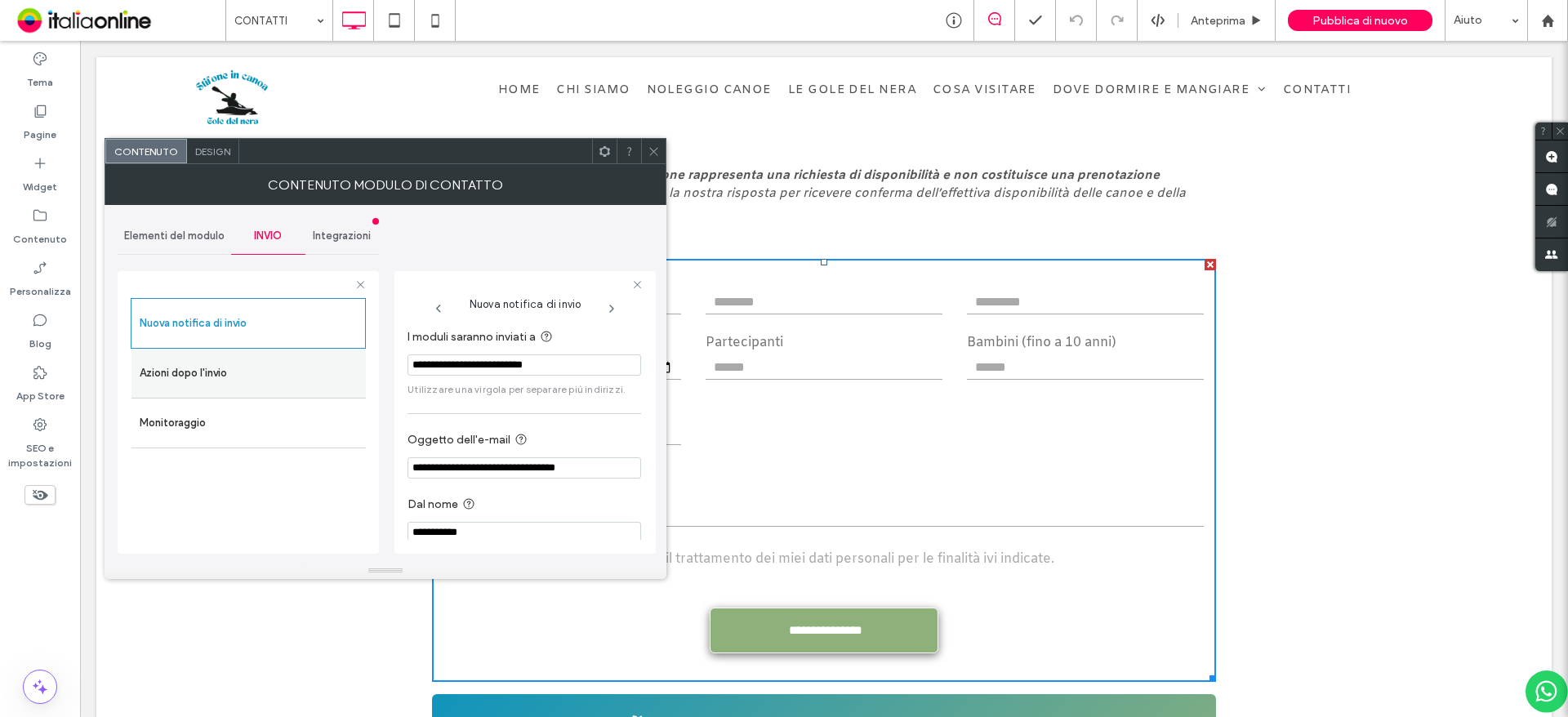
drag, startPoint x: 566, startPoint y: 361, endPoint x: 334, endPoint y: 379, distance: 232.7
click at [334, 379] on div "**********" at bounding box center [248, 410] width 261 height 304
paste input "I moduli saranno inviati a"
type input "**********"
click at [645, 141] on div at bounding box center [653, 150] width 24 height 24
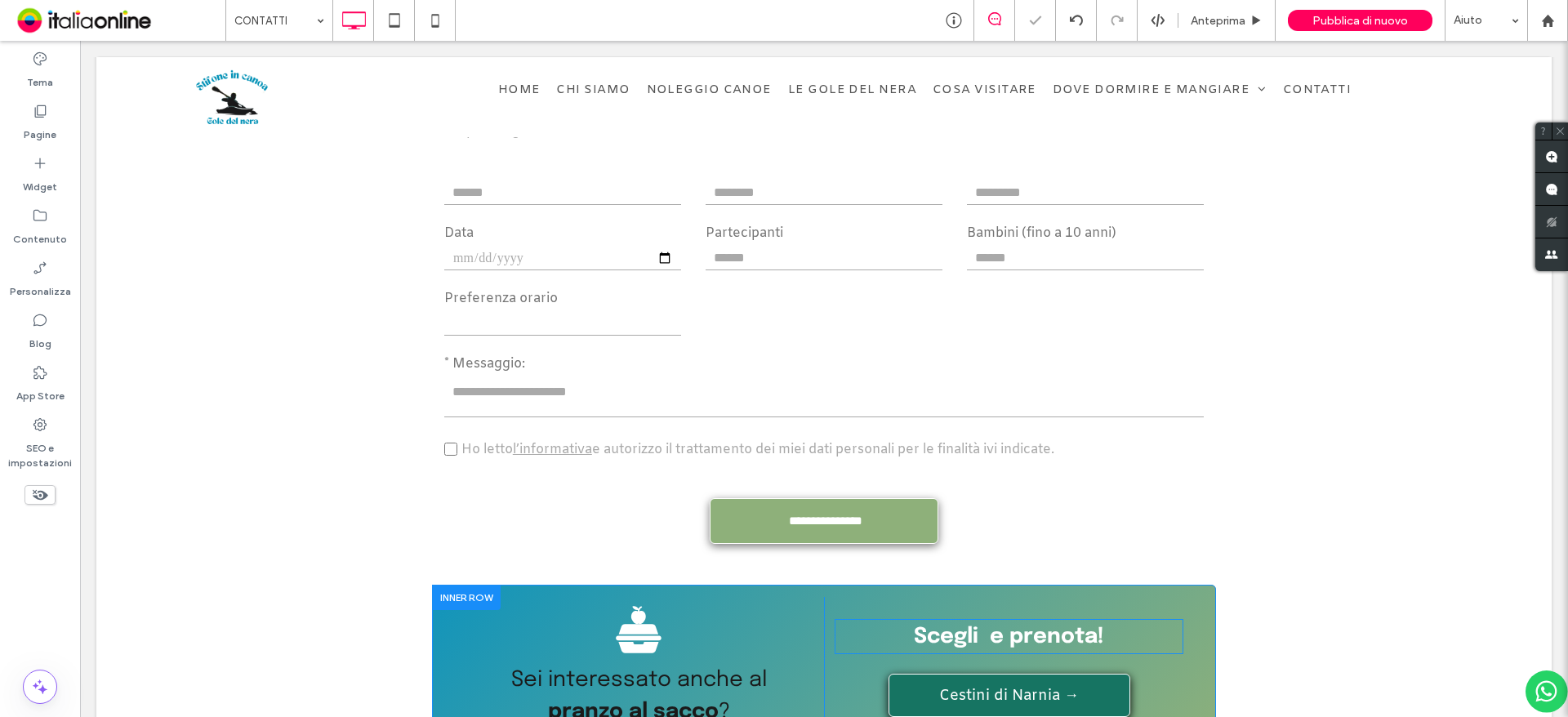
scroll to position [1732, 0]
click at [1021, 686] on span "Cestini di Narnia →" at bounding box center [1008, 695] width 139 height 20
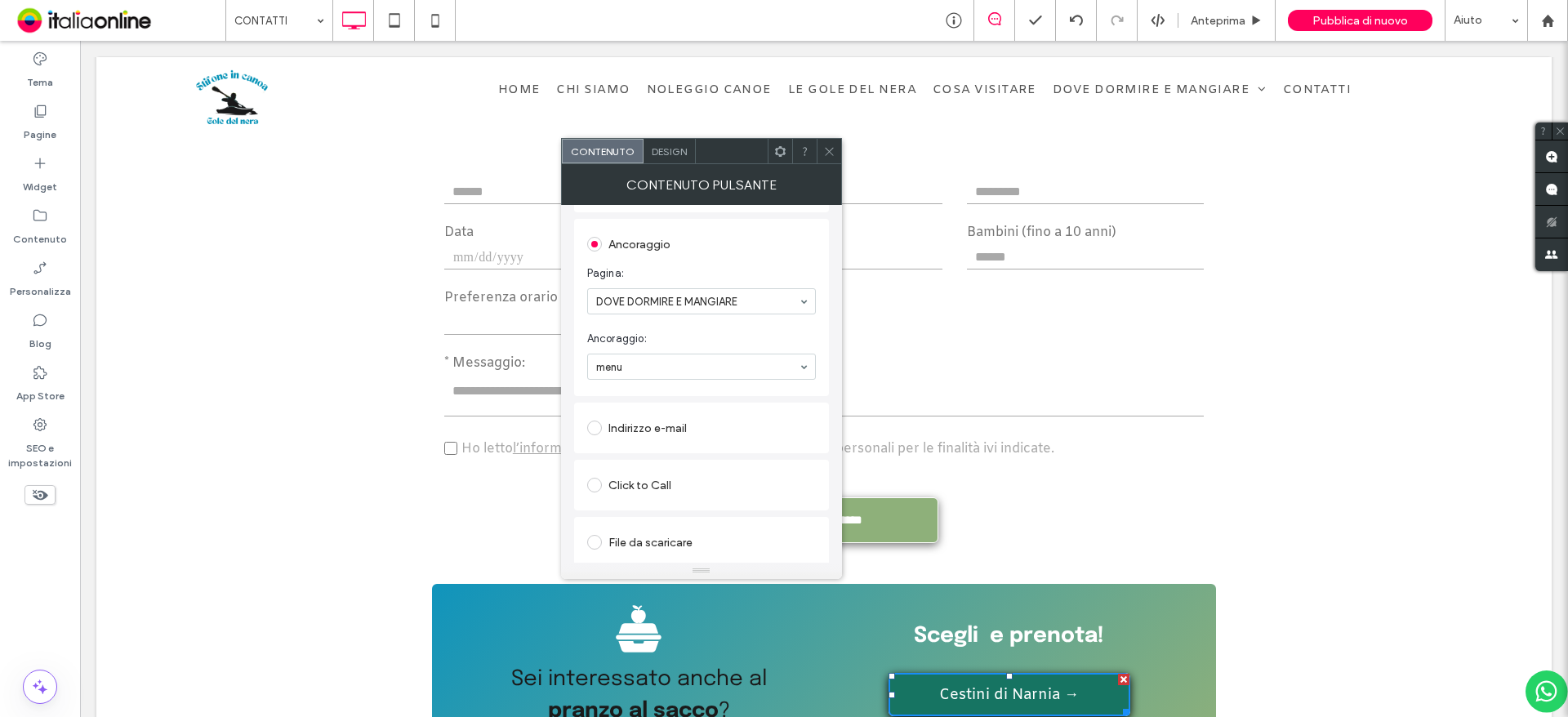
scroll to position [349, 0]
click at [827, 155] on icon at bounding box center [829, 152] width 13 height 13
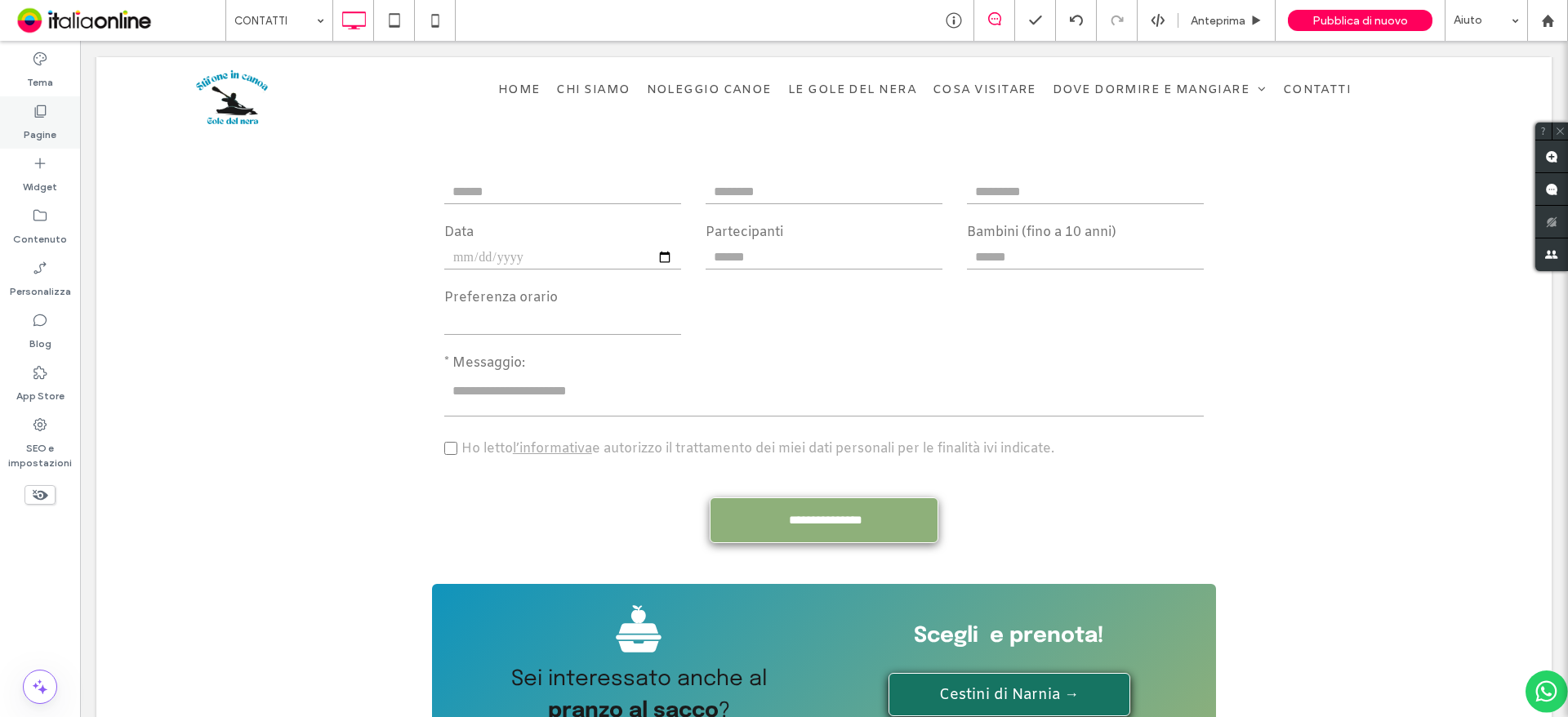
click at [29, 124] on label "Pagine" at bounding box center [40, 130] width 32 height 22
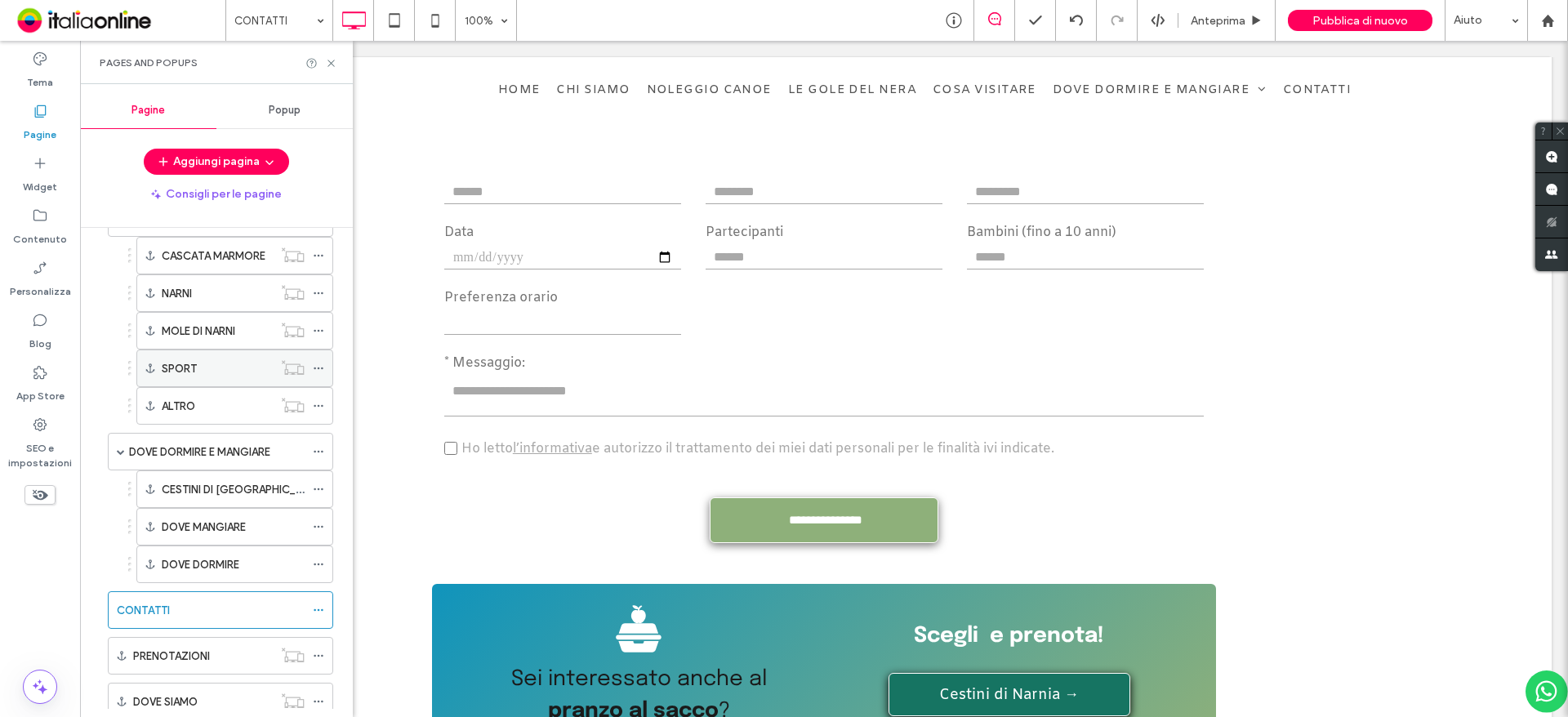
scroll to position [291, 0]
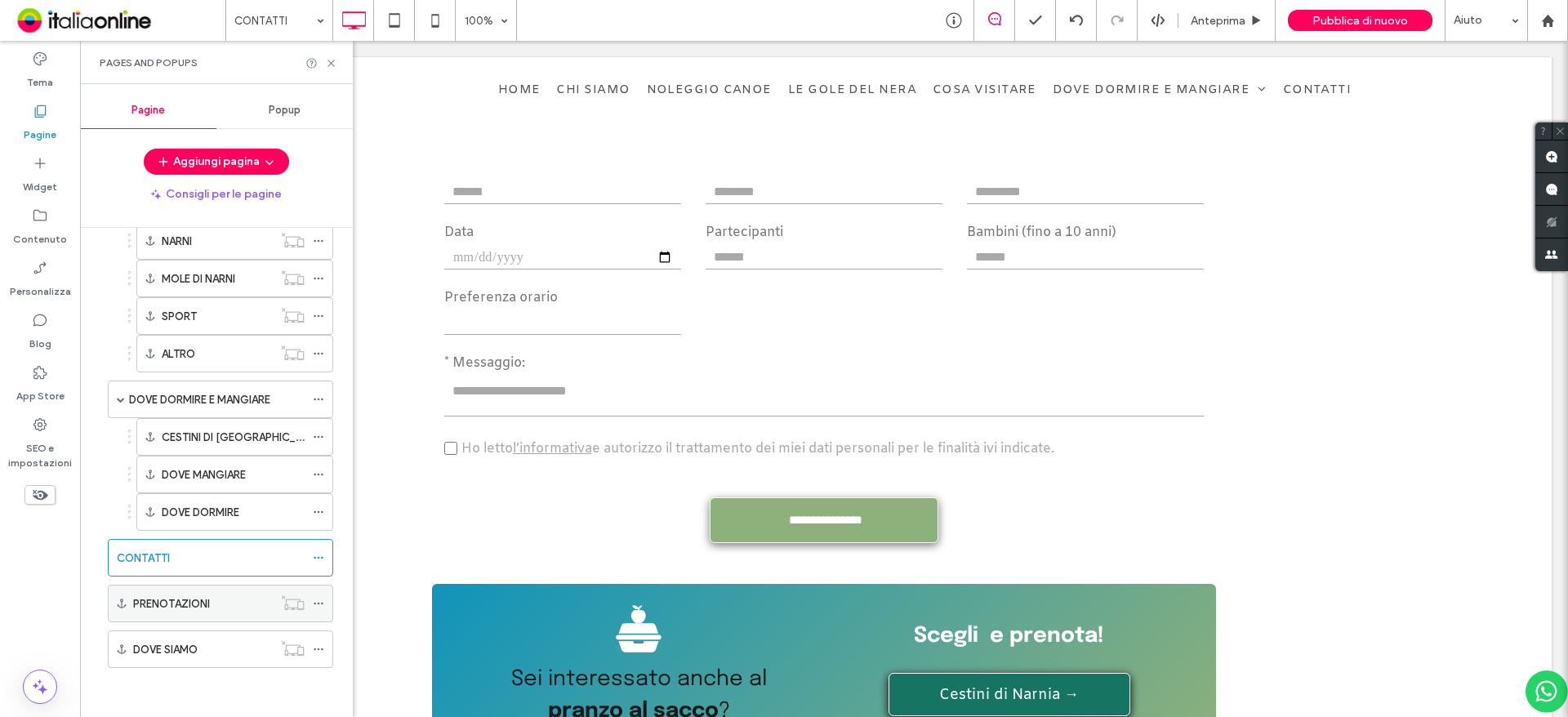
click at [144, 601] on label "PRENOTAZIONI" at bounding box center [171, 604] width 76 height 29
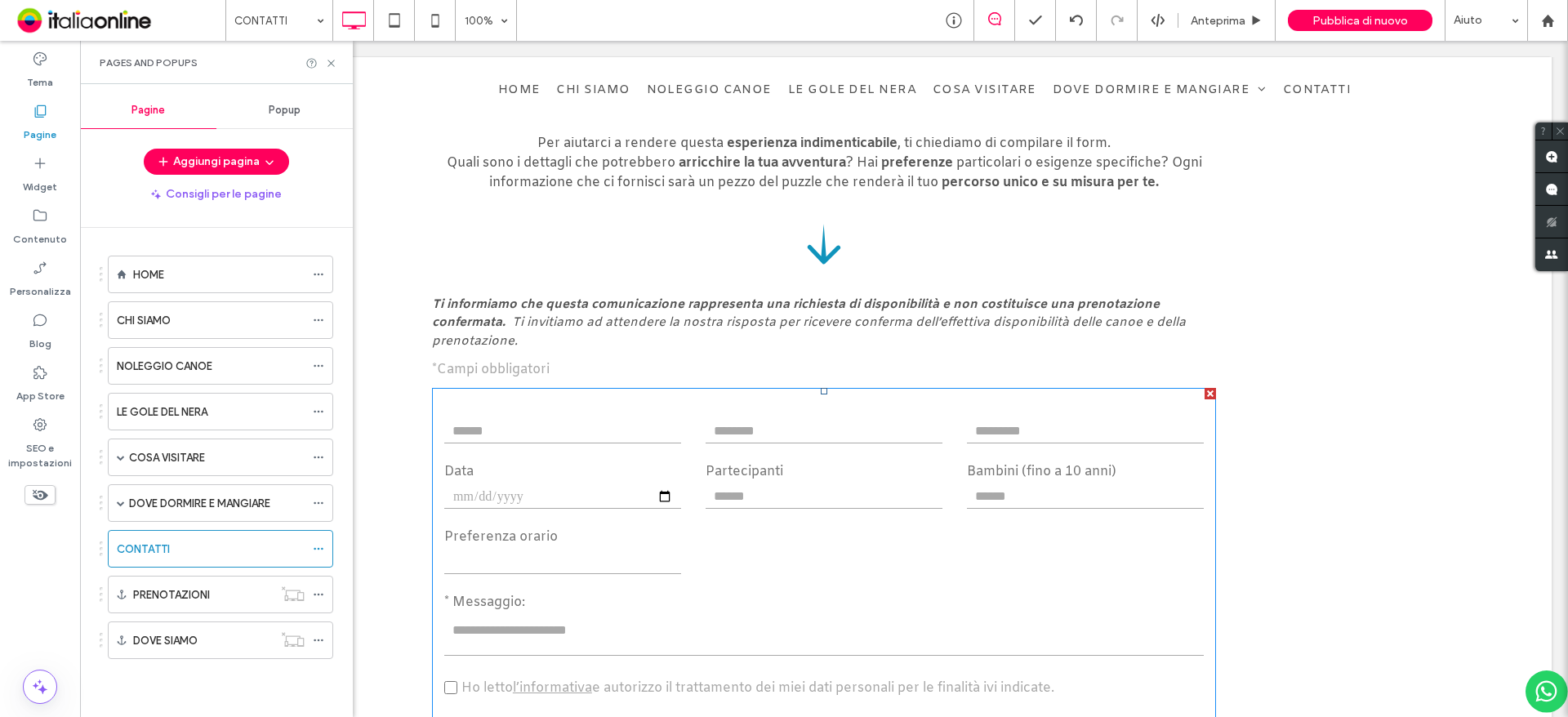
scroll to position [1551, 0]
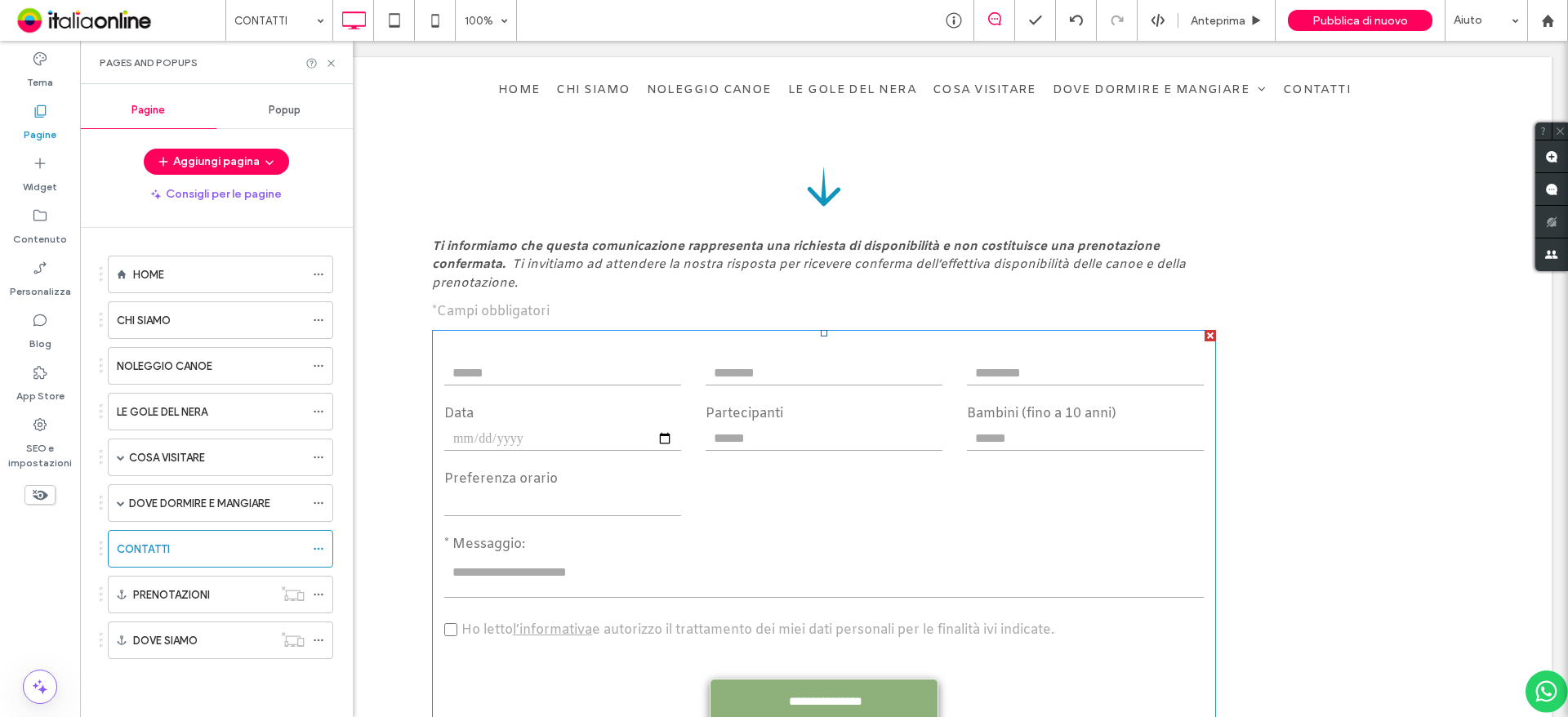
click at [795, 535] on label "* Messaggio:" at bounding box center [824, 545] width 759 height 20
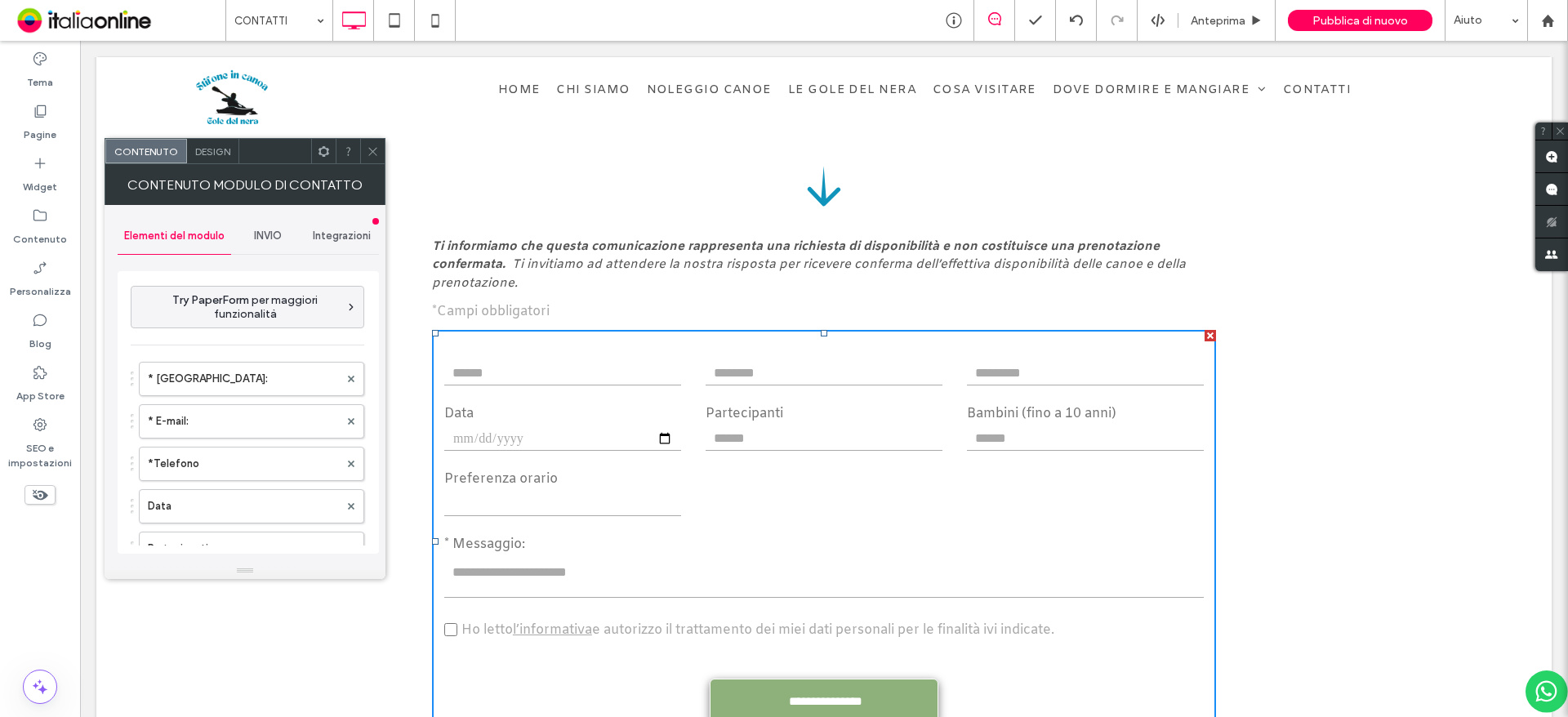
click at [255, 241] on span "INVIO" at bounding box center [267, 236] width 28 height 13
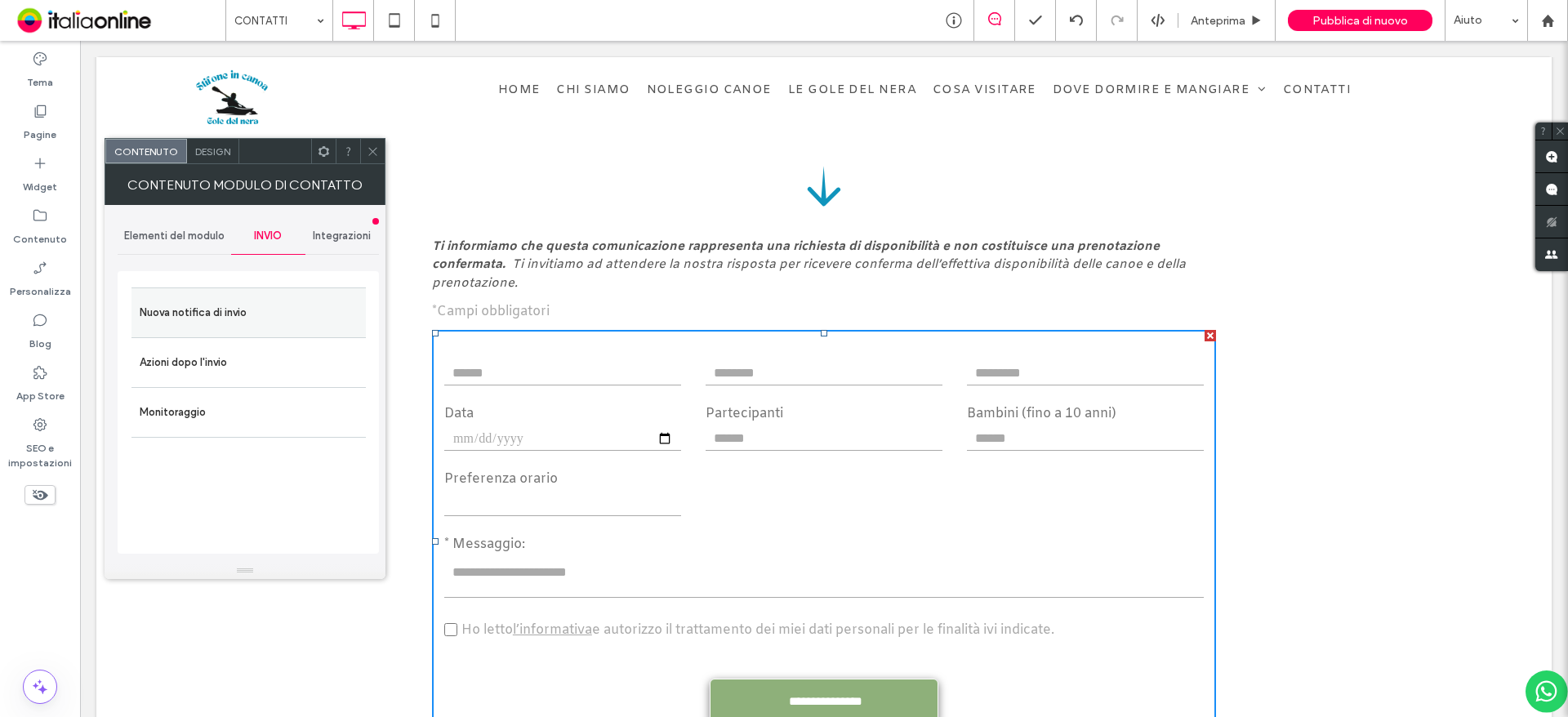
click at [238, 328] on label "Nuova notifica di invio" at bounding box center [248, 312] width 218 height 32
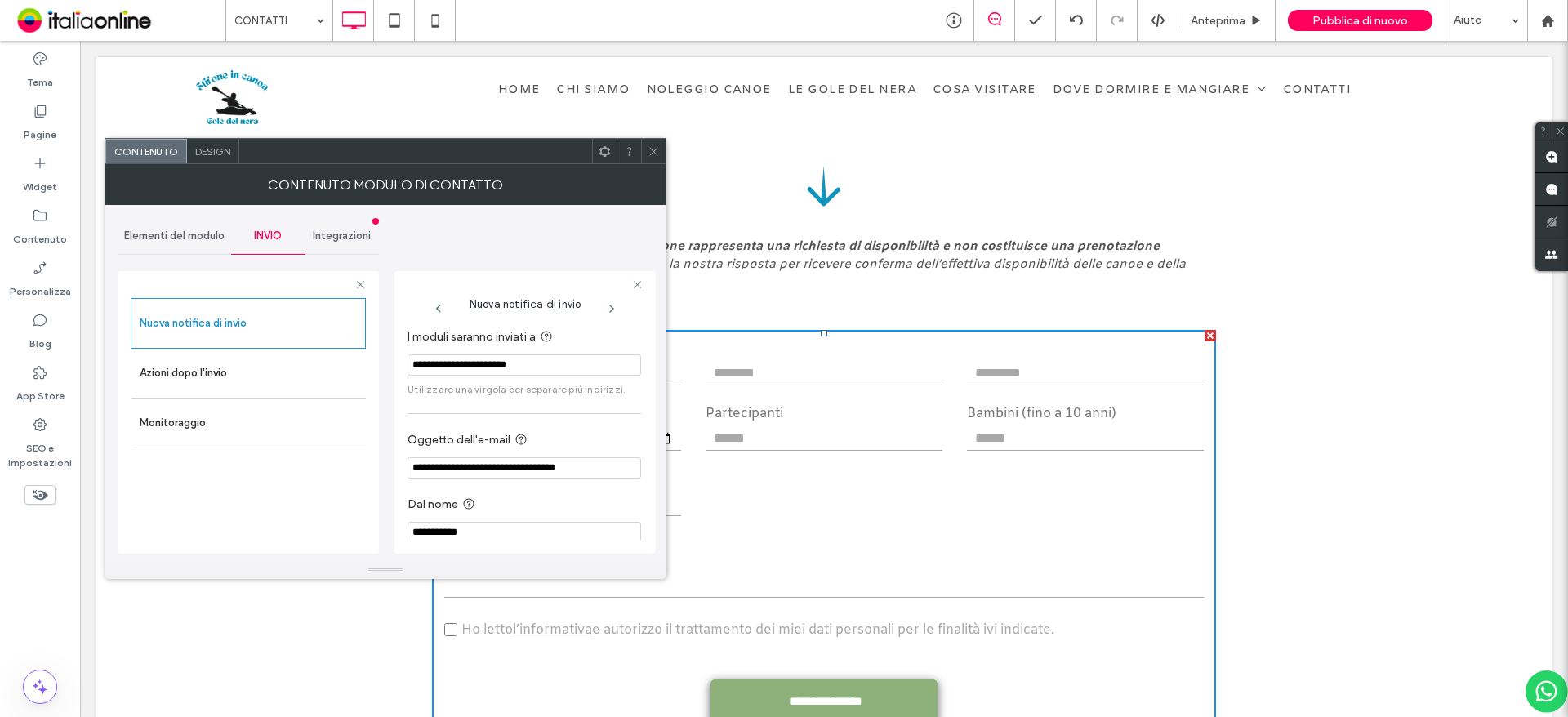
click at [659, 136] on div at bounding box center [823, 97] width 1455 height 80
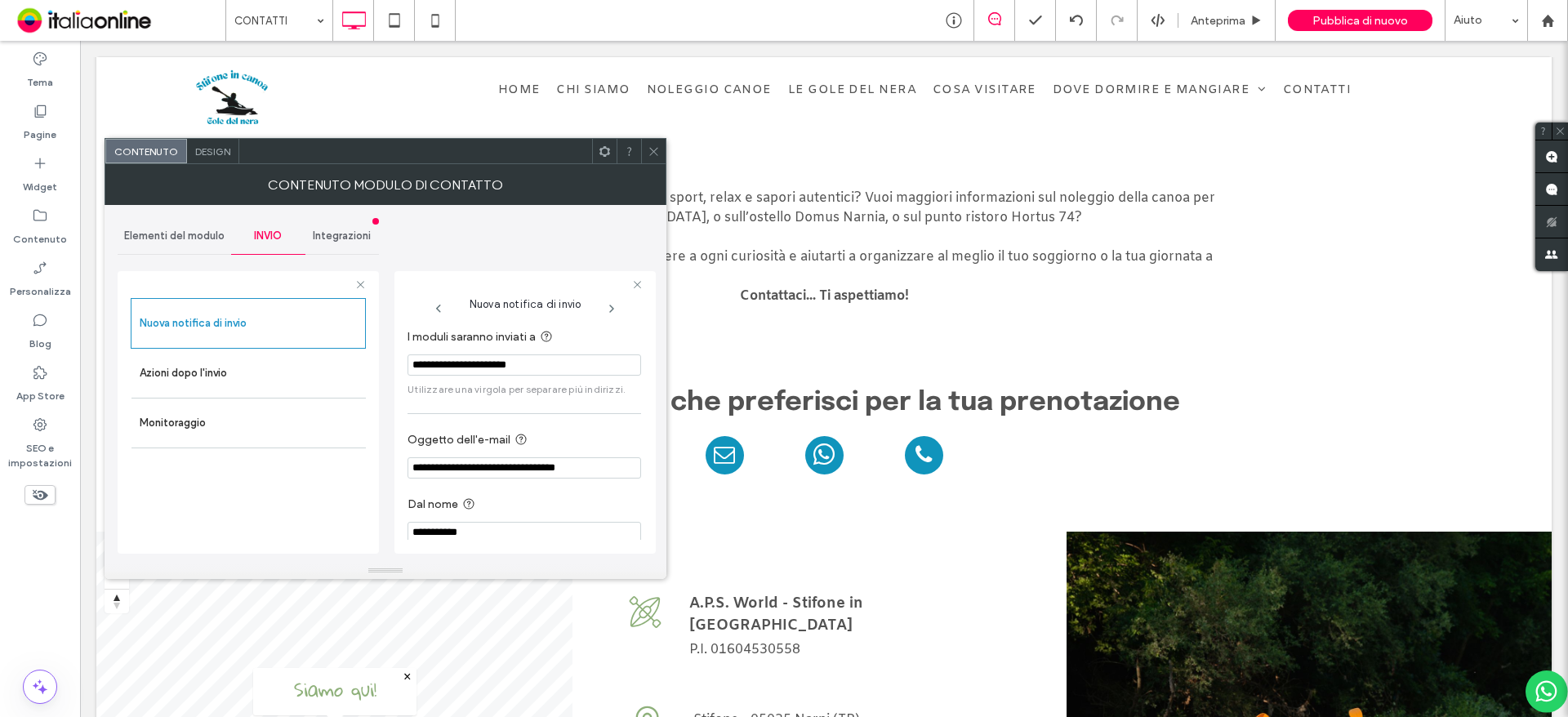
click at [656, 152] on icon at bounding box center [654, 152] width 13 height 13
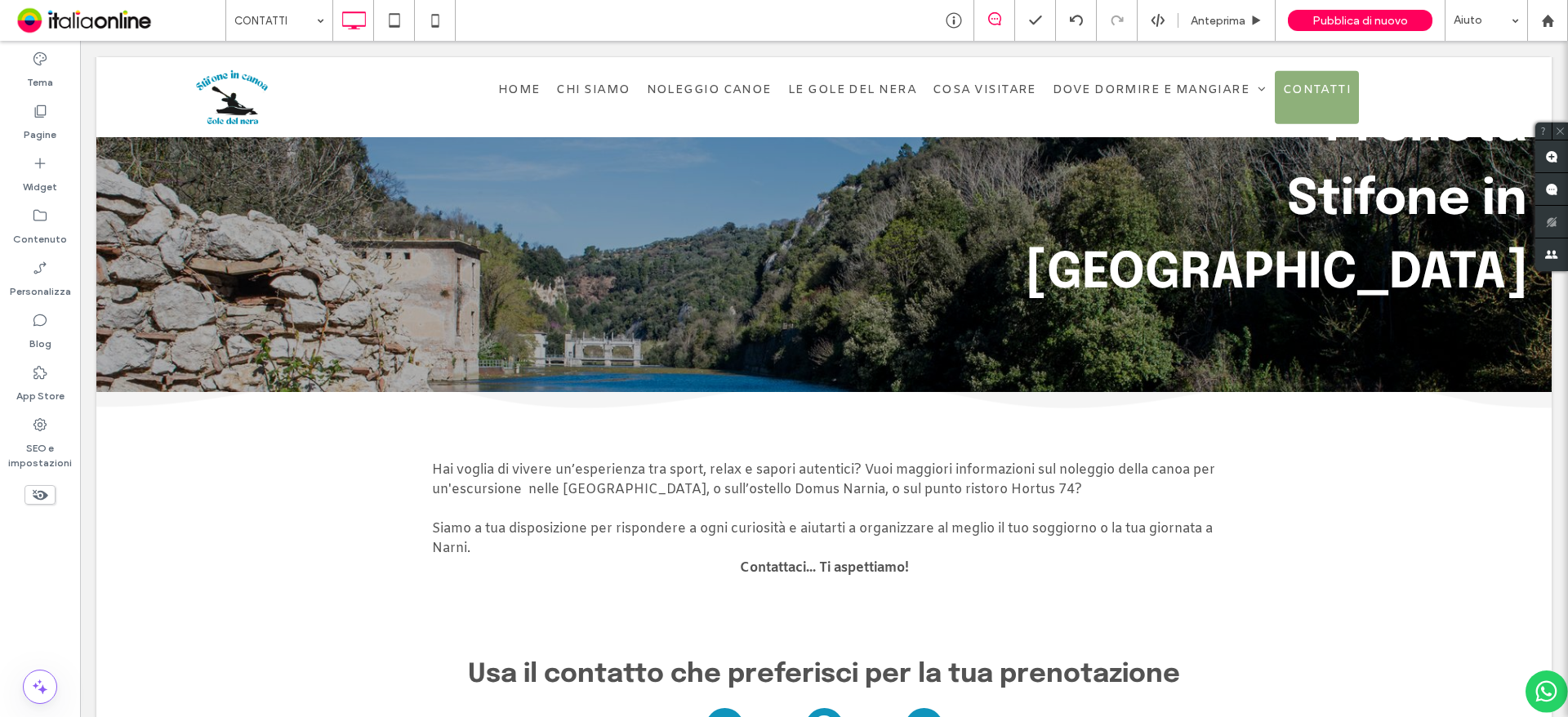
scroll to position [0, 0]
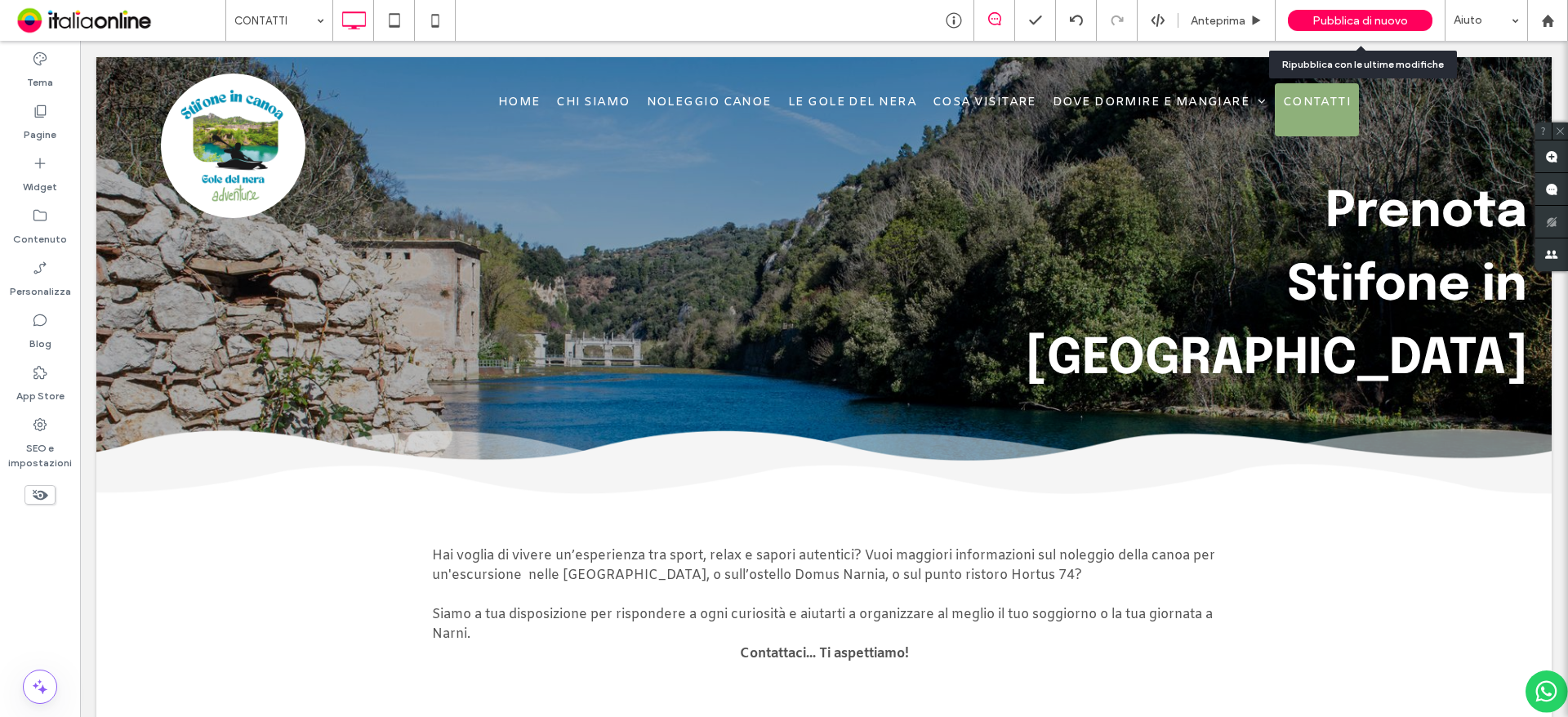
click at [1378, 22] on span "Pubblica di nuovo" at bounding box center [1360, 20] width 95 height 13
